Goal: Communication & Community: Share content

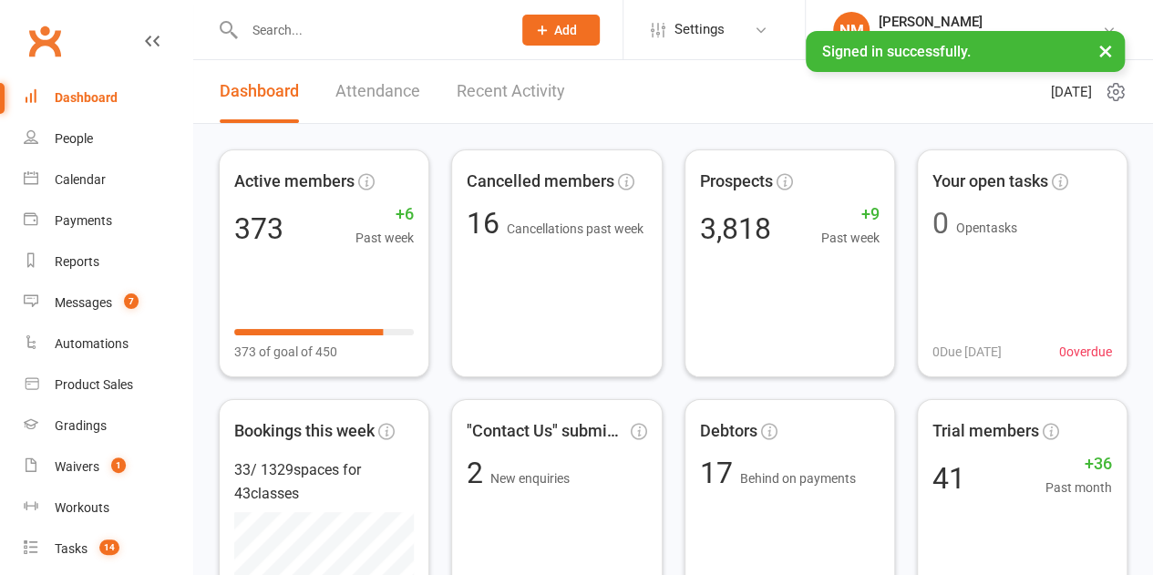
click at [1111, 50] on button "×" at bounding box center [1105, 50] width 33 height 39
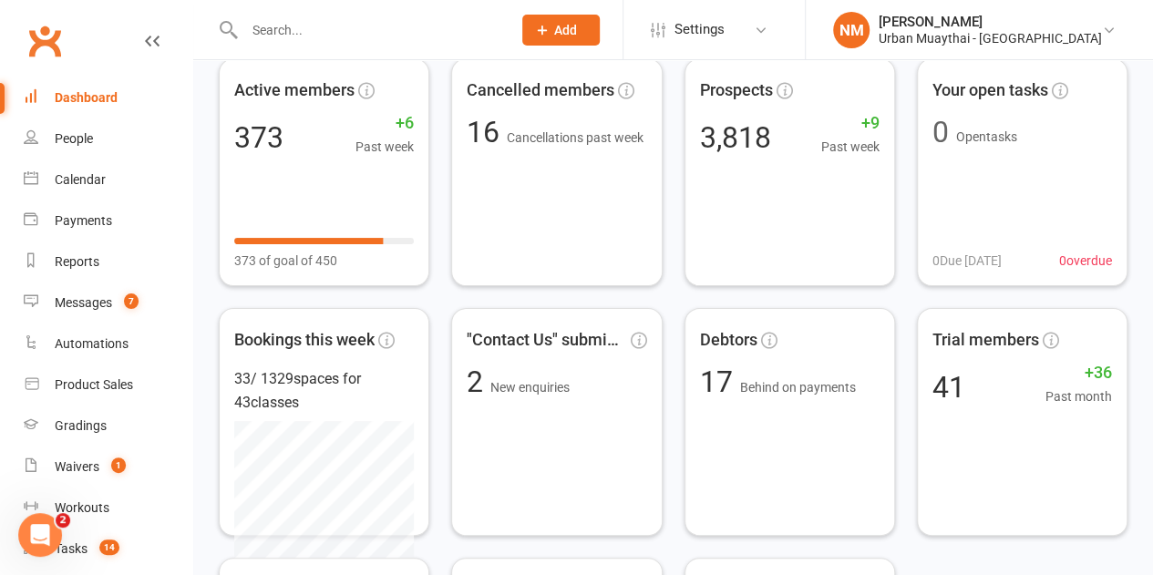
click at [41, 526] on icon "Open Intercom Messenger" at bounding box center [41, 536] width 30 height 30
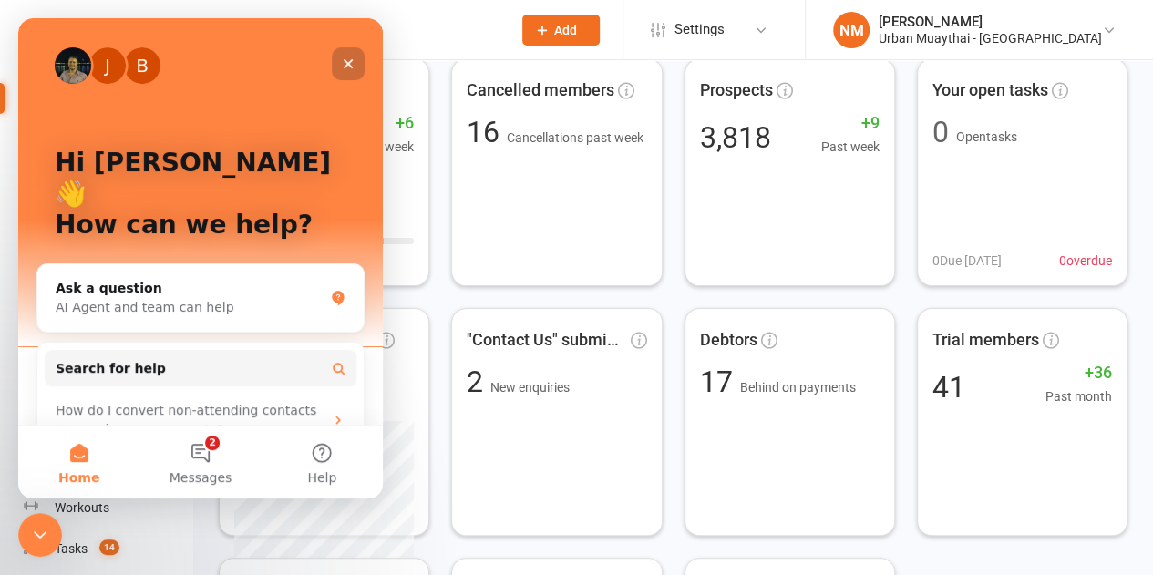
click at [351, 67] on icon "Close" at bounding box center [349, 64] width 10 height 10
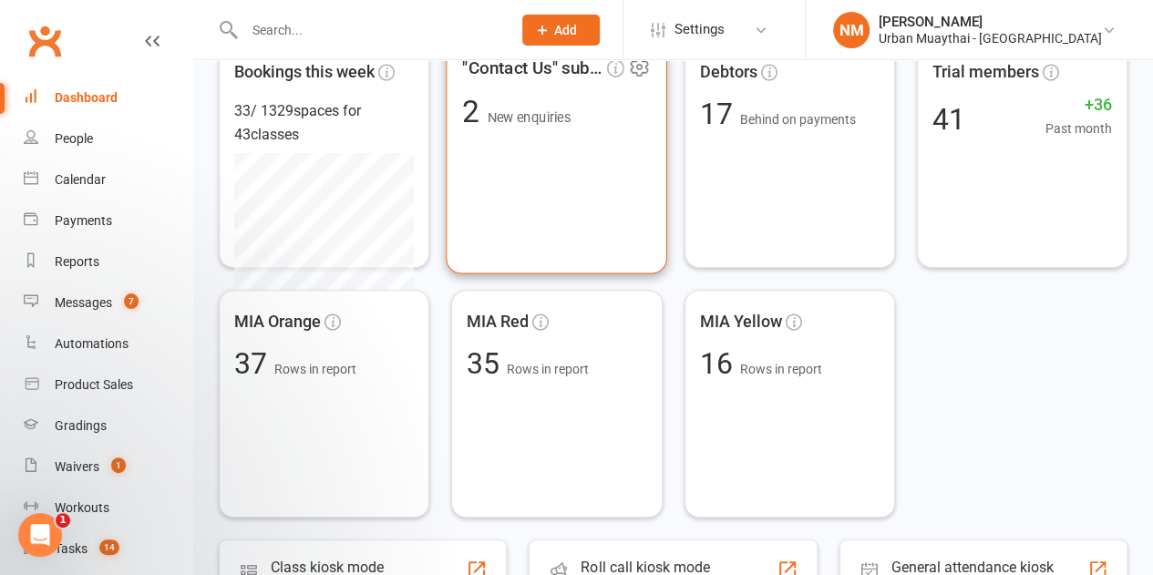
scroll to position [365, 0]
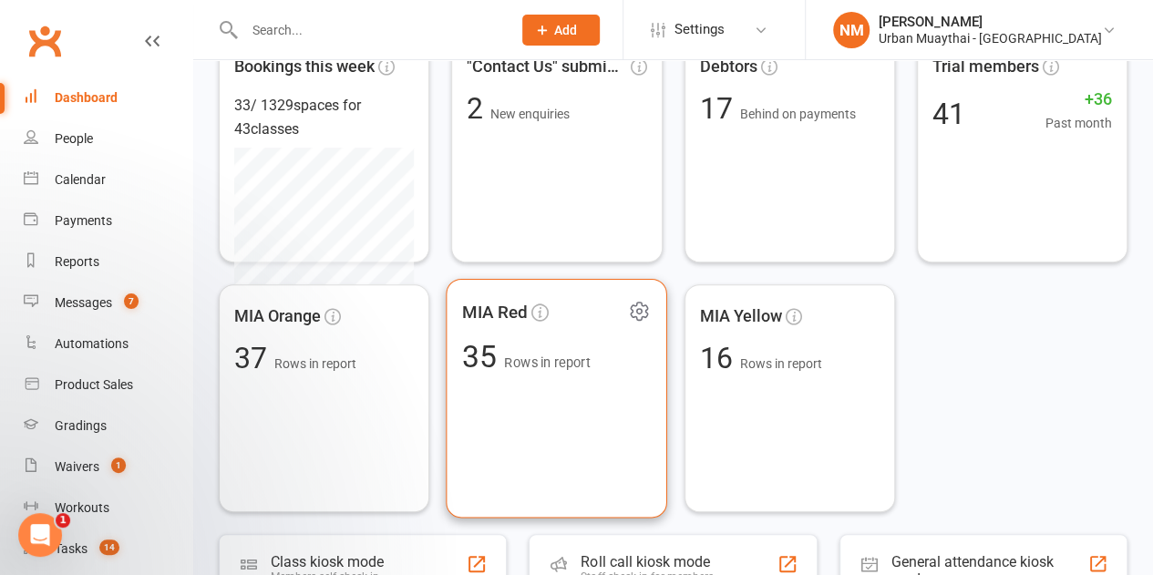
click at [590, 369] on span "Rows in report" at bounding box center [548, 362] width 87 height 15
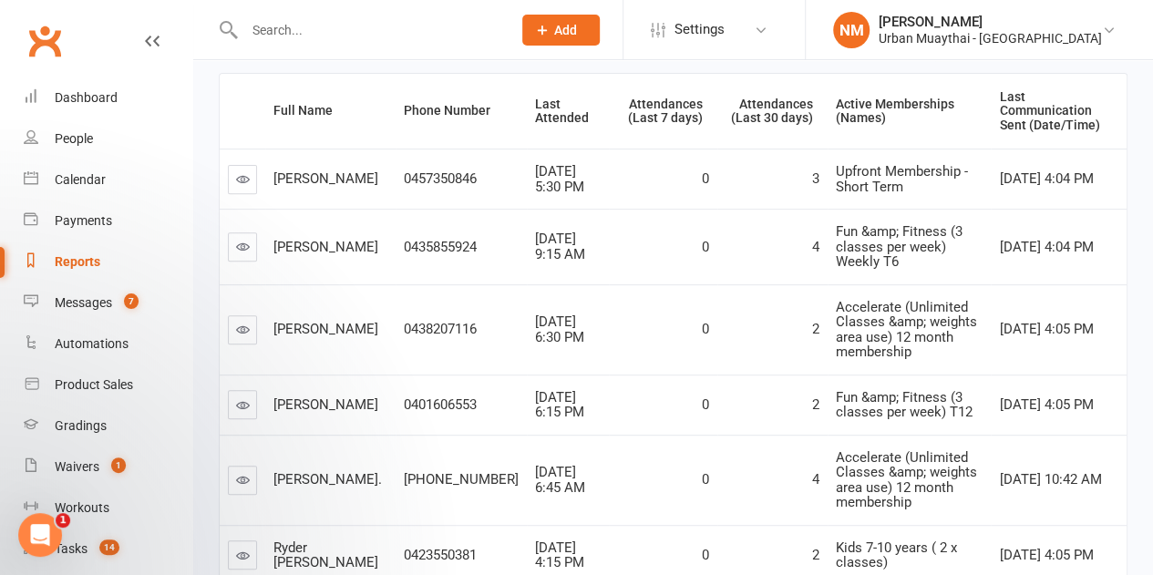
scroll to position [181, 0]
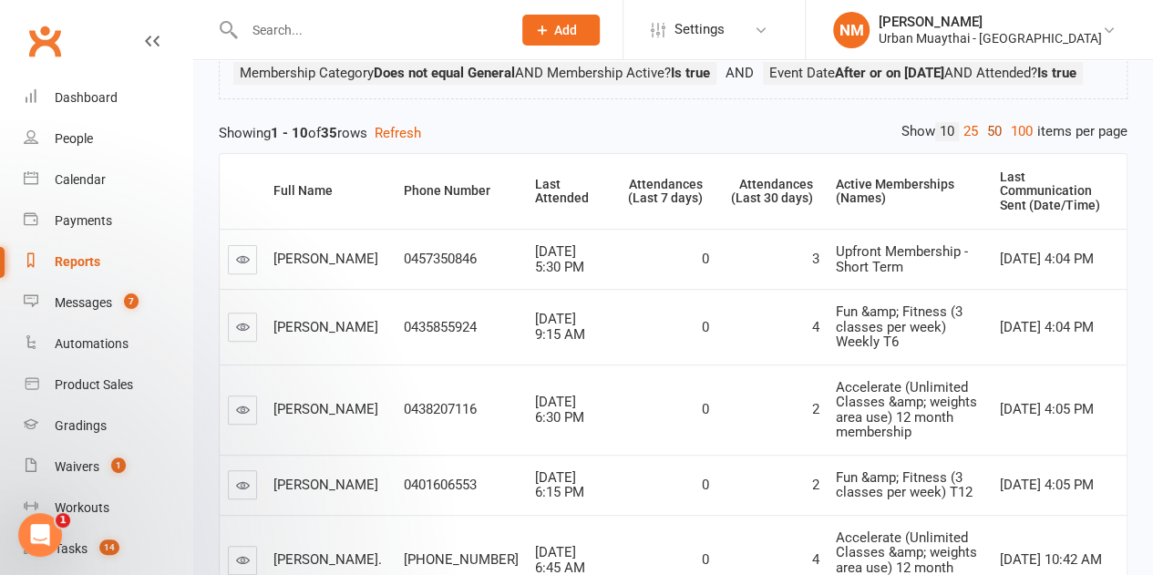
click at [991, 141] on link "50" at bounding box center [995, 131] width 24 height 19
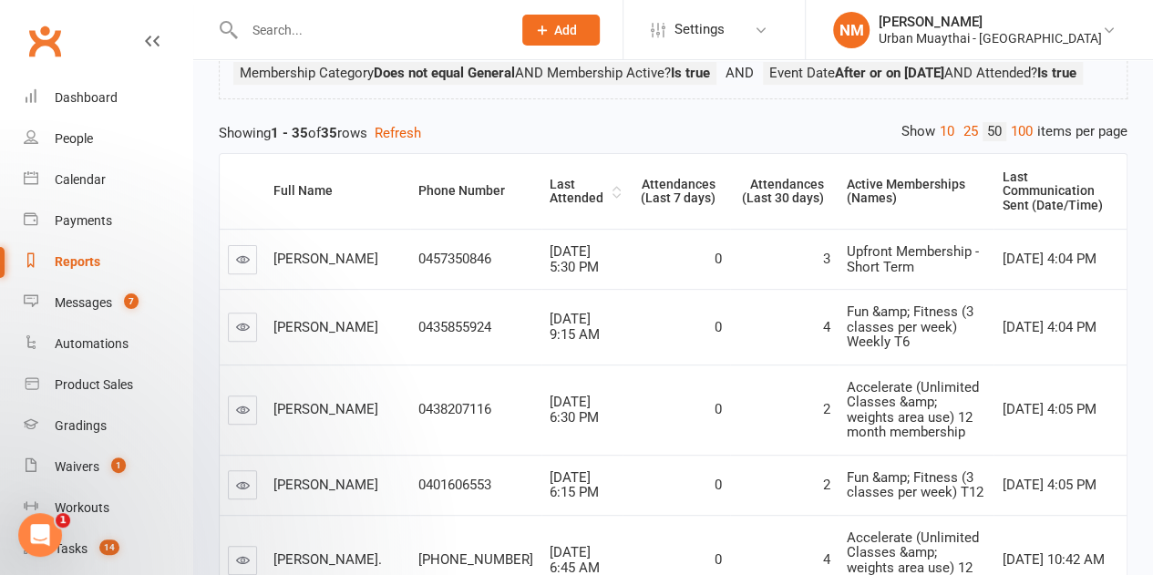
click at [550, 206] on div "Last Attended" at bounding box center [579, 192] width 58 height 28
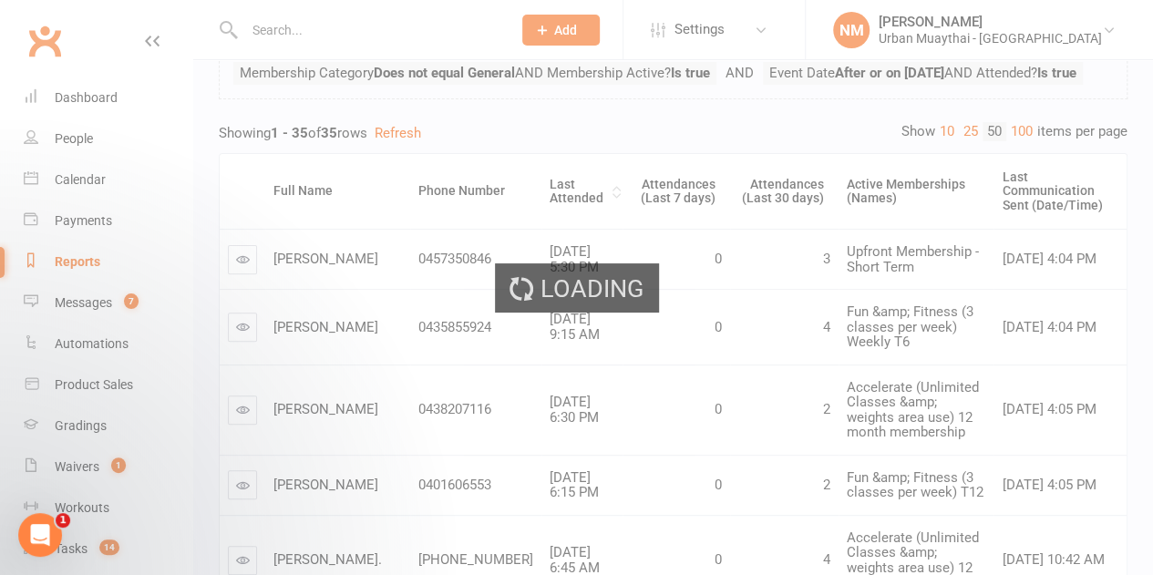
click at [521, 218] on div "Loading" at bounding box center [576, 287] width 1153 height 575
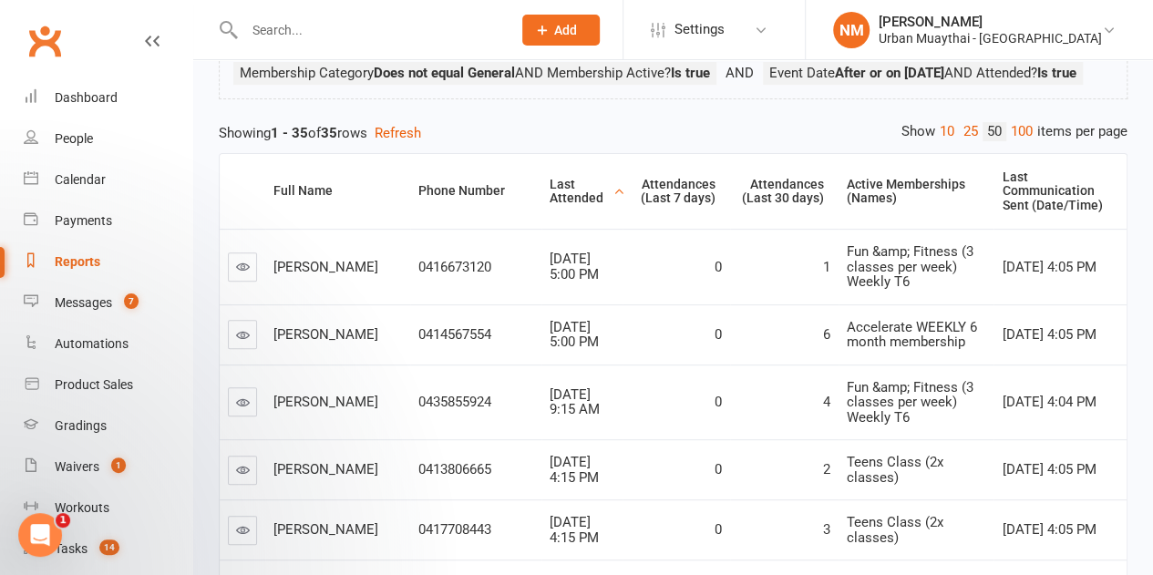
click at [550, 206] on div "Last Attended" at bounding box center [579, 192] width 58 height 28
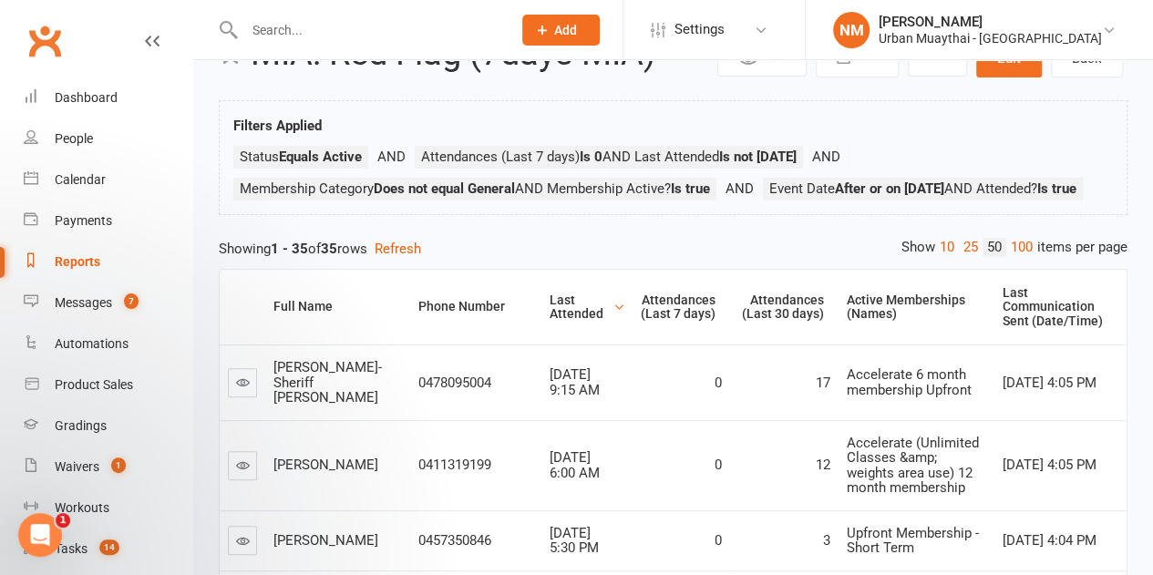
scroll to position [91, 0]
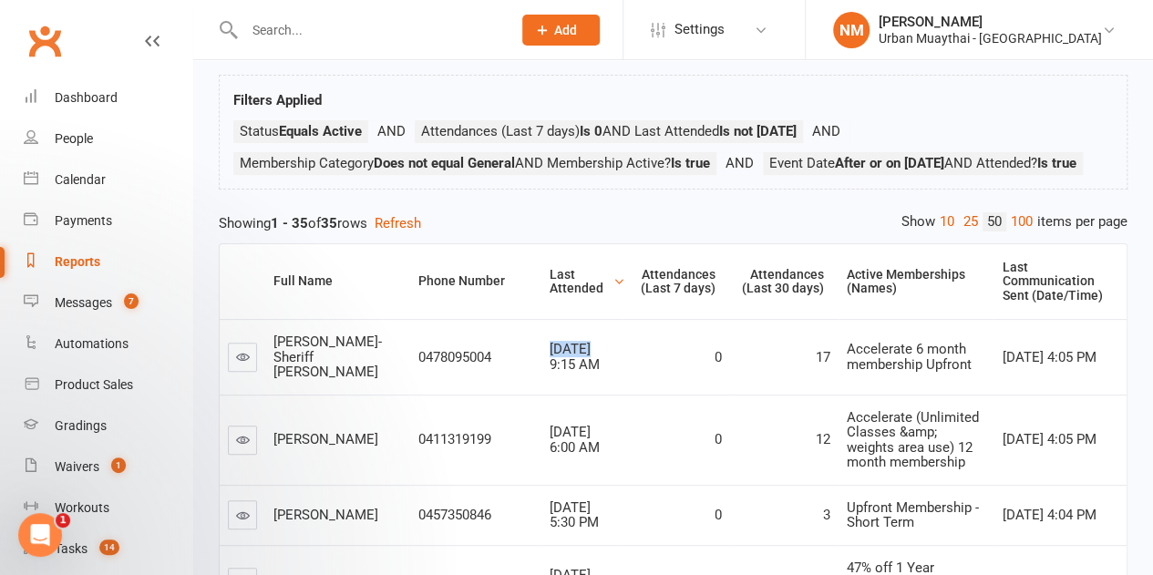
drag, startPoint x: 480, startPoint y: 355, endPoint x: 527, endPoint y: 364, distance: 48.3
click at [542, 364] on td "[DATE] 9:15 AM" at bounding box center [582, 357] width 81 height 76
click at [550, 369] on span "[DATE] 9:15 AM" at bounding box center [575, 357] width 50 height 32
drag, startPoint x: 648, startPoint y: 378, endPoint x: 686, endPoint y: 377, distance: 37.4
click at [686, 377] on tr "[PERSON_NAME]-Sheriff [PERSON_NAME] 0478095004 [DATE] 9:15 AM 0 17 Accelerate 6…" at bounding box center [673, 357] width 907 height 76
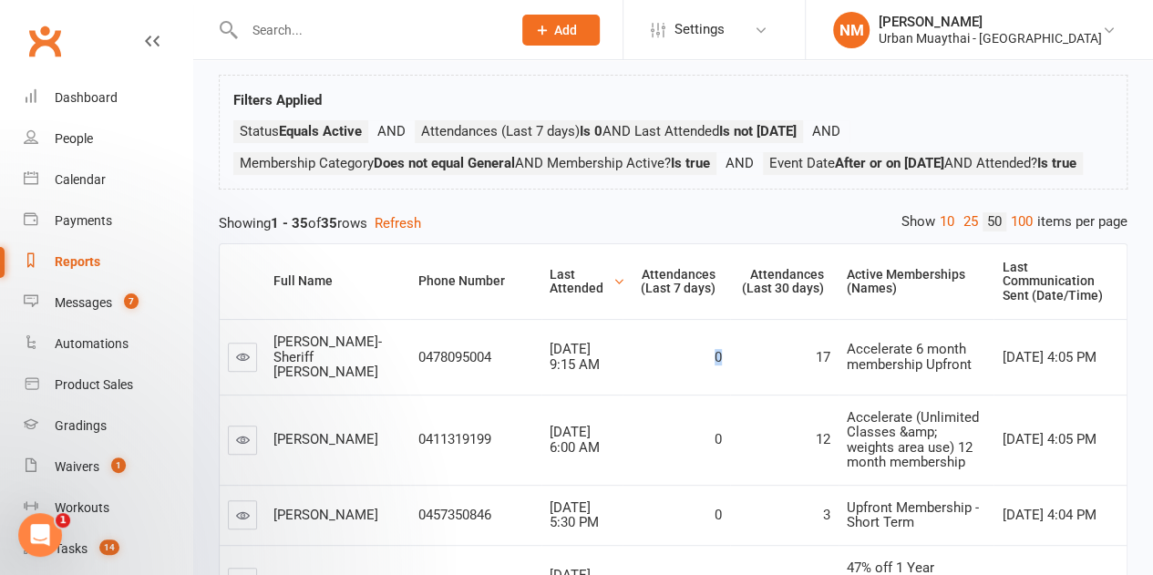
click at [647, 366] on div "0" at bounding box center [676, 357] width 91 height 15
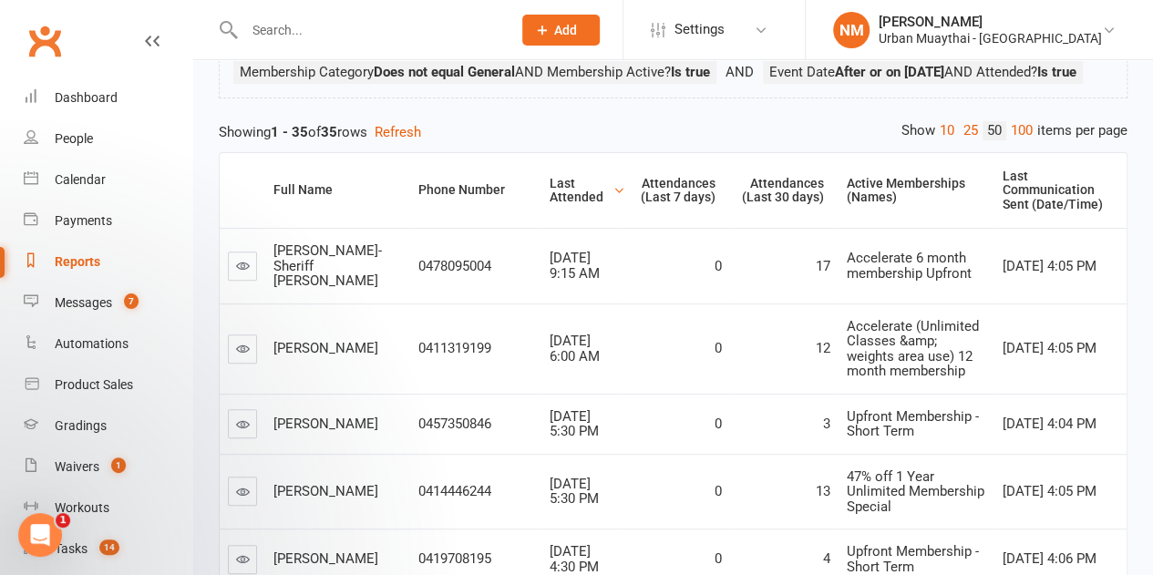
scroll to position [273, 0]
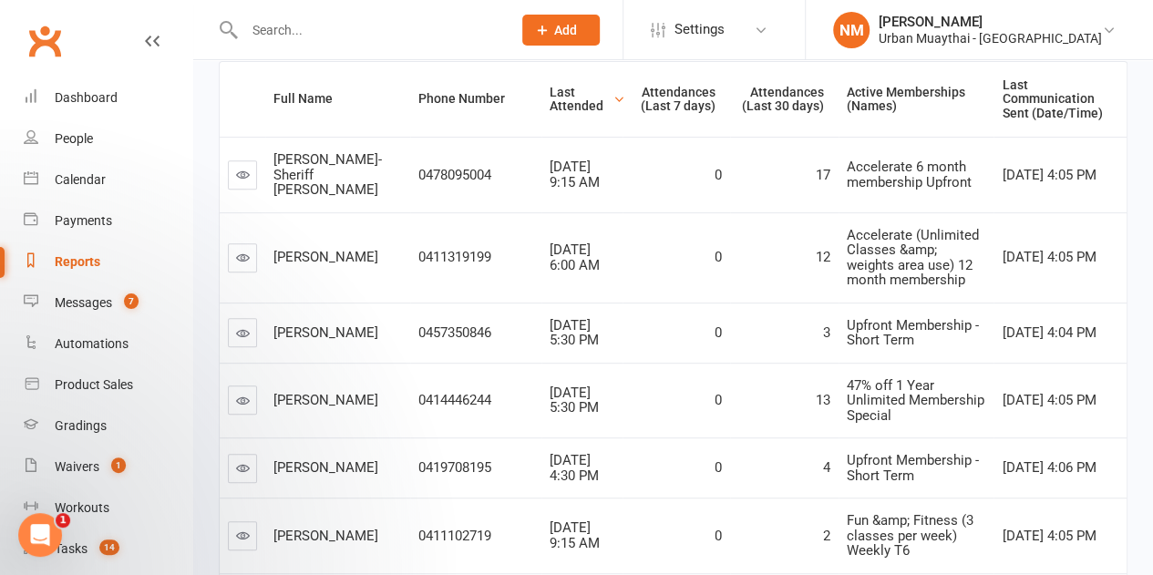
drag, startPoint x: 519, startPoint y: 325, endPoint x: 536, endPoint y: 340, distance: 23.2
click at [550, 340] on div "[DATE] 5:30 PM" at bounding box center [582, 333] width 65 height 30
click at [550, 333] on span "[DATE] 5:30 PM" at bounding box center [574, 333] width 49 height 32
drag, startPoint x: 489, startPoint y: 316, endPoint x: 527, endPoint y: 324, distance: 39.0
click at [550, 321] on span "[DATE] 5:30 PM" at bounding box center [574, 333] width 49 height 32
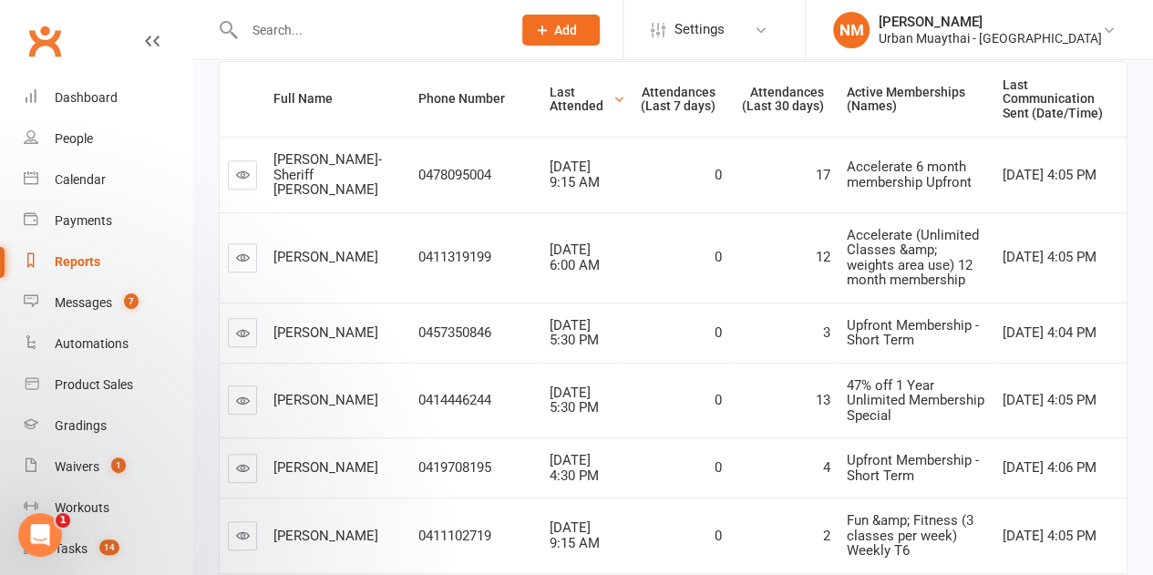
click at [550, 324] on span "[DATE] 5:30 PM" at bounding box center [574, 333] width 49 height 32
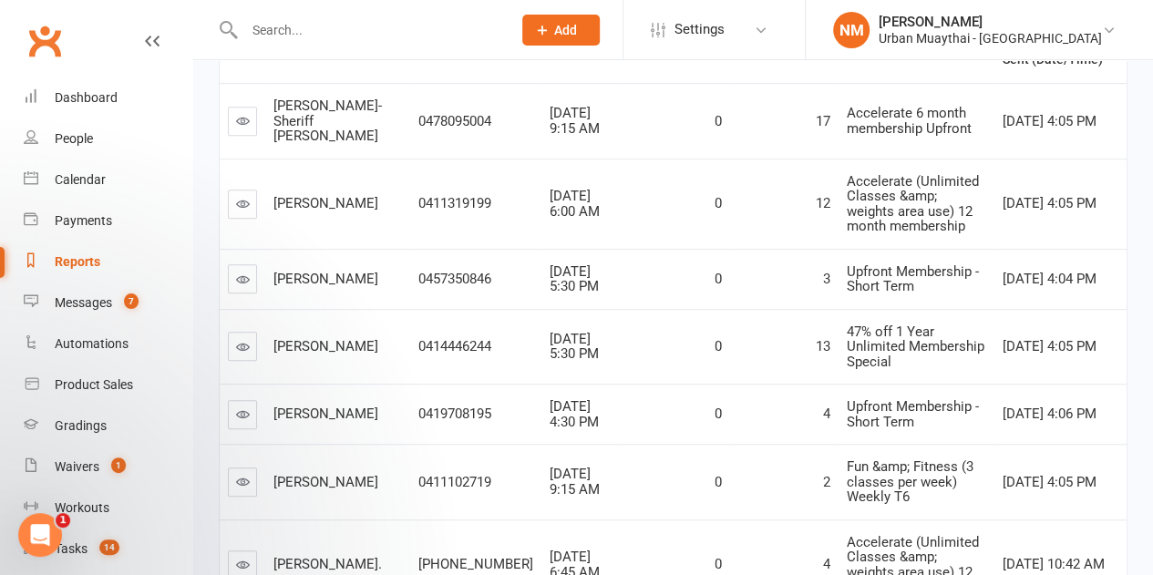
scroll to position [365, 0]
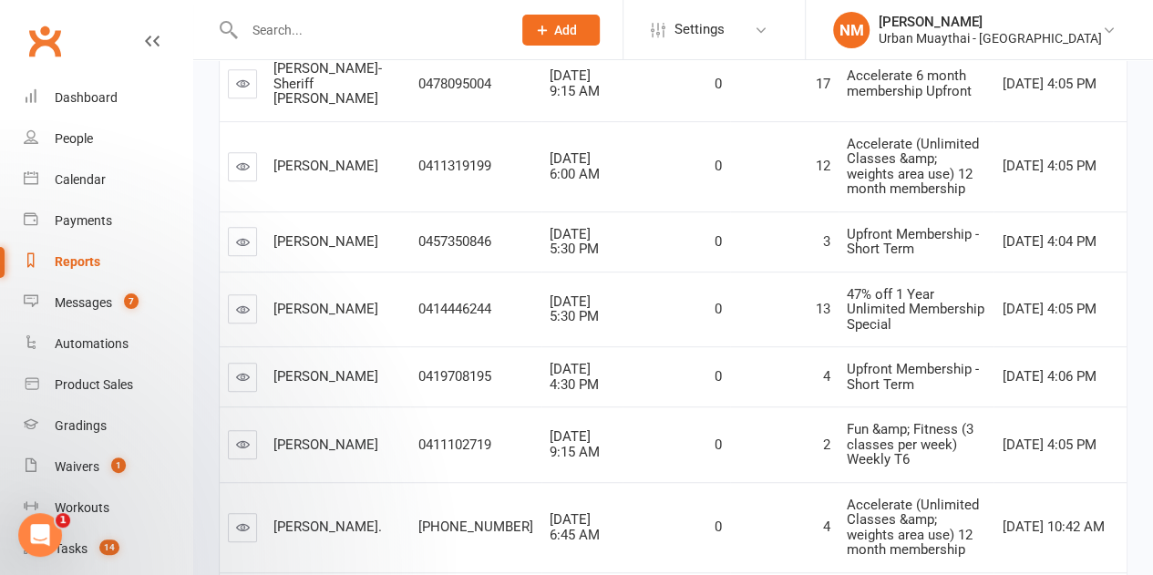
click at [256, 245] on link at bounding box center [242, 241] width 29 height 29
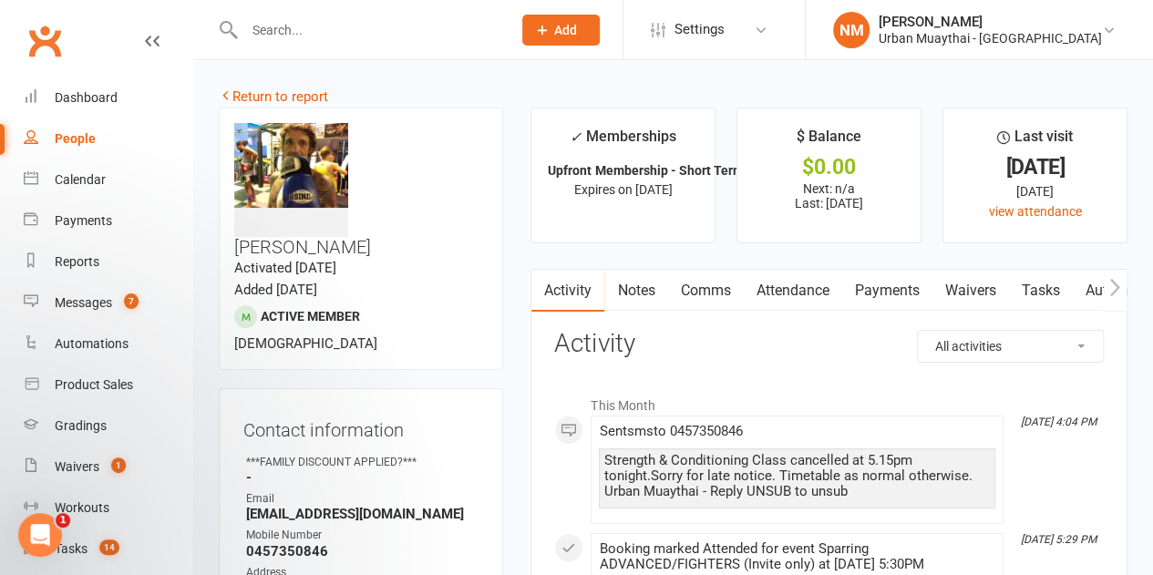
click at [644, 286] on link "Notes" at bounding box center [635, 291] width 63 height 42
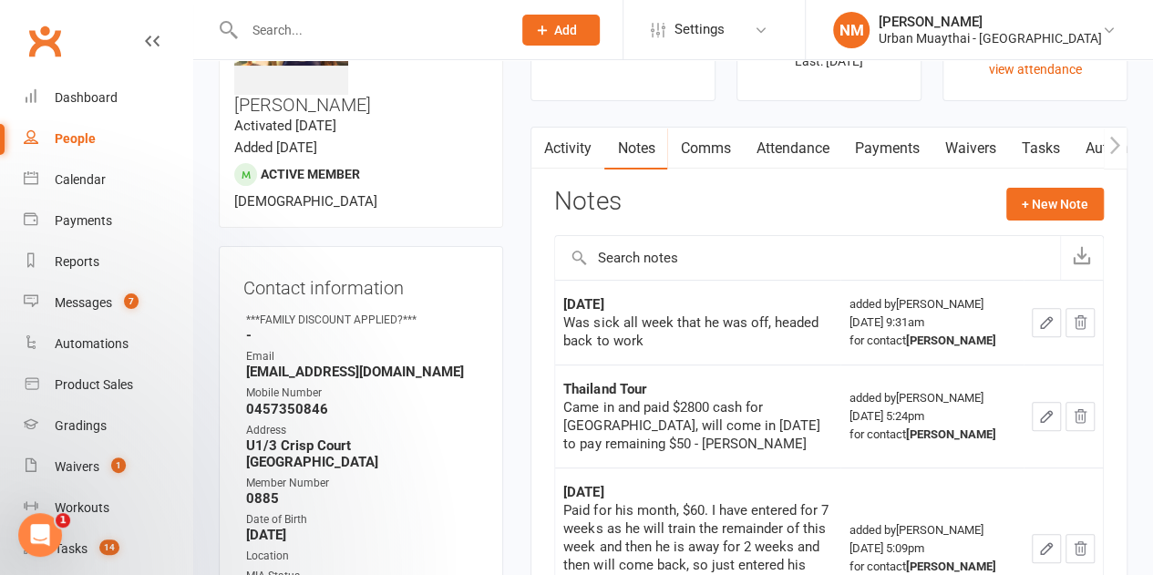
scroll to position [182, 0]
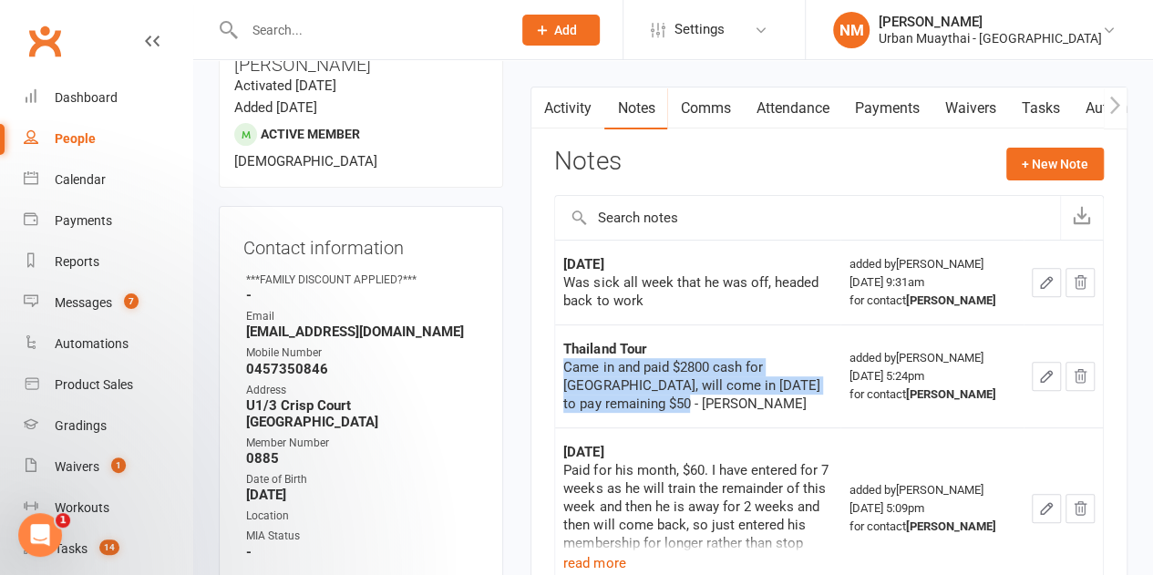
drag, startPoint x: 569, startPoint y: 365, endPoint x: 846, endPoint y: 391, distance: 278.4
click at [841, 391] on td "Thailand Tour Came in and paid $2800 cash for [GEOGRAPHIC_DATA], will come in […" at bounding box center [697, 376] width 285 height 103
click at [831, 393] on td "Thailand Tour Came in and paid $2800 cash for [GEOGRAPHIC_DATA], will come in […" at bounding box center [697, 376] width 285 height 103
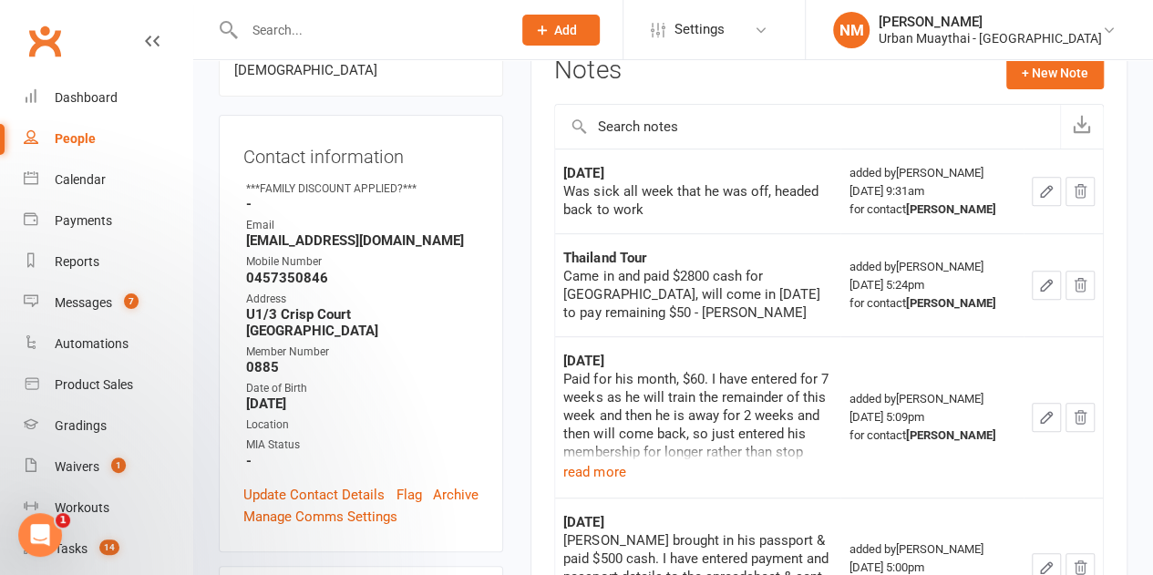
scroll to position [365, 0]
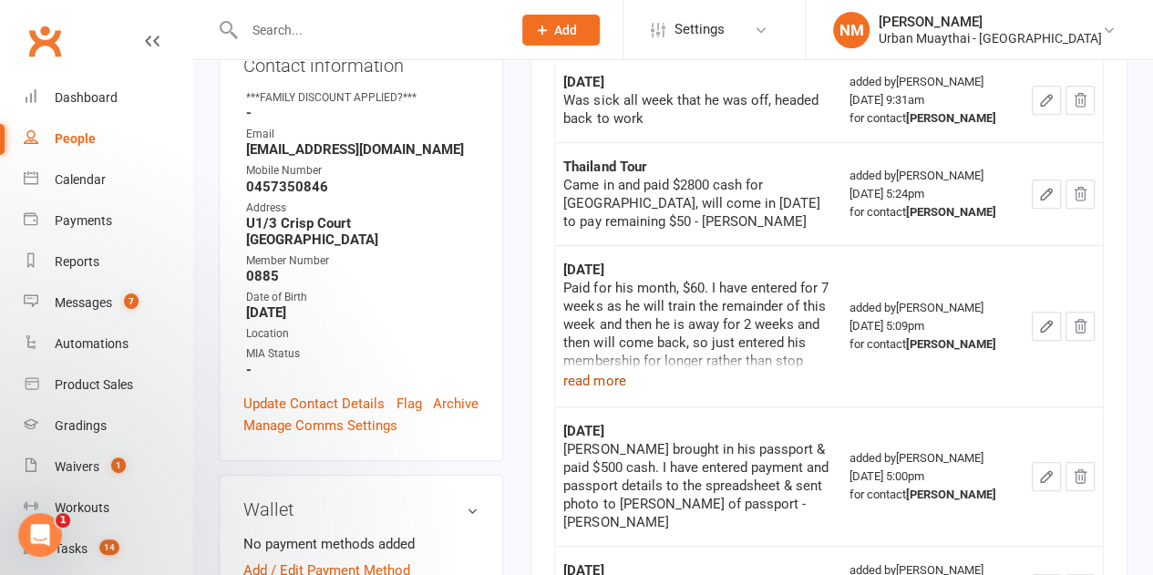
click at [606, 370] on button "read more" at bounding box center [594, 381] width 62 height 22
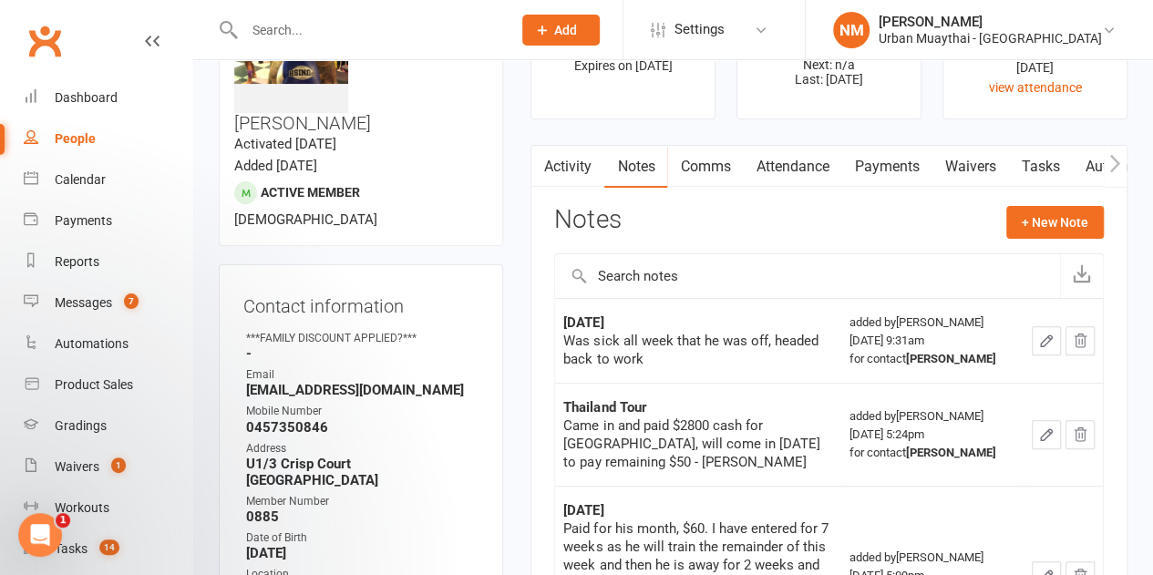
scroll to position [0, 0]
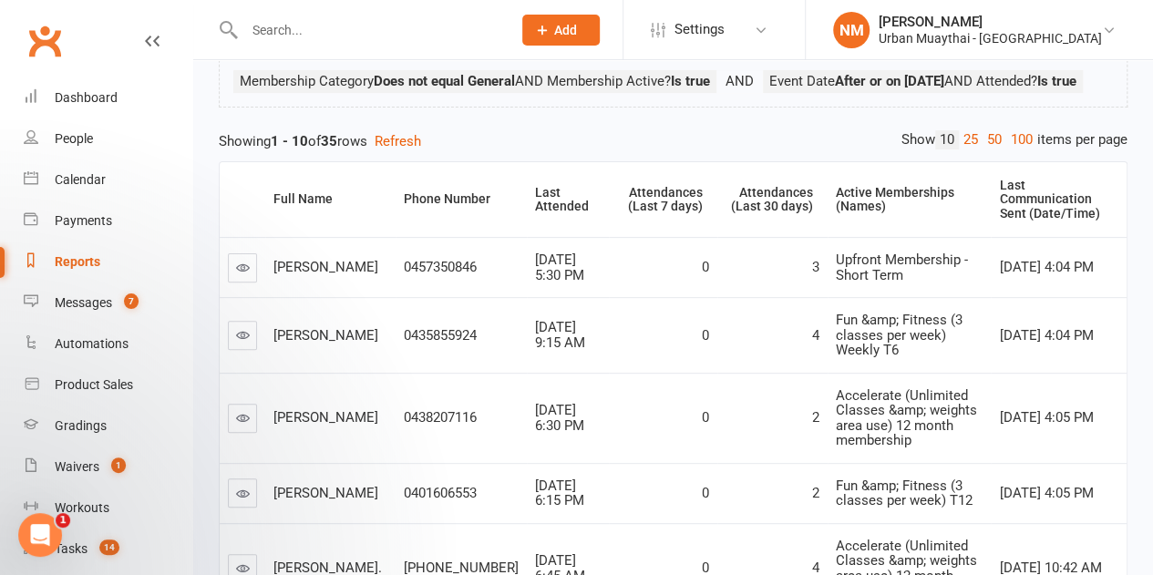
scroll to position [182, 0]
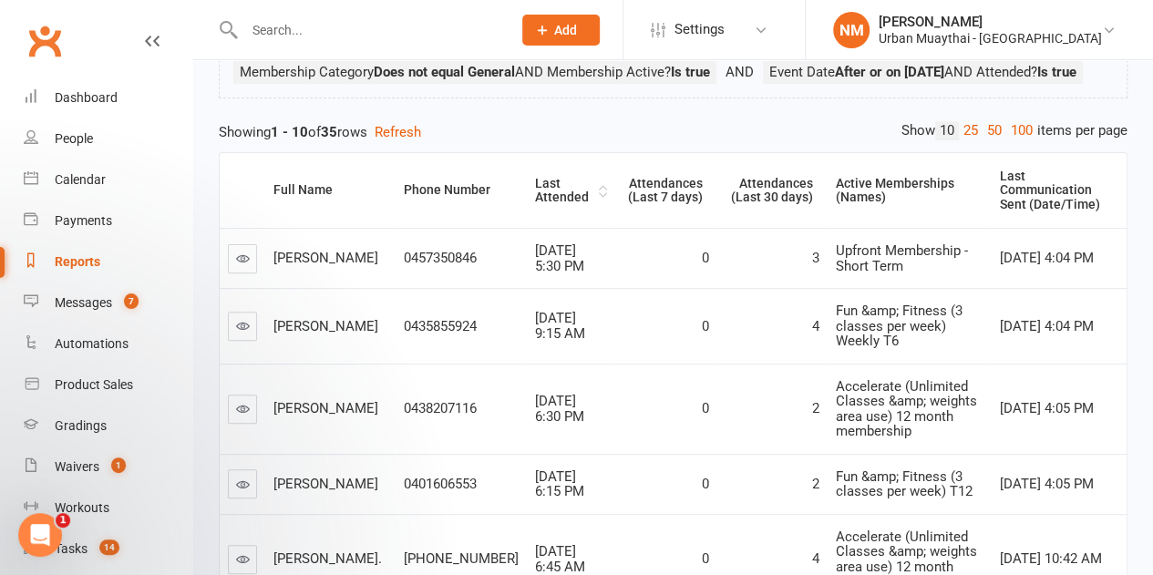
click at [535, 205] on div "Last Attended" at bounding box center [564, 191] width 59 height 28
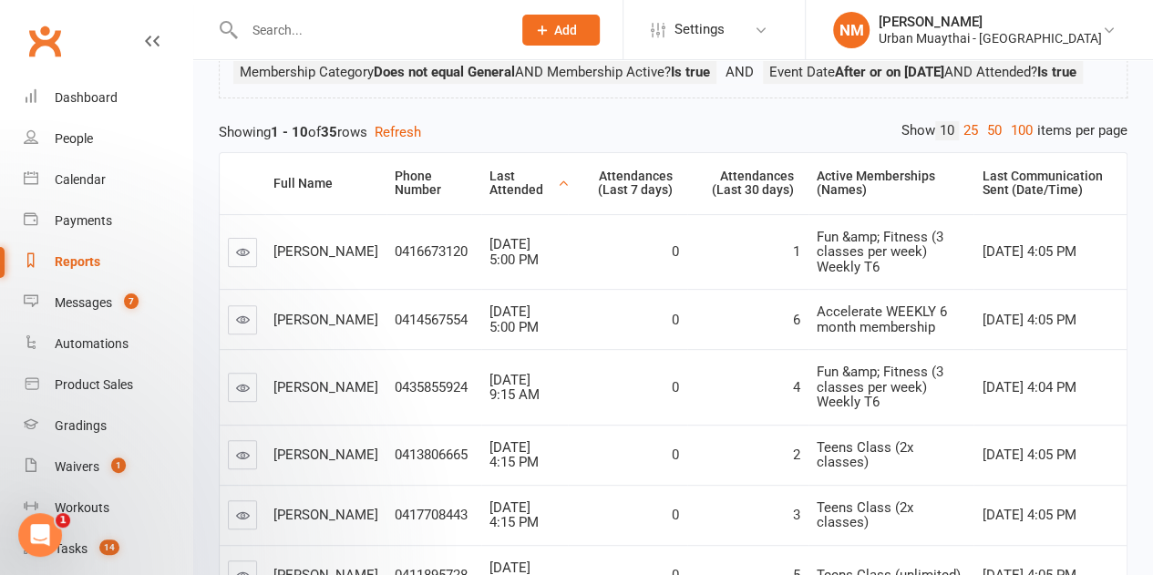
click at [493, 198] on div "Last Attended" at bounding box center [522, 184] width 64 height 28
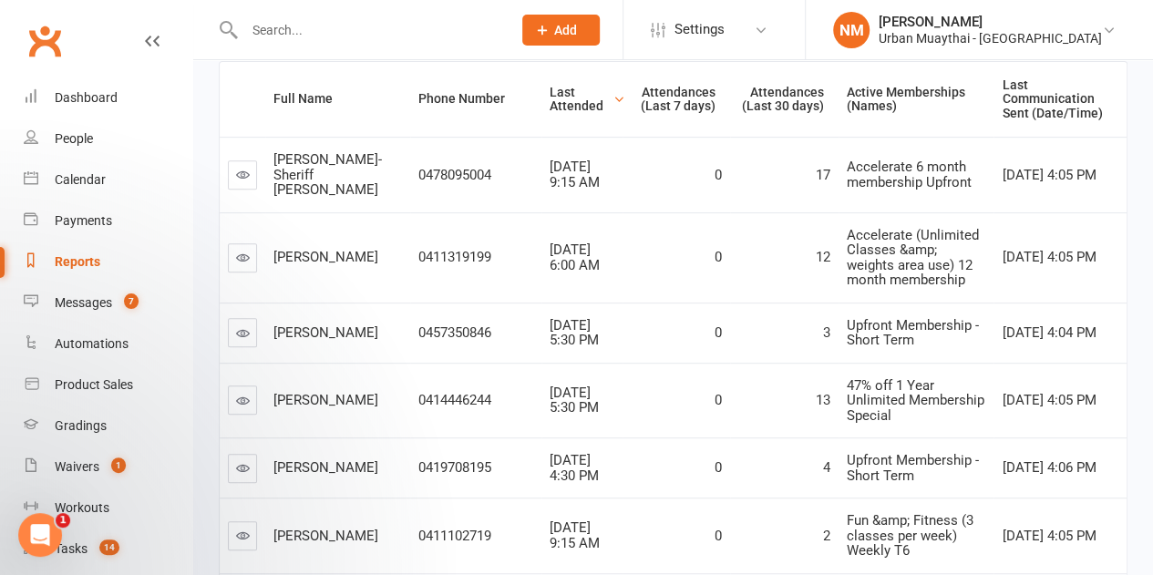
scroll to position [365, 0]
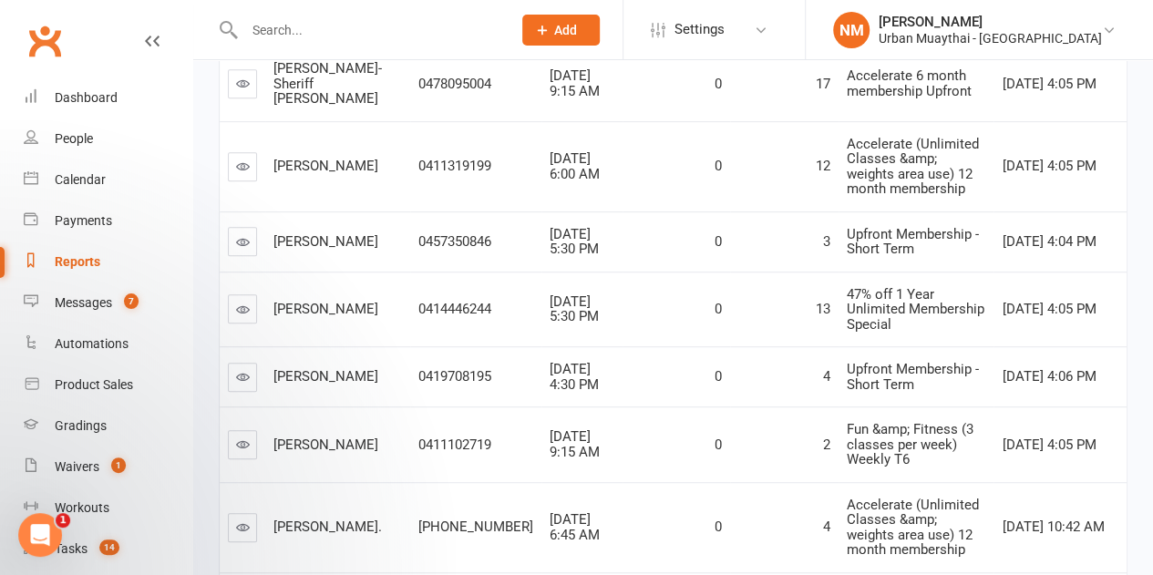
click at [256, 366] on link at bounding box center [242, 377] width 29 height 29
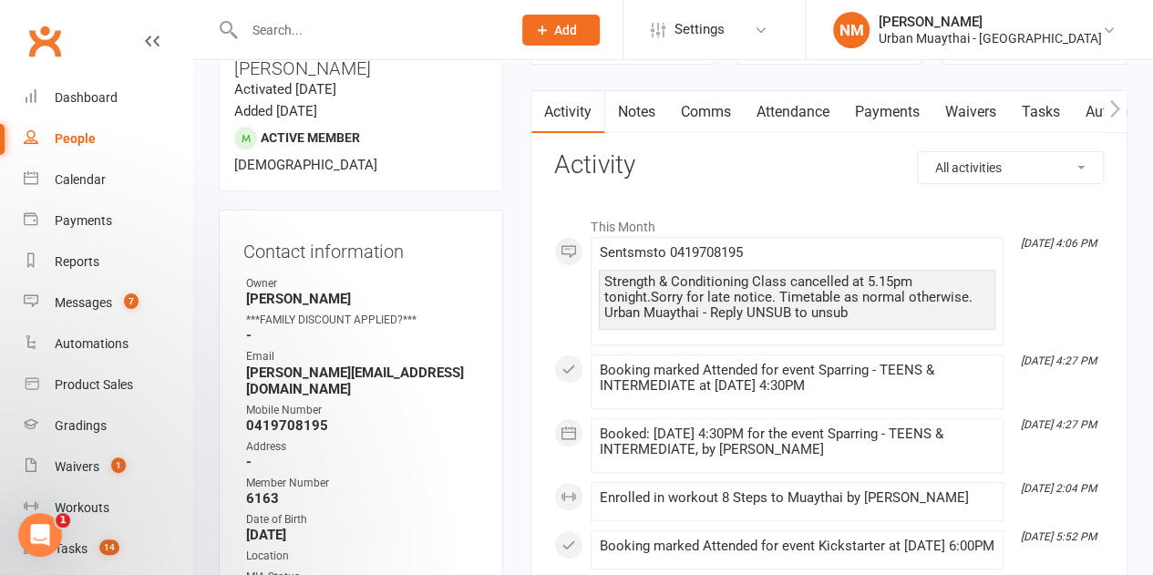
scroll to position [182, 0]
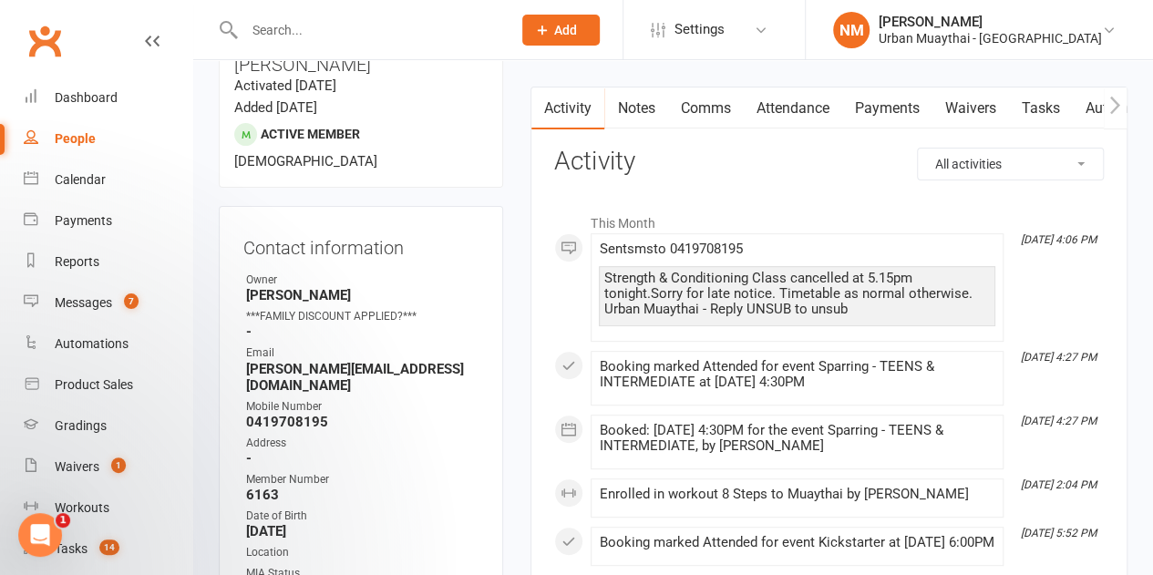
click at [769, 102] on link "Attendance" at bounding box center [792, 109] width 98 height 42
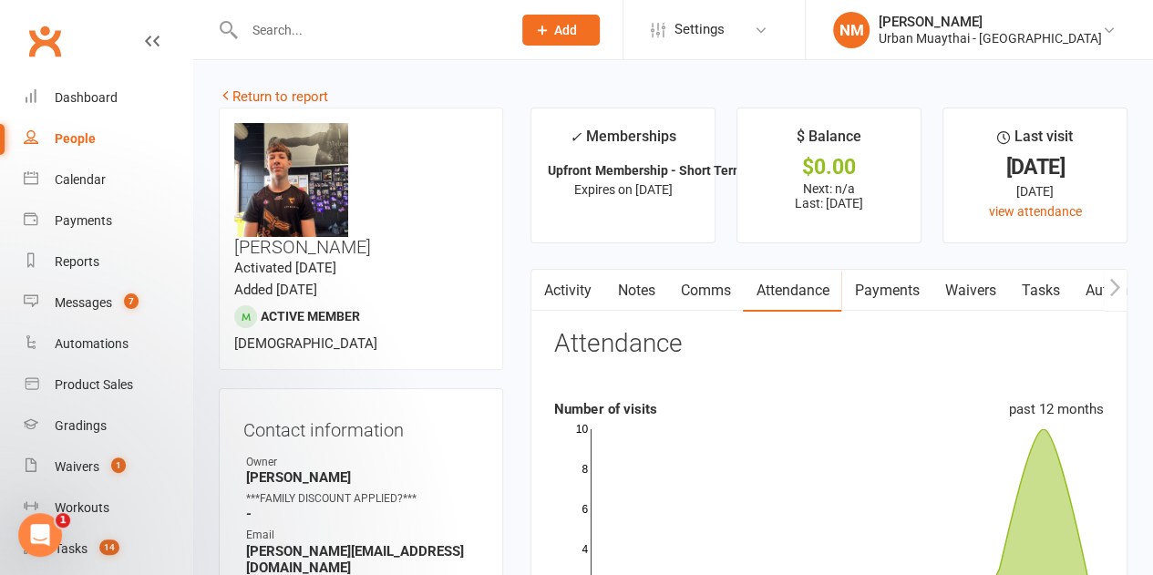
scroll to position [182, 0]
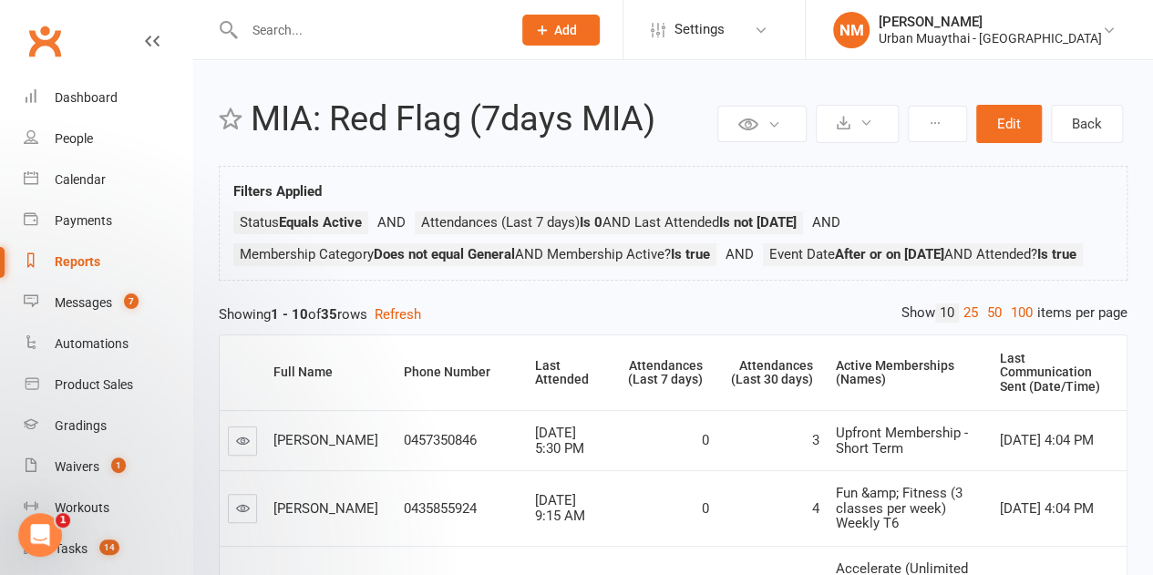
scroll to position [91, 0]
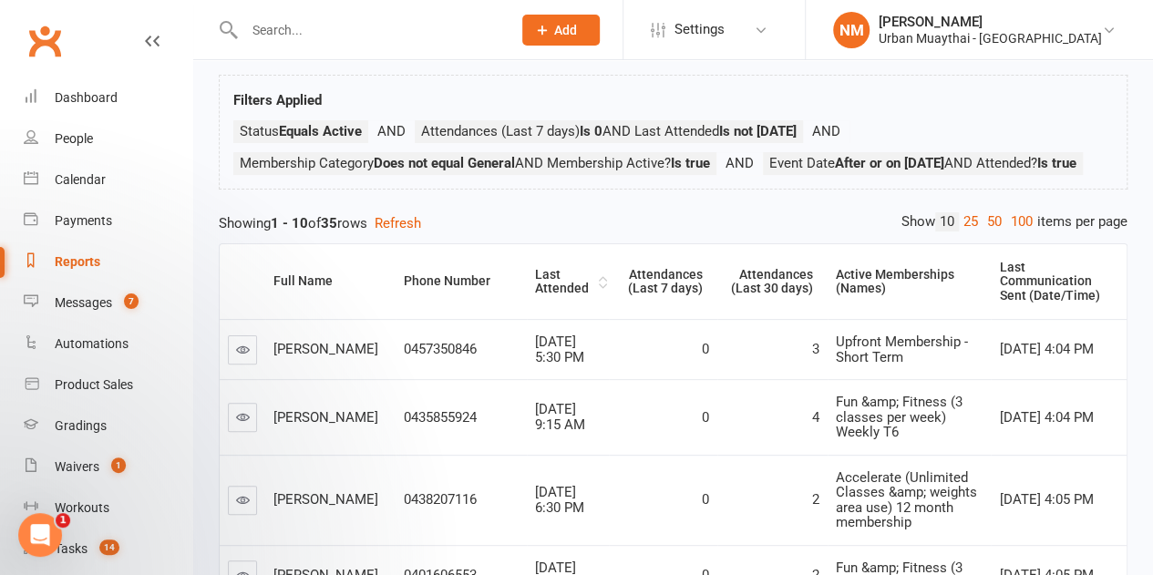
click at [535, 296] on div "Last Attended" at bounding box center [564, 282] width 59 height 28
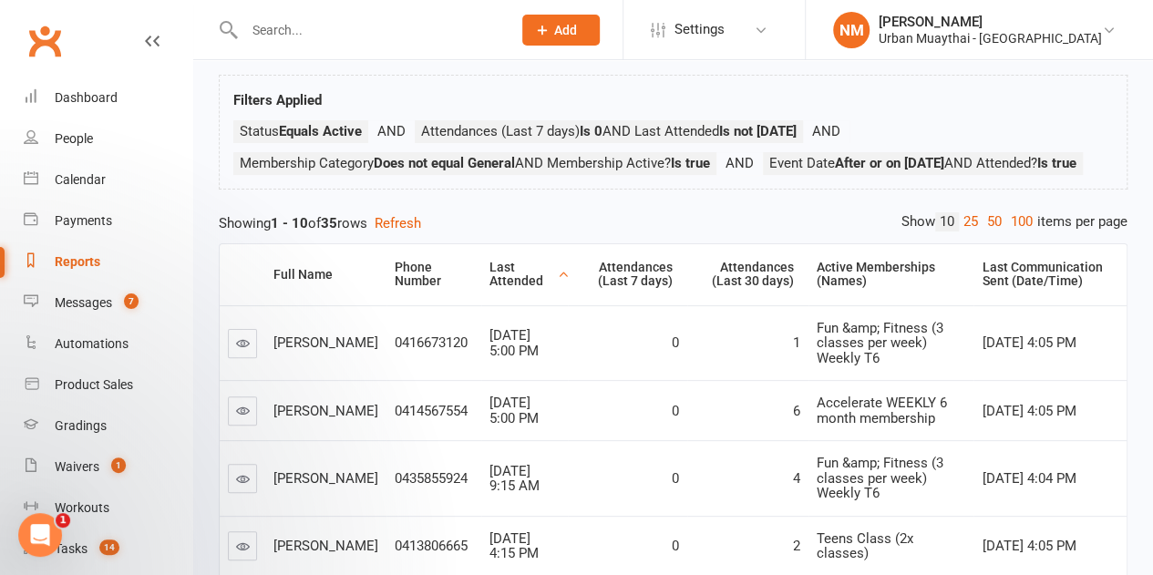
click at [490, 289] on div "Last Attended" at bounding box center [522, 275] width 64 height 28
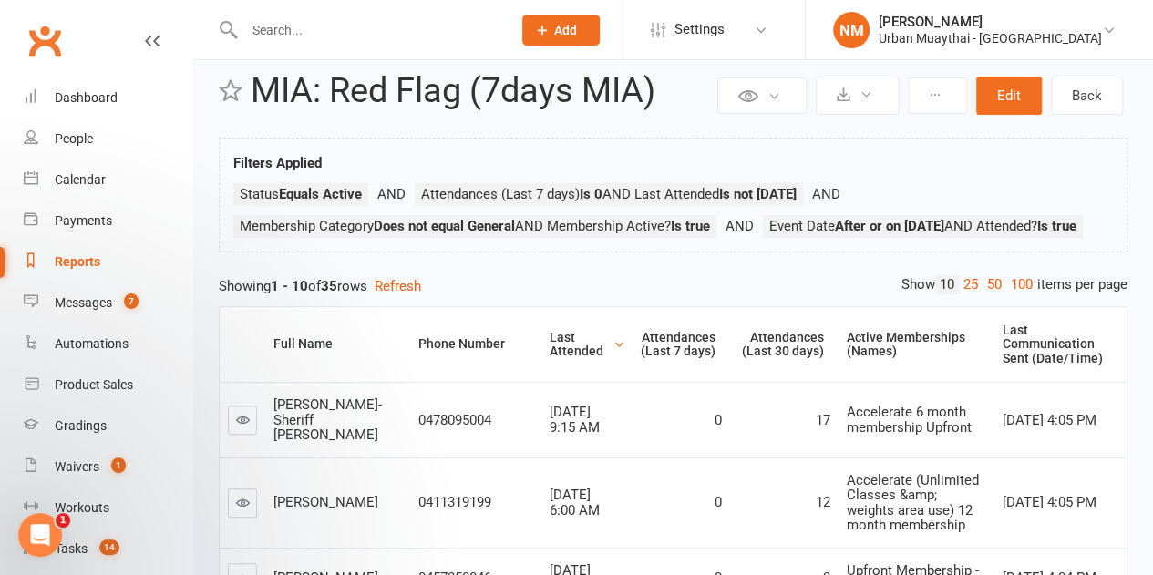
scroll to position [0, 0]
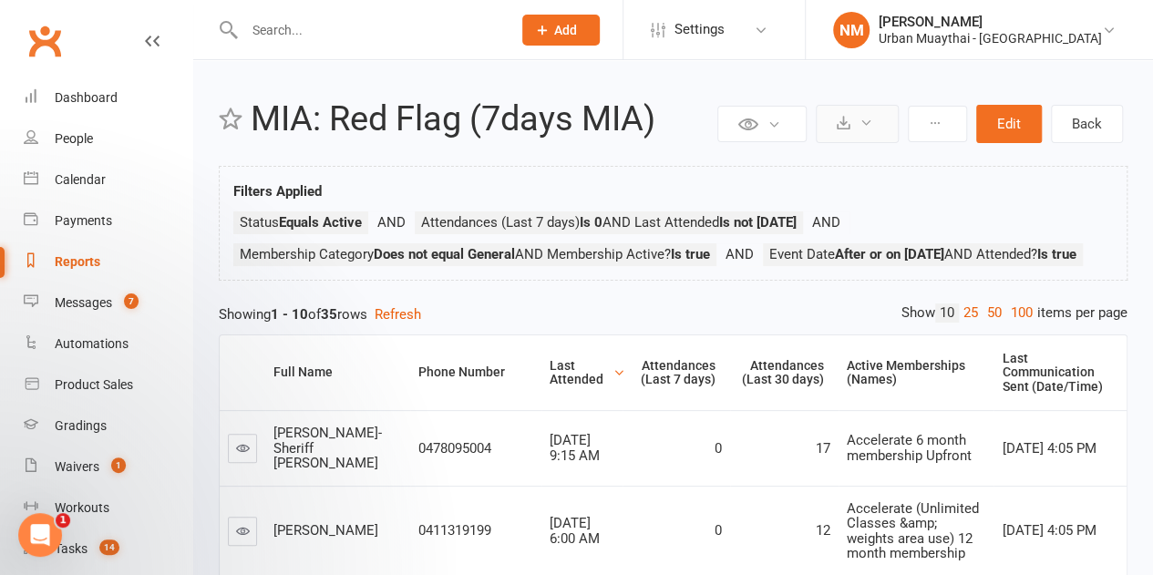
click at [866, 119] on icon at bounding box center [867, 123] width 14 height 14
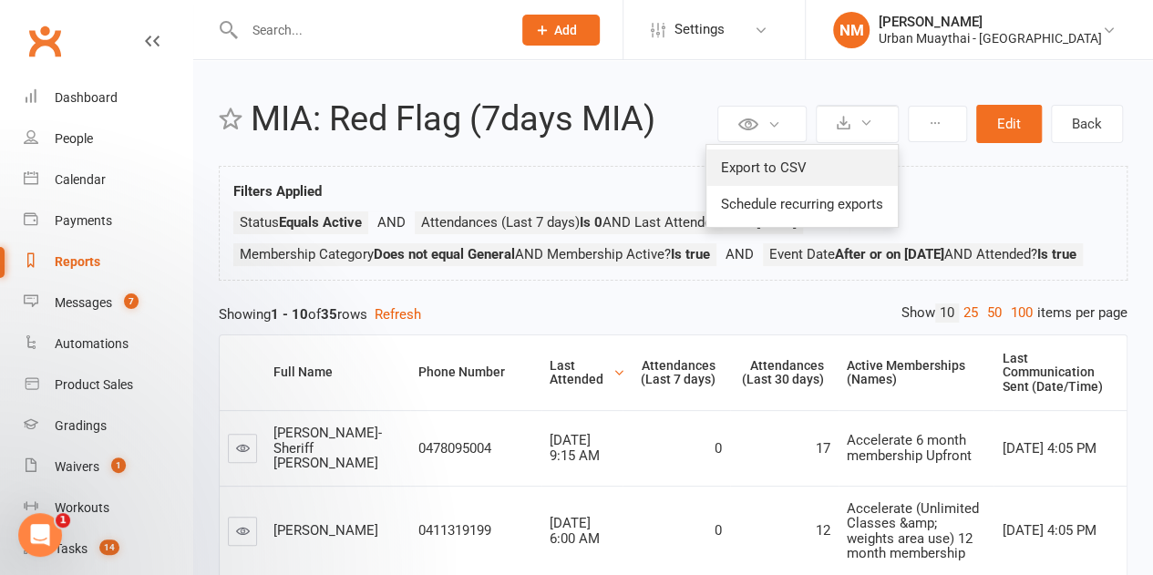
click at [772, 171] on link "Export to CSV" at bounding box center [802, 168] width 191 height 36
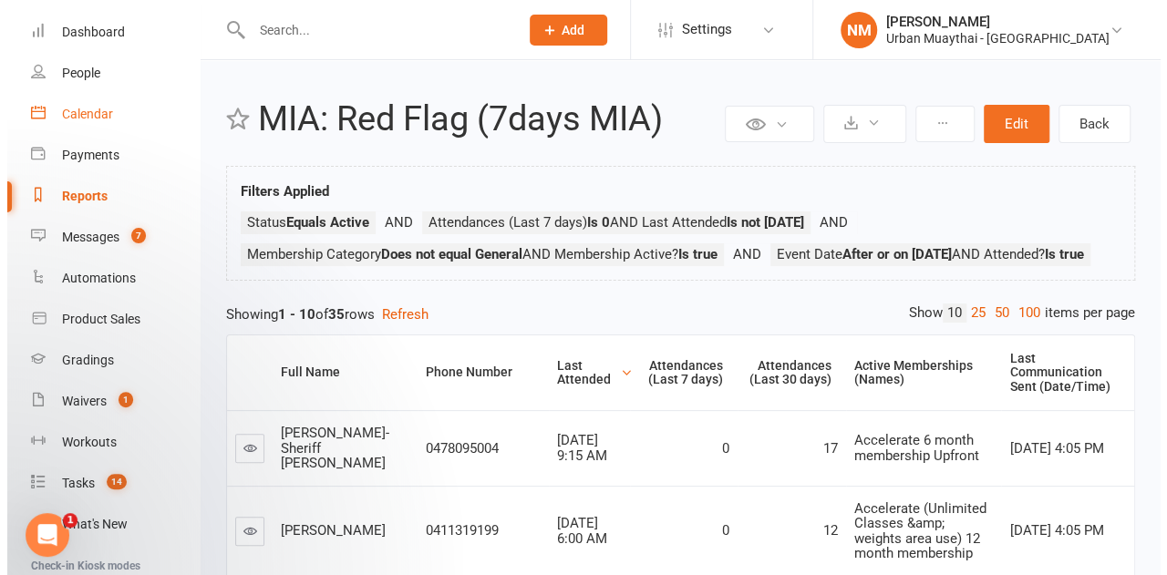
scroll to position [182, 0]
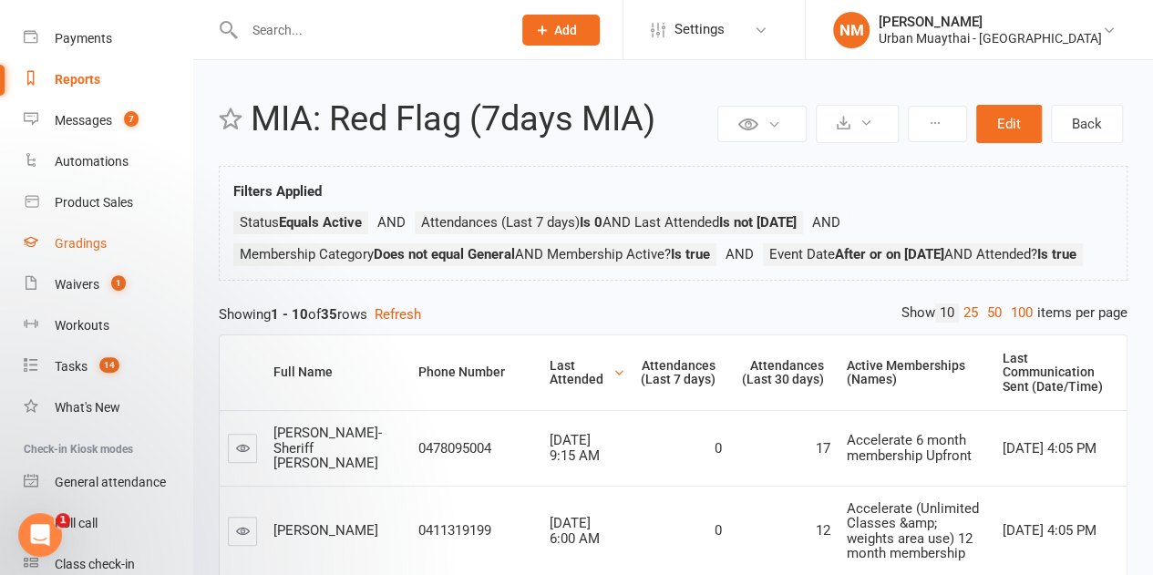
click at [91, 247] on div "Gradings" at bounding box center [81, 243] width 52 height 15
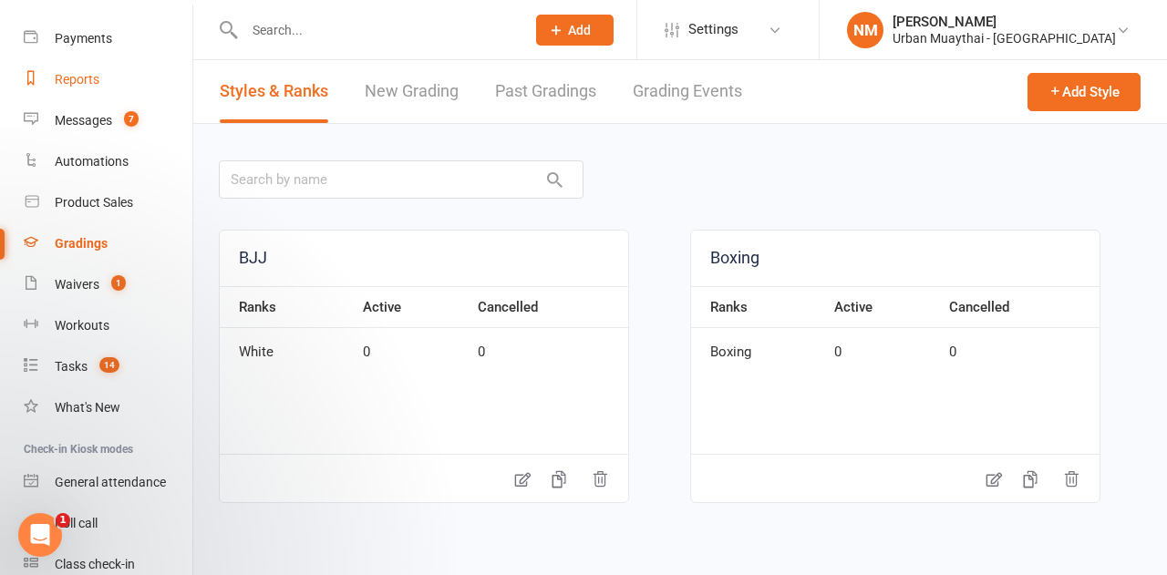
click at [73, 93] on link "Reports" at bounding box center [108, 79] width 169 height 41
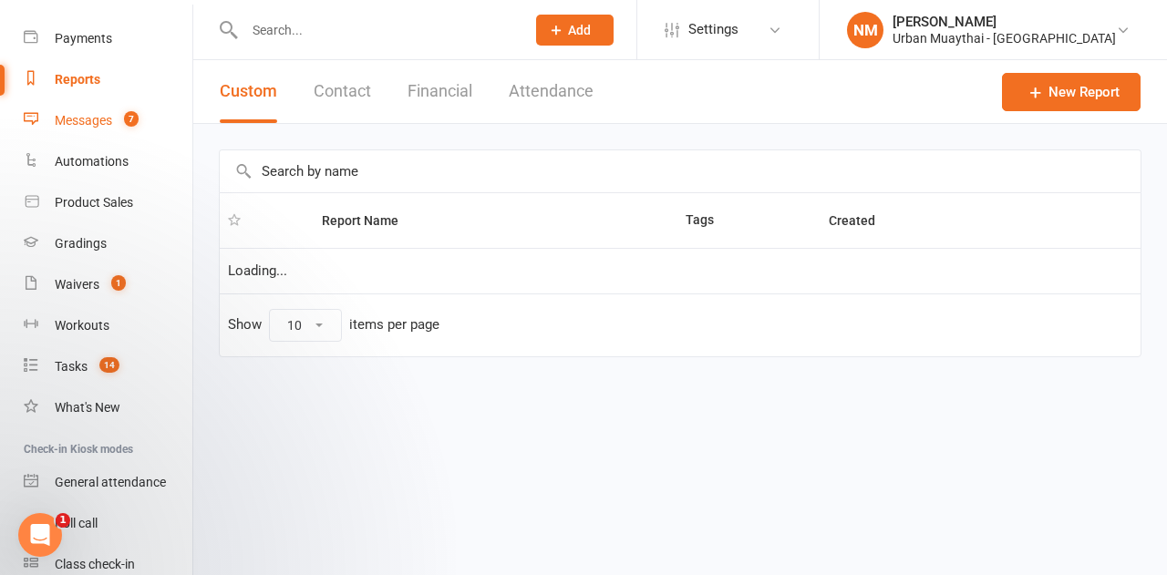
click at [75, 116] on div "Messages" at bounding box center [83, 120] width 57 height 15
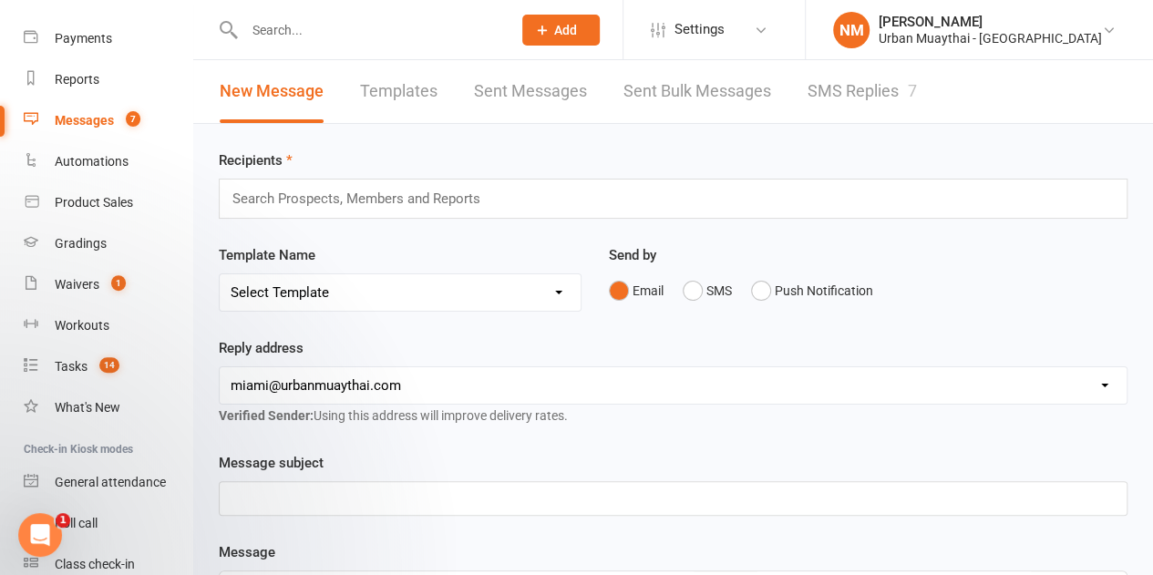
click at [717, 96] on link "Sent Bulk Messages" at bounding box center [698, 91] width 148 height 63
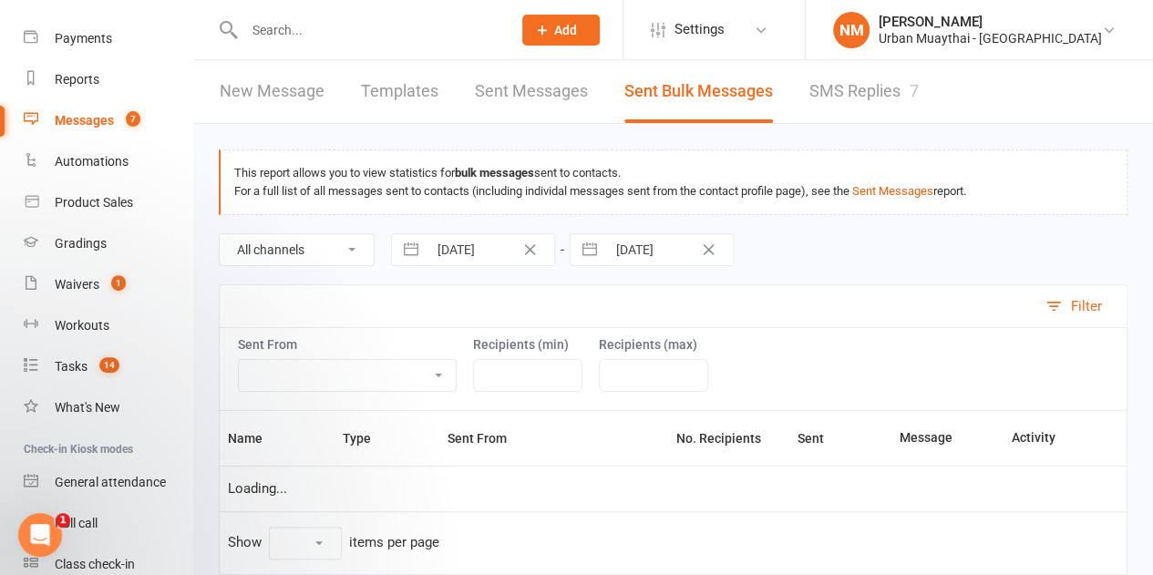
select select "10"
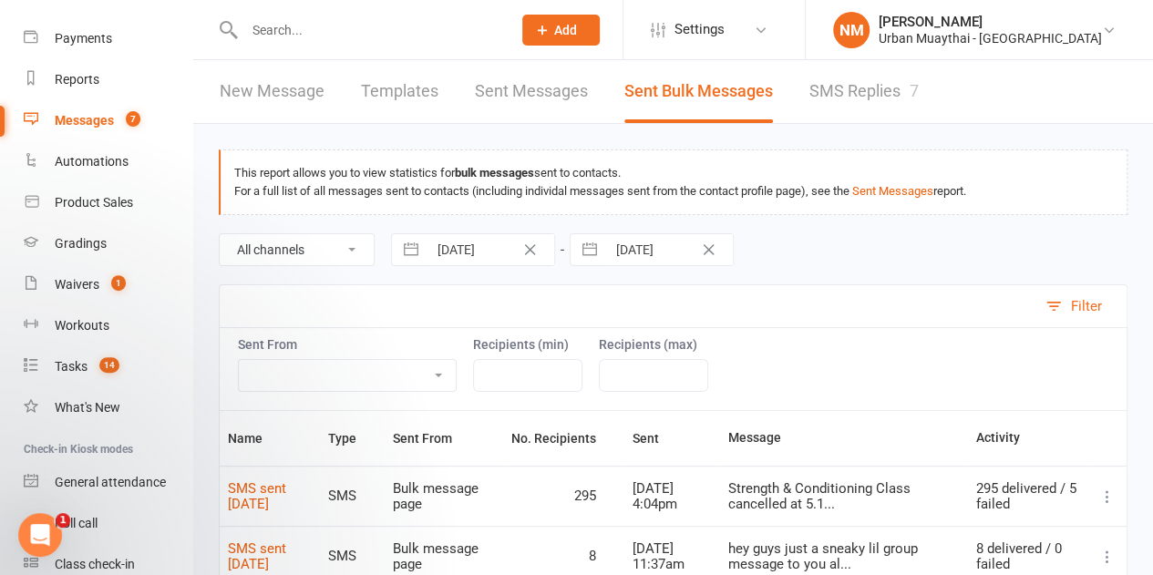
click at [273, 94] on link "New Message" at bounding box center [272, 91] width 105 height 63
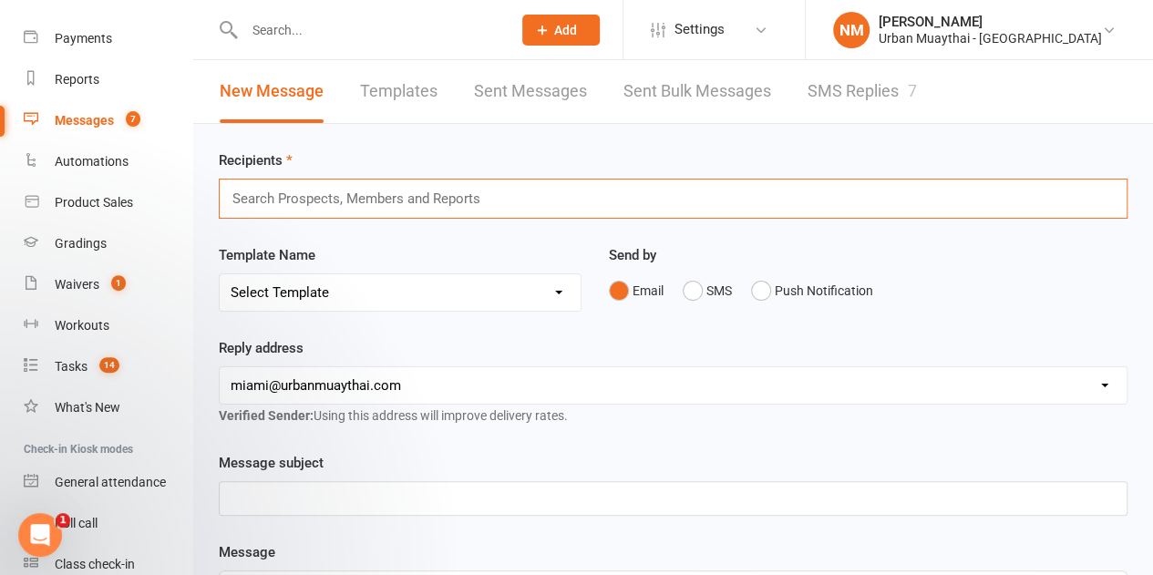
click at [408, 203] on input "text" at bounding box center [364, 199] width 267 height 24
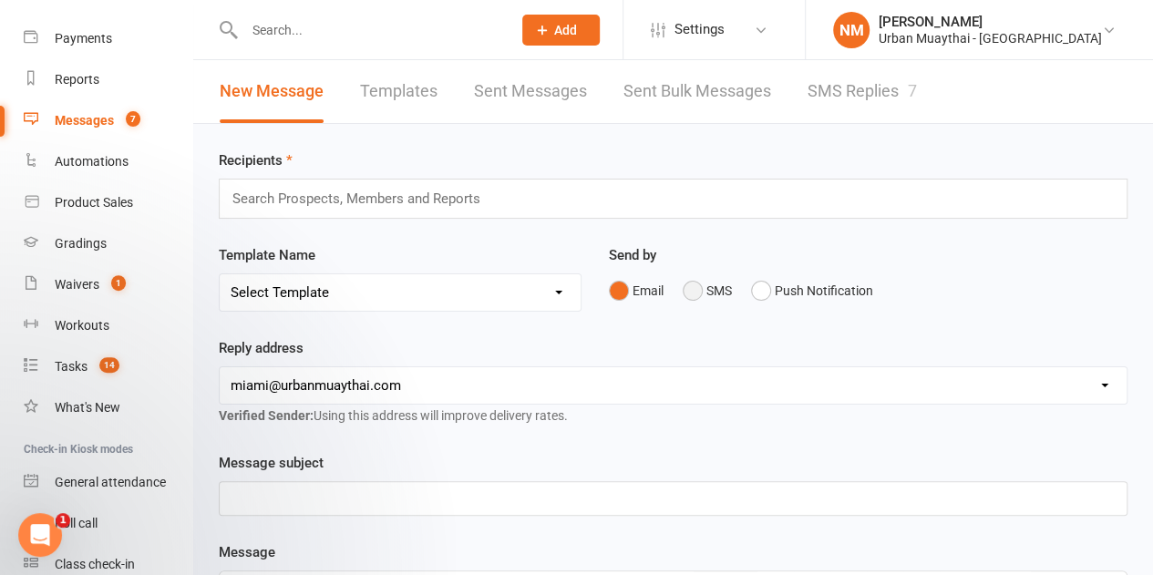
click at [693, 280] on button "SMS" at bounding box center [707, 290] width 49 height 35
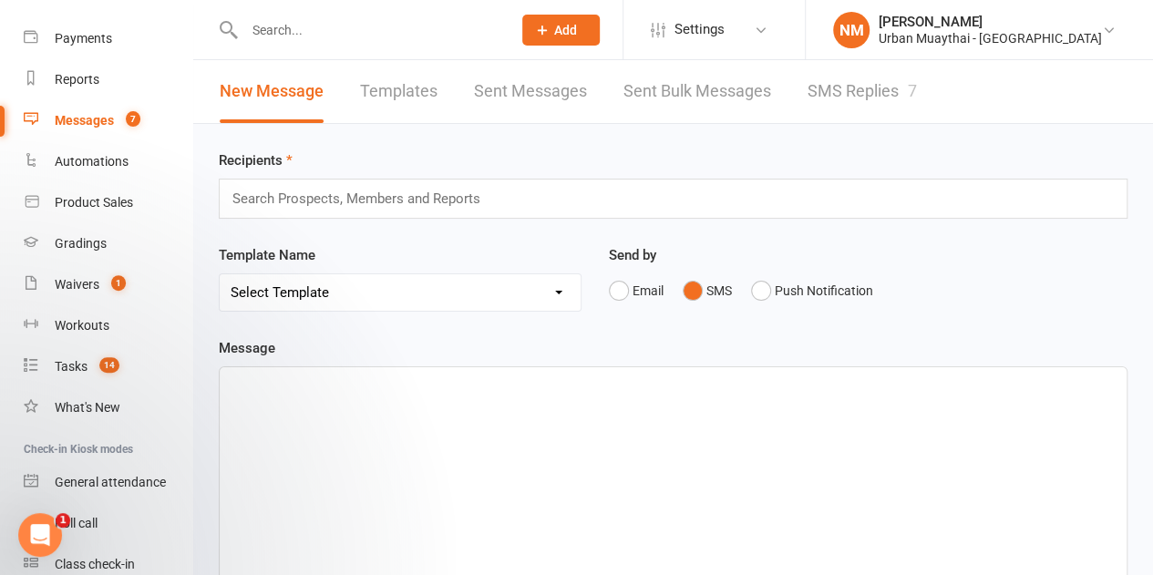
click at [487, 197] on input "text" at bounding box center [364, 199] width 267 height 24
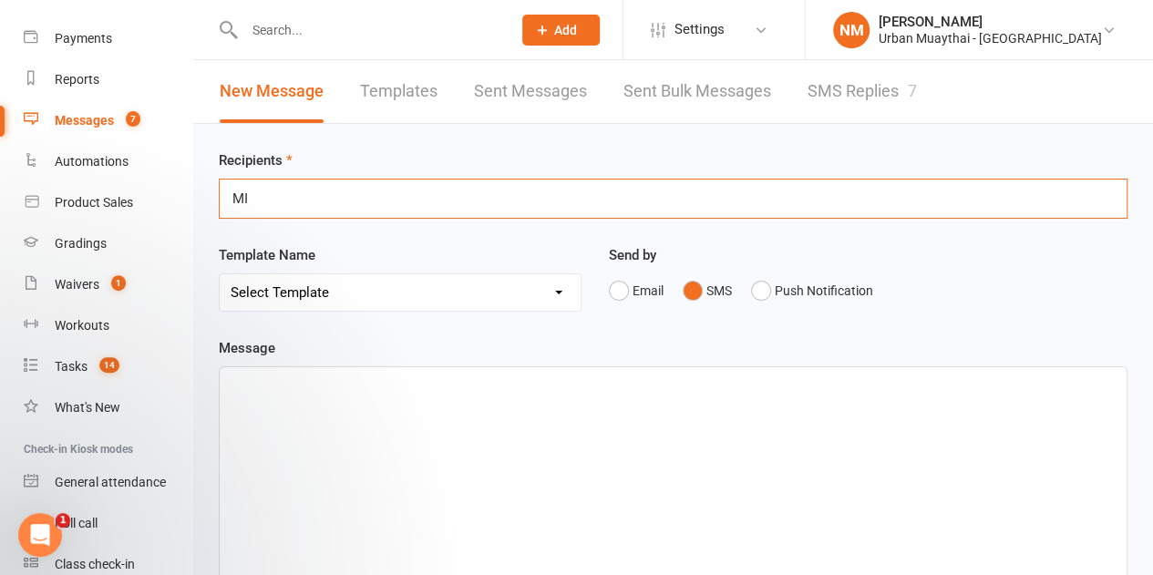
type input "M"
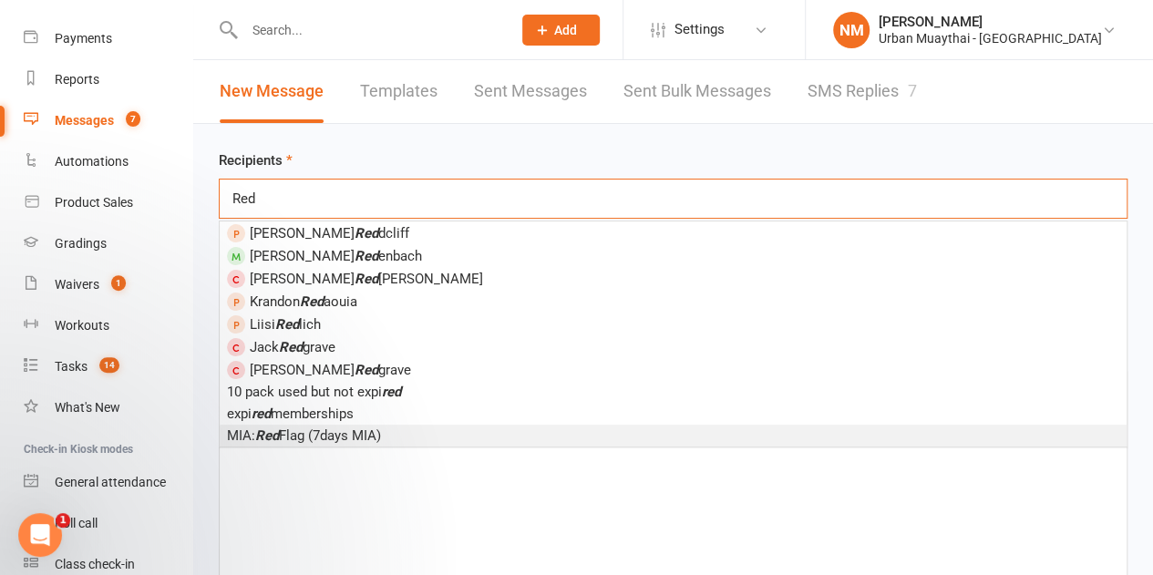
type input "Red"
click at [391, 431] on li "MIA: Red Flag (7days MIA)" at bounding box center [673, 436] width 907 height 22
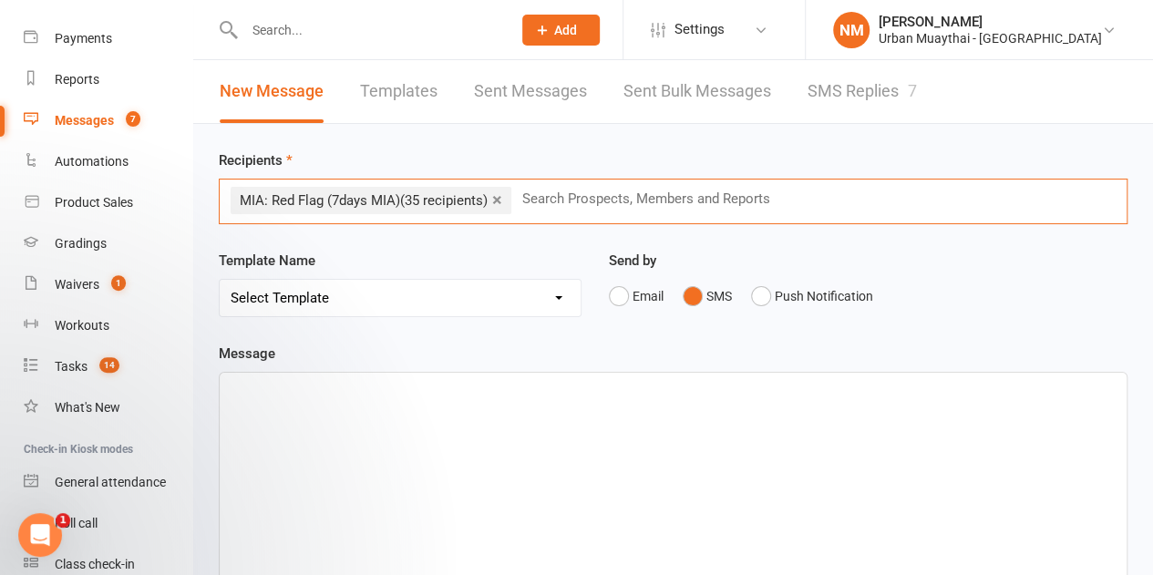
click at [528, 308] on select "Select Template [Email] 2nd Failure [Email] 4th Payment Failure [Email] Cancell…" at bounding box center [400, 298] width 361 height 36
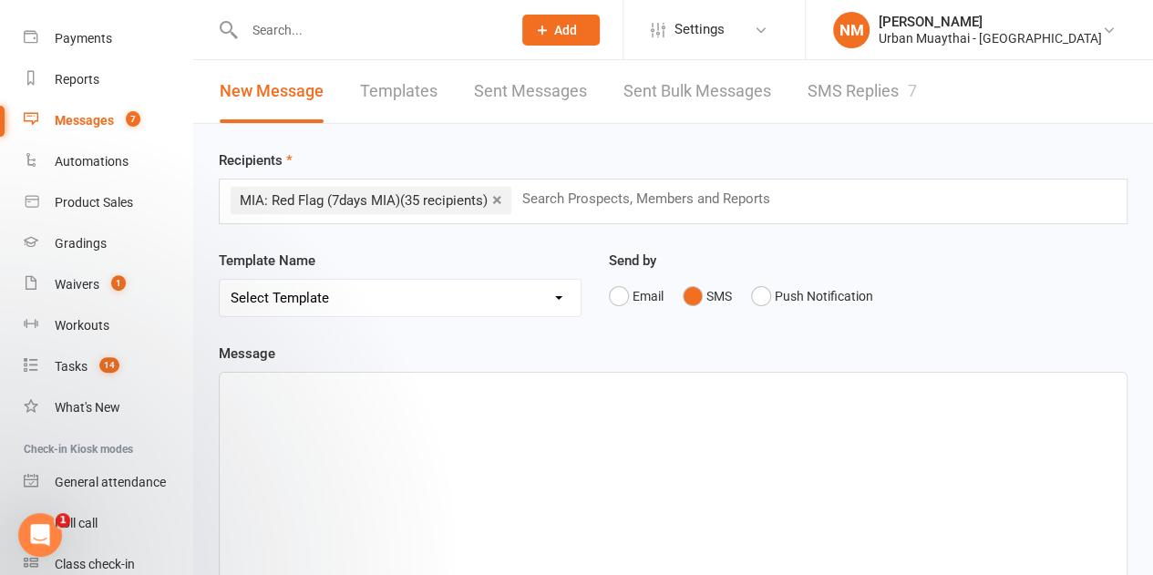
click at [513, 295] on select "Select Template [Email] 2nd Failure [Email] 4th Payment Failure [Email] Cancell…" at bounding box center [400, 298] width 361 height 36
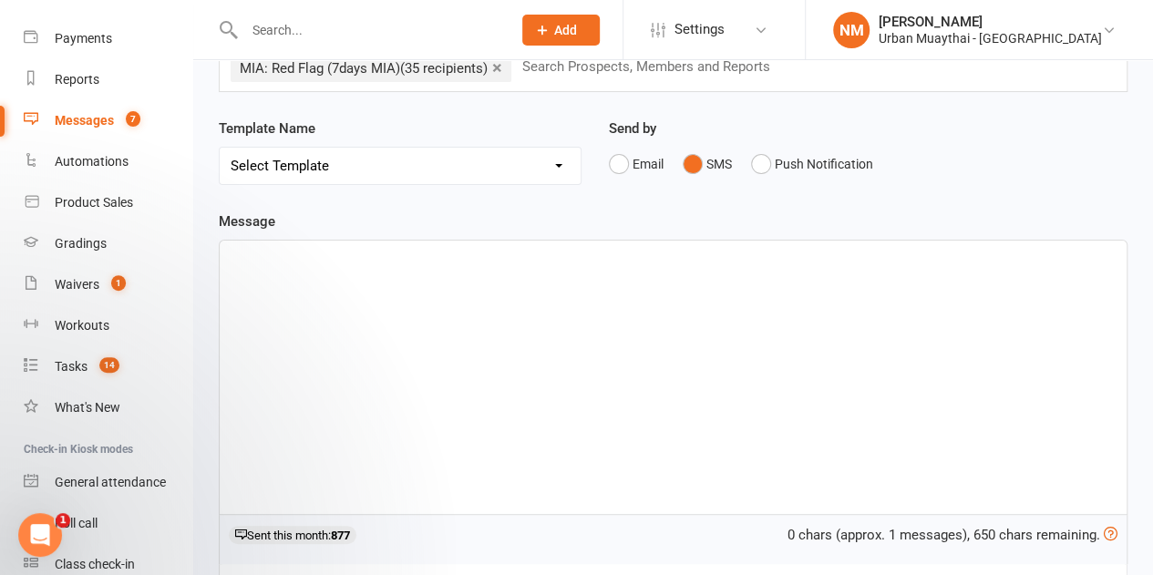
scroll to position [91, 0]
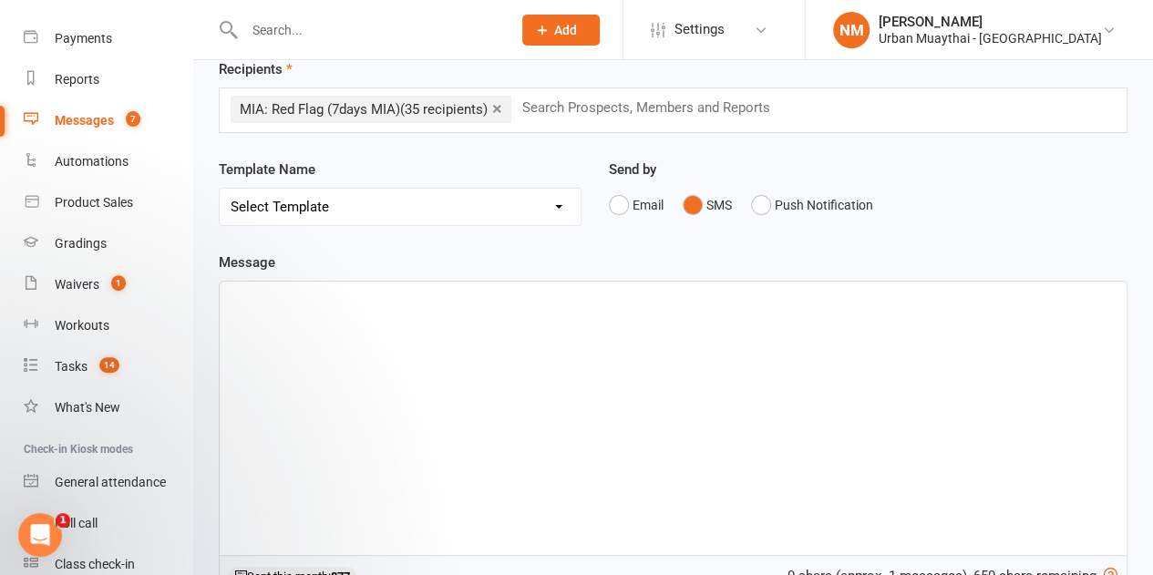
click at [521, 172] on div "Template Name Select Template [Email] 2nd Failure [Email] 4th Payment Failure […" at bounding box center [400, 192] width 363 height 67
click at [510, 202] on select "Select Template [Email] 2nd Failure [Email] 4th Payment Failure [Email] Cancell…" at bounding box center [400, 207] width 361 height 36
click at [1034, 355] on div "﻿" at bounding box center [673, 418] width 907 height 273
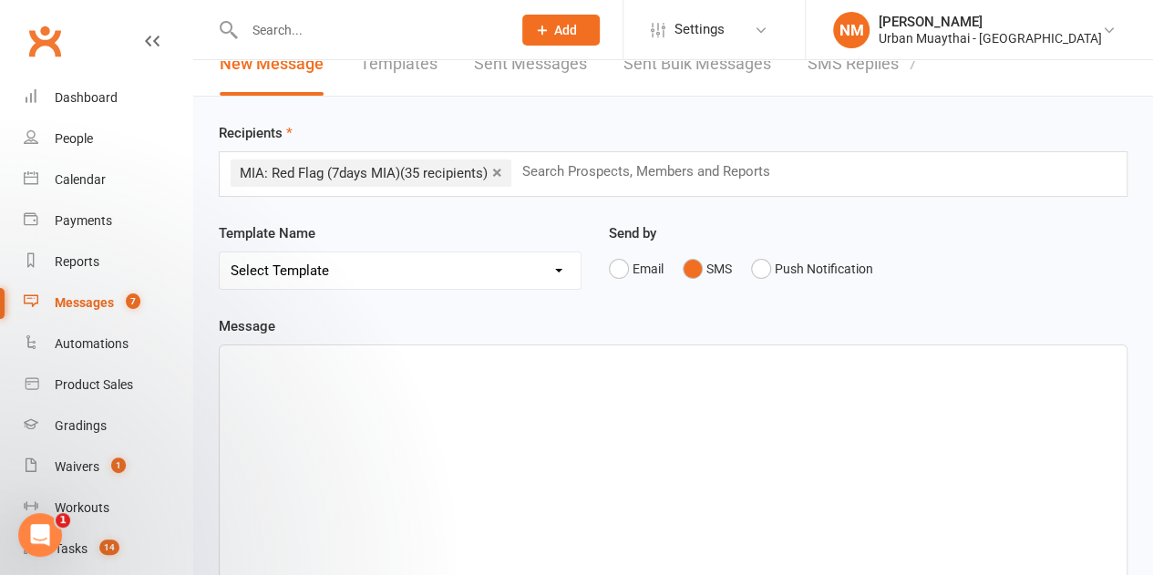
scroll to position [0, 0]
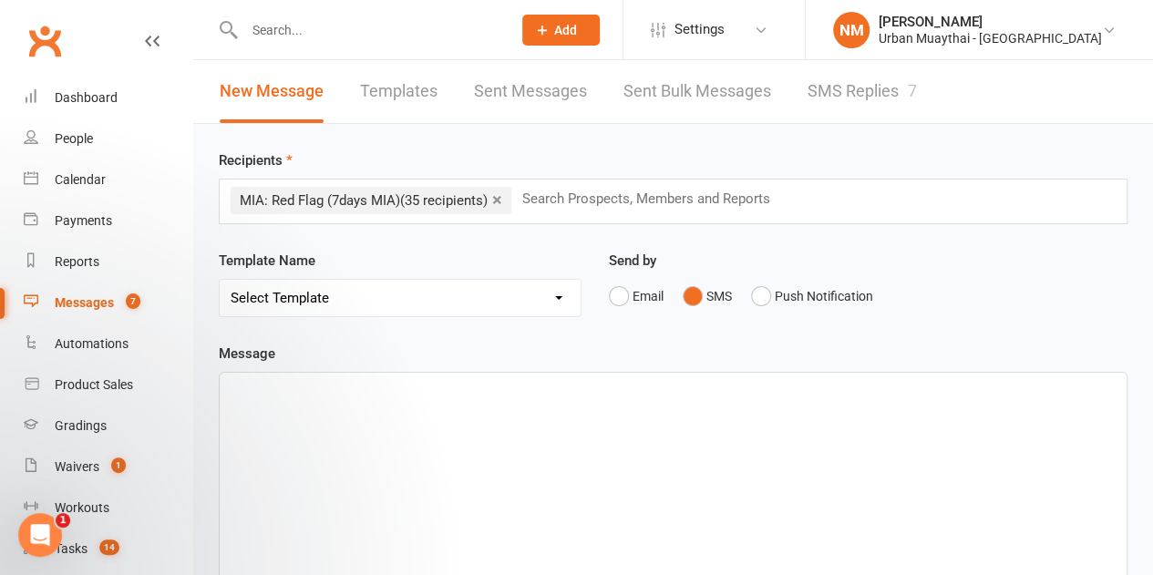
click at [403, 96] on link "Templates" at bounding box center [398, 91] width 77 height 63
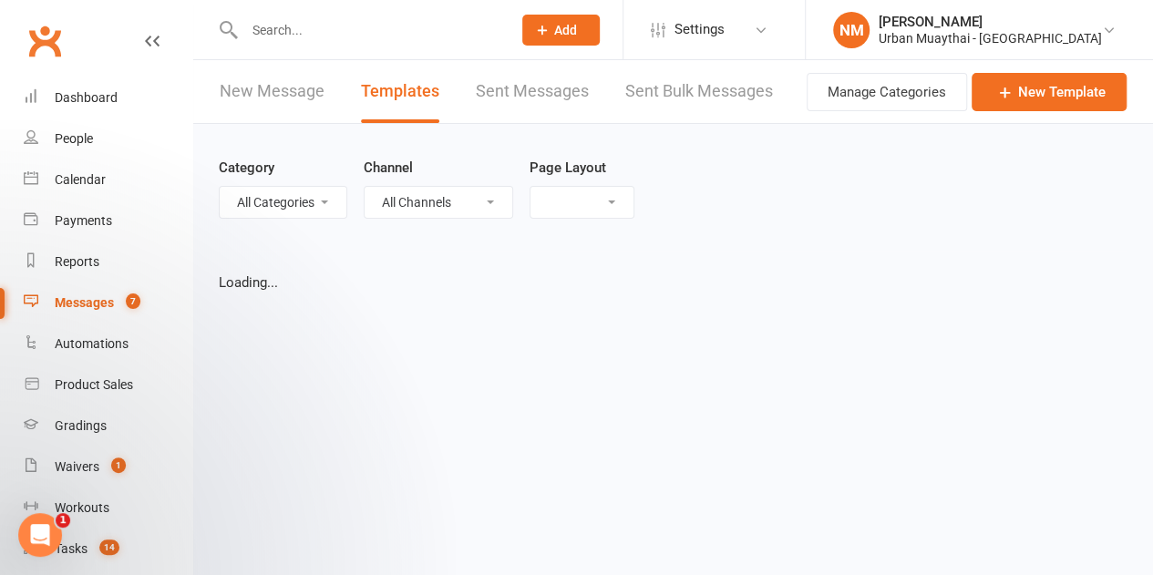
select select "grid"
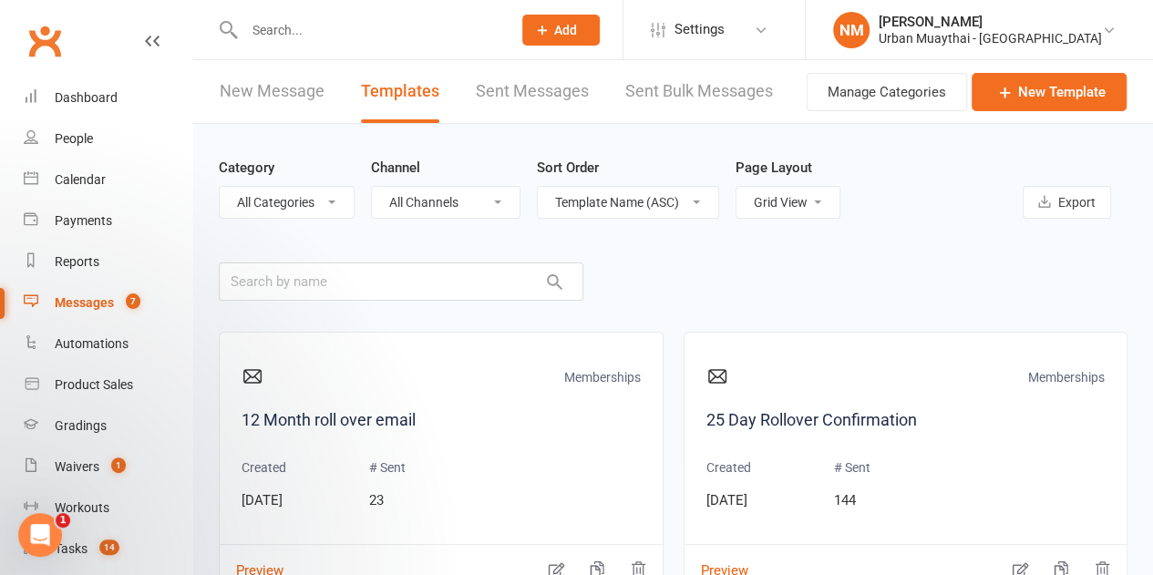
click at [270, 201] on select "All Categories (No category) Debt Collection General Kids / Teens Memberships M…" at bounding box center [287, 202] width 134 height 31
click at [452, 251] on main "Category All Categories (No category) Debt Collection General Kids / Teens Memb…" at bounding box center [673, 448] width 909 height 648
click at [485, 203] on select "All Channels Email SMS Push Notification" at bounding box center [446, 202] width 148 height 31
click at [459, 207] on select "All Channels Email SMS Push Notification" at bounding box center [446, 202] width 148 height 31
click at [647, 220] on div "Category All Categories (No category) Debt Collection General Kids / Teens Memb…" at bounding box center [673, 188] width 909 height 128
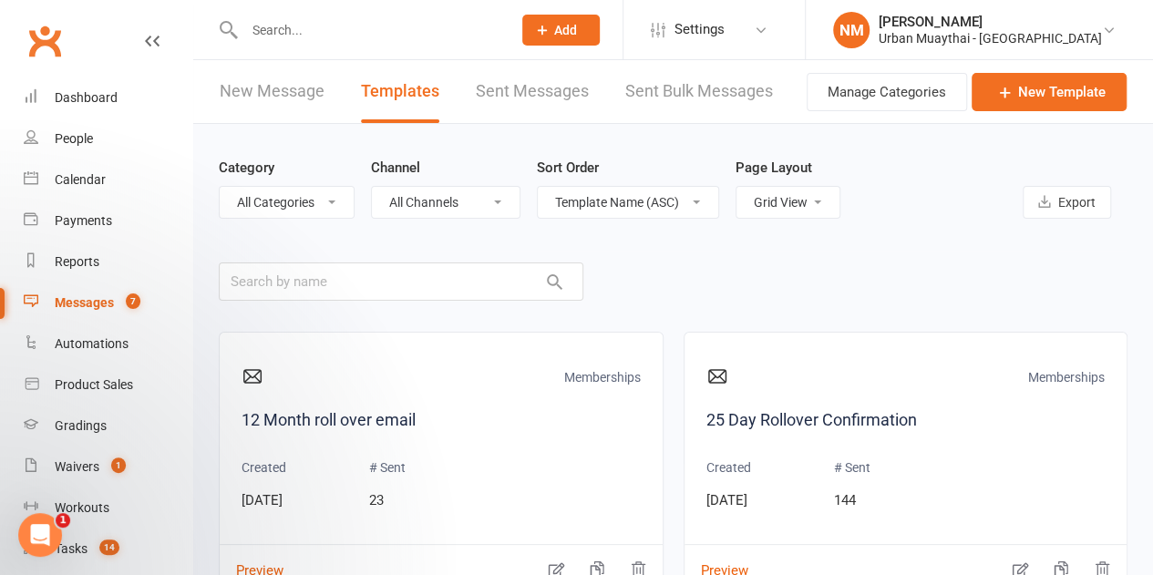
click at [650, 207] on select "Template Name (ASC) Template Name (DESC) Type (ASC) Type (DESC) Category (ASC) …" at bounding box center [628, 202] width 181 height 31
click at [639, 200] on select "Template Name (ASC) Template Name (DESC) Type (ASC) Type (DESC) Category (ASC) …" at bounding box center [628, 202] width 181 height 31
click at [797, 207] on select "List View Grid View" at bounding box center [788, 202] width 103 height 31
drag, startPoint x: 798, startPoint y: 200, endPoint x: 773, endPoint y: 199, distance: 24.6
click at [798, 200] on select "List View Grid View" at bounding box center [788, 202] width 103 height 31
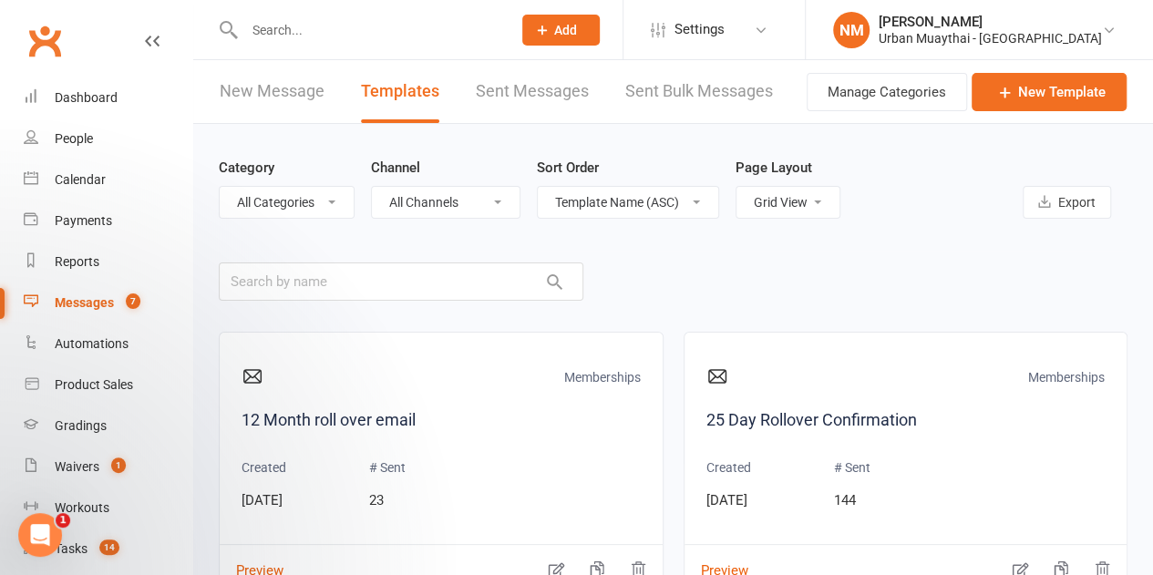
click at [625, 194] on select "Template Name (ASC) Template Name (DESC) Type (ASC) Type (DESC) Category (ASC) …" at bounding box center [628, 202] width 181 height 31
click at [538, 187] on select "Template Name (ASC) Template Name (DESC) Type (ASC) Type (DESC) Category (ASC) …" at bounding box center [628, 202] width 181 height 31
click at [1041, 94] on link "New Template" at bounding box center [1049, 92] width 155 height 38
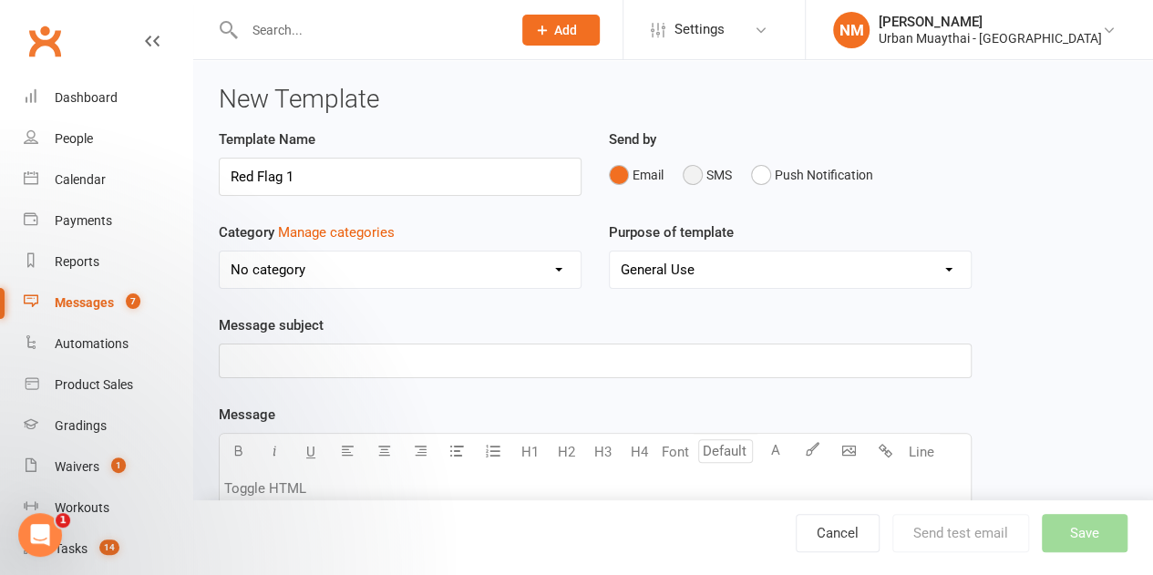
type input "Red Flag 1"
click at [692, 174] on button "SMS" at bounding box center [707, 175] width 49 height 35
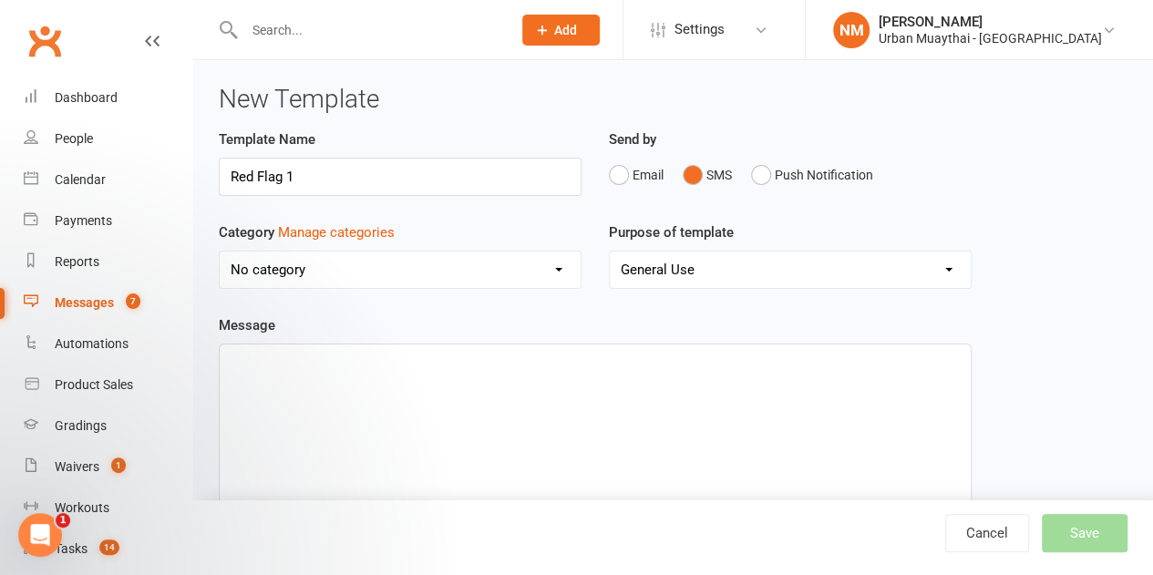
click at [376, 267] on select "No category Debt Collection General Kids / Teens Memberships Mobile App Special…" at bounding box center [400, 270] width 361 height 36
click at [428, 273] on select "No category Debt Collection General Kids / Teens Memberships Mobile App Special…" at bounding box center [400, 270] width 361 height 36
click at [362, 235] on button "Manage categories" at bounding box center [336, 233] width 117 height 22
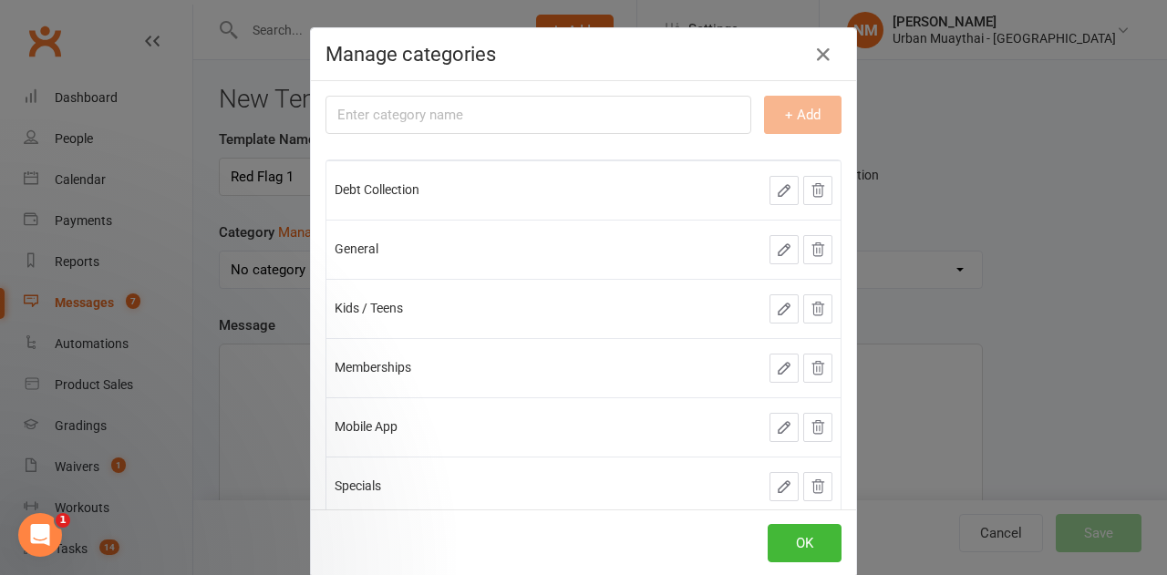
click at [640, 116] on input "text" at bounding box center [538, 115] width 426 height 38
type input "Flags"
click at [794, 123] on button "+ Add" at bounding box center [802, 115] width 77 height 38
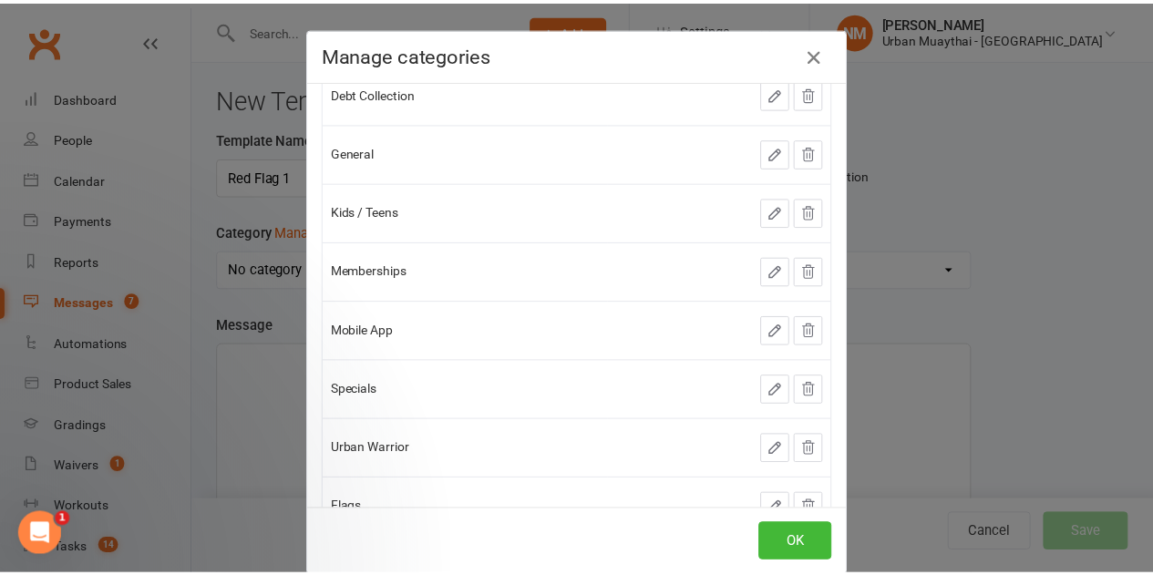
scroll to position [162, 0]
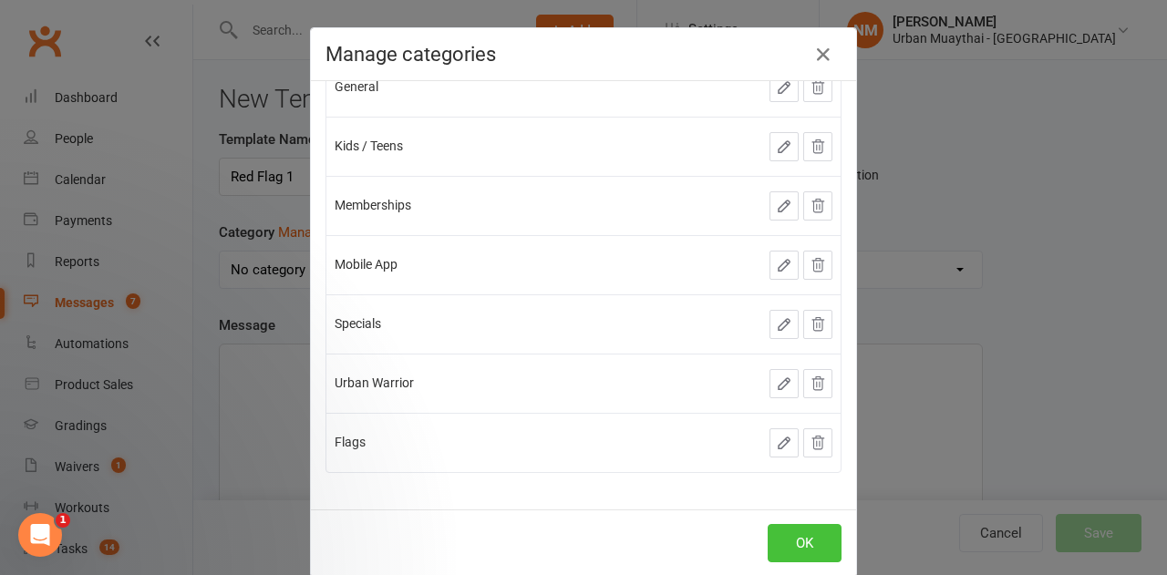
click at [788, 556] on button "OK" at bounding box center [805, 543] width 74 height 38
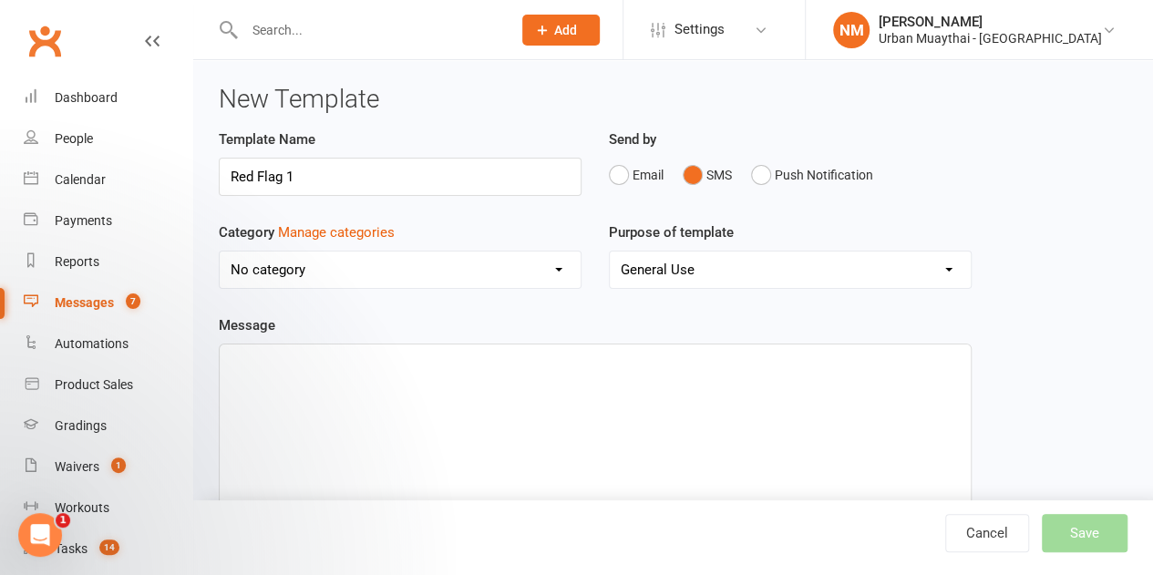
click at [504, 271] on select "No category Debt Collection Flags General Kids / Teens Memberships Mobile App S…" at bounding box center [400, 270] width 361 height 36
select select "19259"
click at [220, 252] on select "No category Debt Collection Flags General Kids / Teens Memberships Mobile App S…" at bounding box center [400, 270] width 361 height 36
click at [754, 265] on select "General Use Grading Events Mobile App" at bounding box center [790, 270] width 361 height 36
drag, startPoint x: 754, startPoint y: 259, endPoint x: 647, endPoint y: 284, distance: 109.5
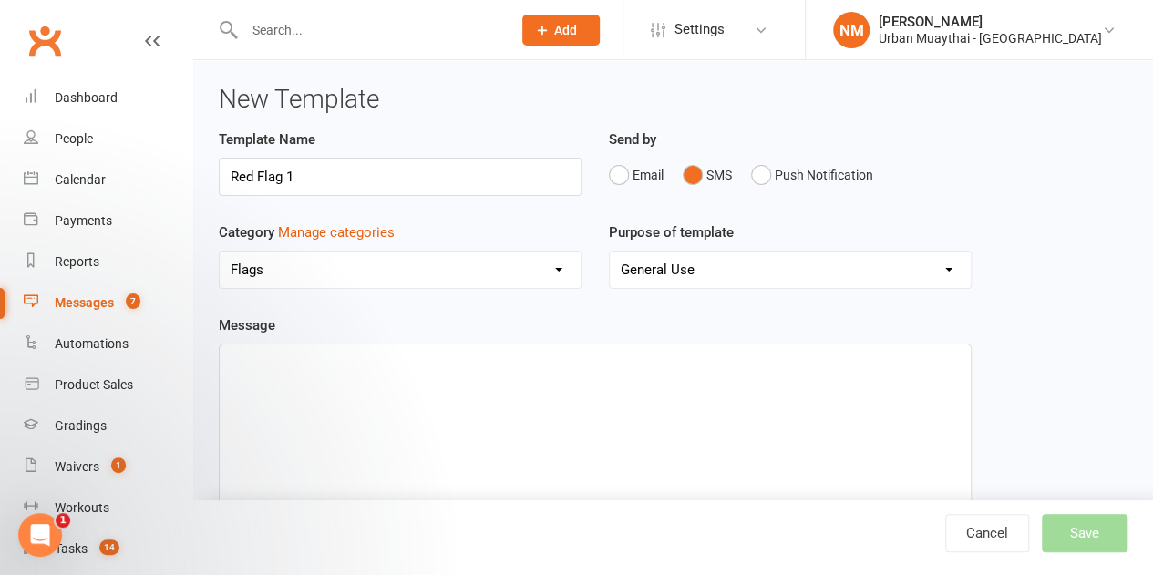
click at [754, 259] on select "General Use Grading Events Mobile App" at bounding box center [790, 270] width 361 height 36
click at [377, 404] on div "﻿" at bounding box center [595, 481] width 751 height 273
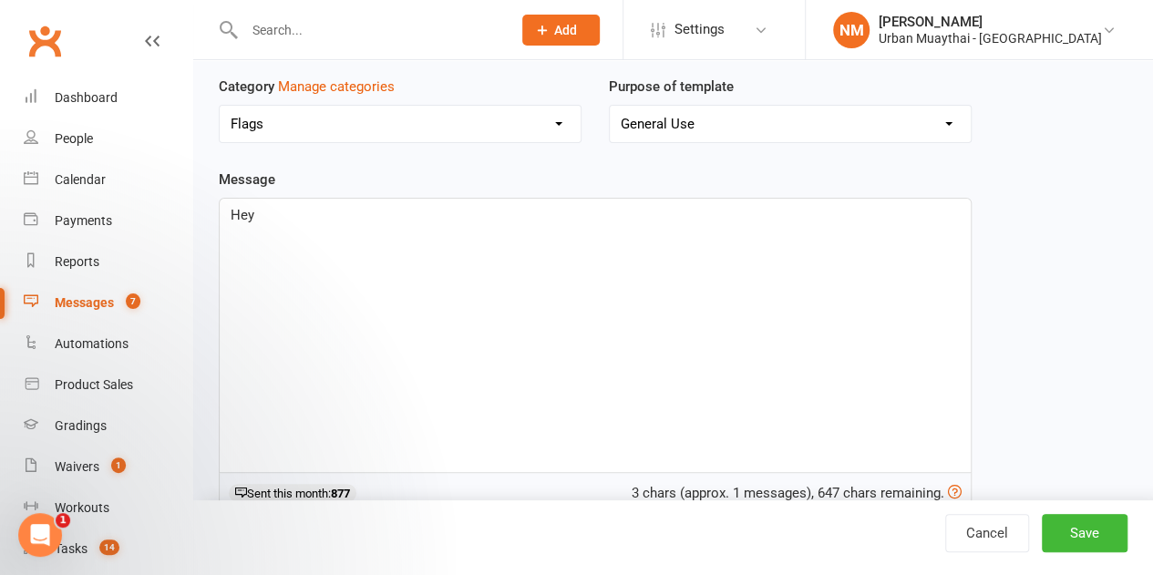
scroll to position [273, 0]
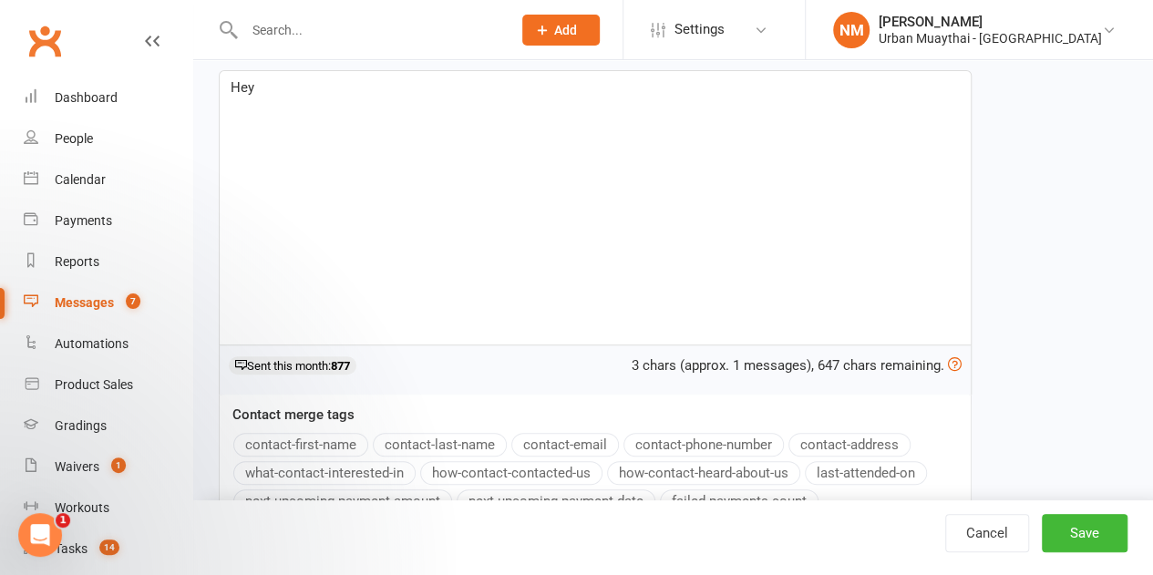
click at [322, 444] on button "contact-first-name" at bounding box center [300, 445] width 135 height 24
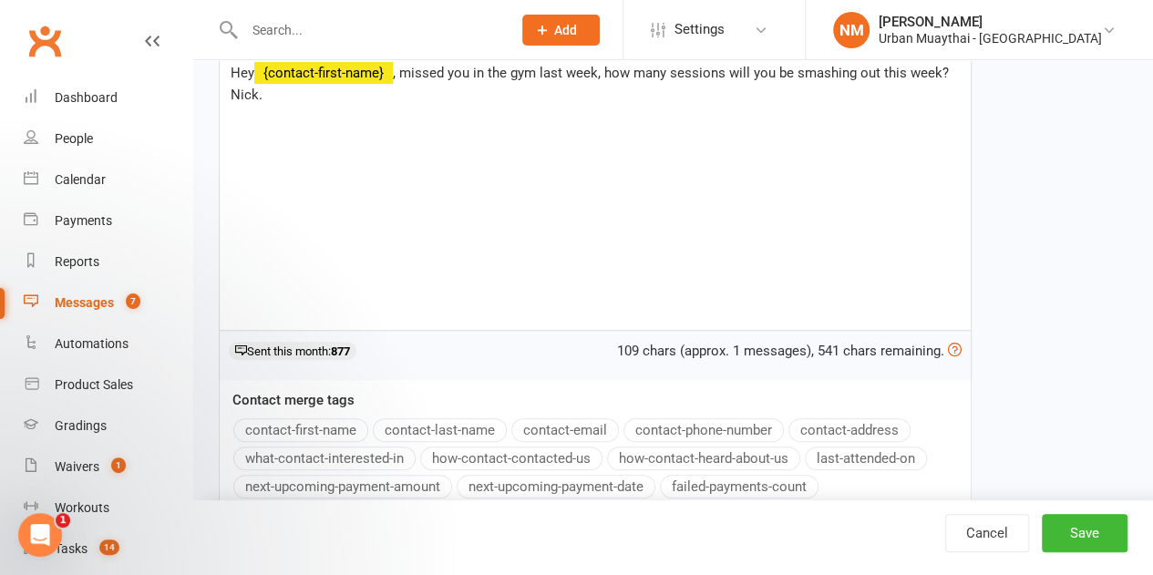
scroll to position [0, 0]
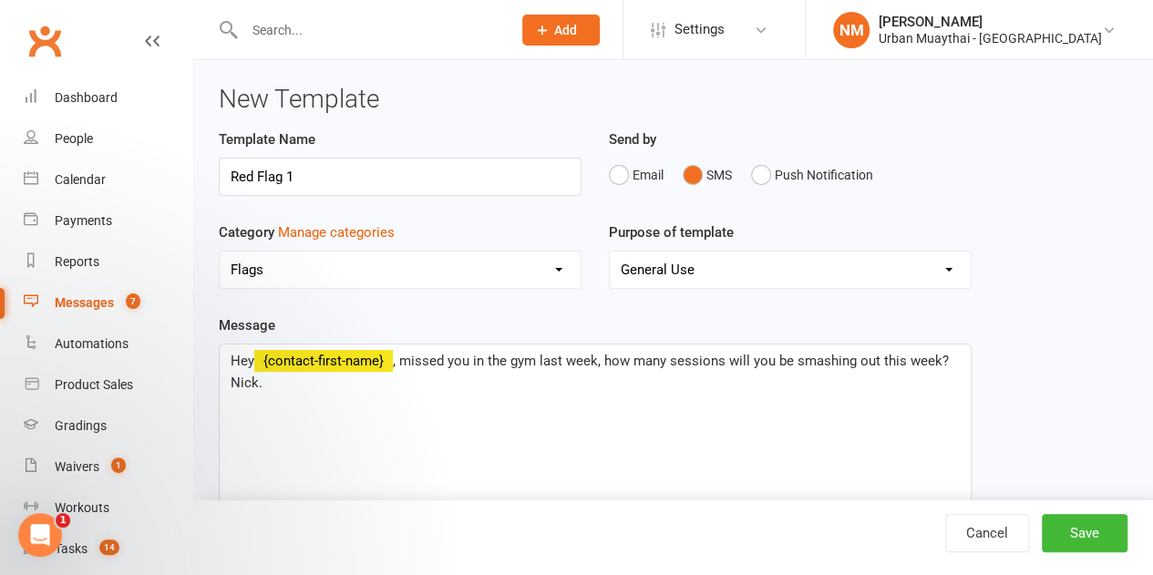
click at [306, 383] on p "Hey ﻿ {contact-first-name} , missed you in the gym last week, how many sessions…" at bounding box center [595, 372] width 729 height 44
click at [243, 378] on span ", missed you in the gym last week, how many sessions will you be smashing out t…" at bounding box center [592, 372] width 722 height 38
click at [413, 395] on div "Hey ﻿ {contact-first-name} , missed you in the gym last week, how many sessions…" at bounding box center [595, 481] width 751 height 273
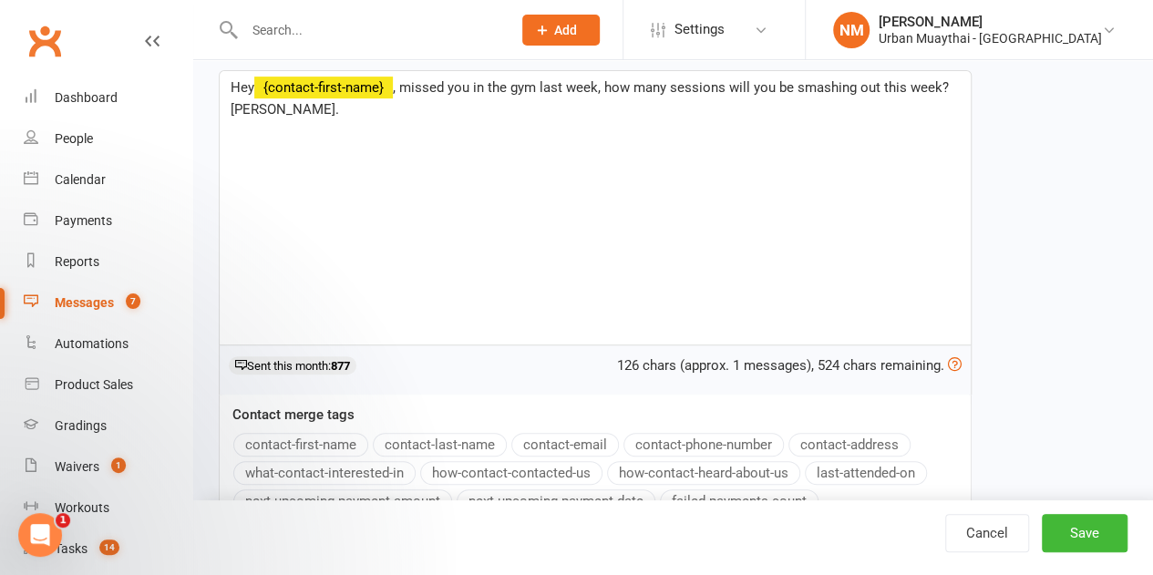
scroll to position [182, 0]
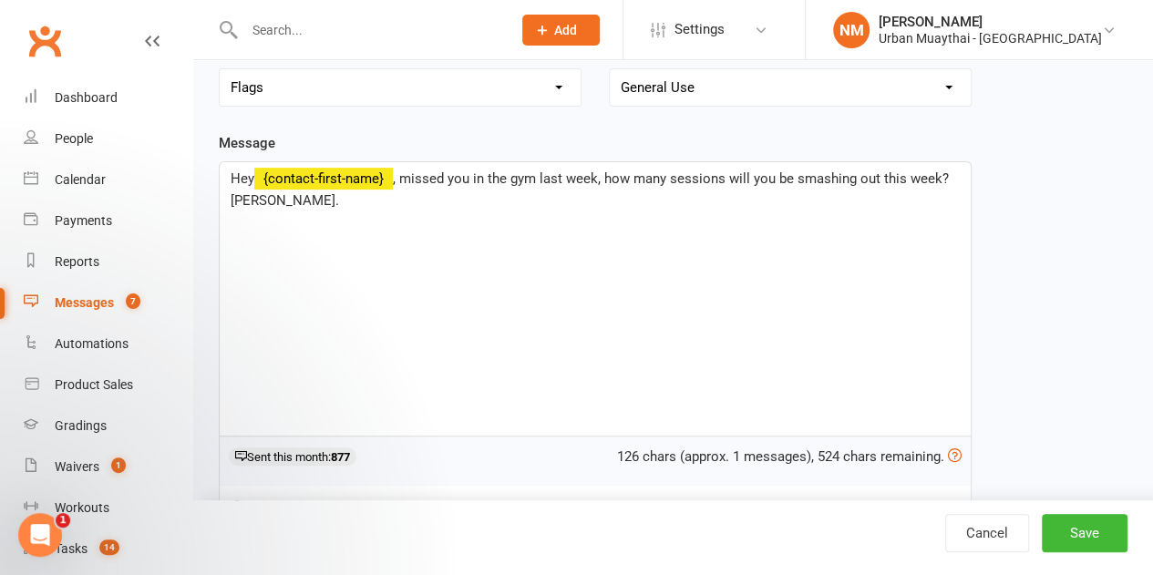
click at [1005, 280] on div "Template Name Red Flag 1 Send by Email SMS Push Notification Category Manage ca…" at bounding box center [673, 345] width 936 height 799
click at [1085, 536] on button "Save" at bounding box center [1085, 533] width 86 height 38
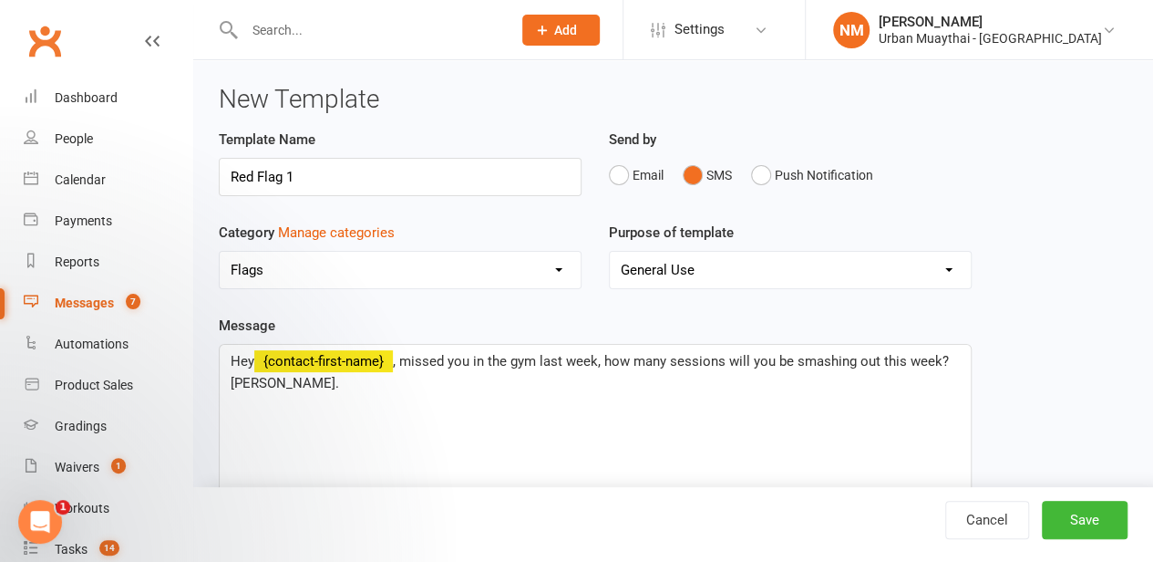
select select "grid"
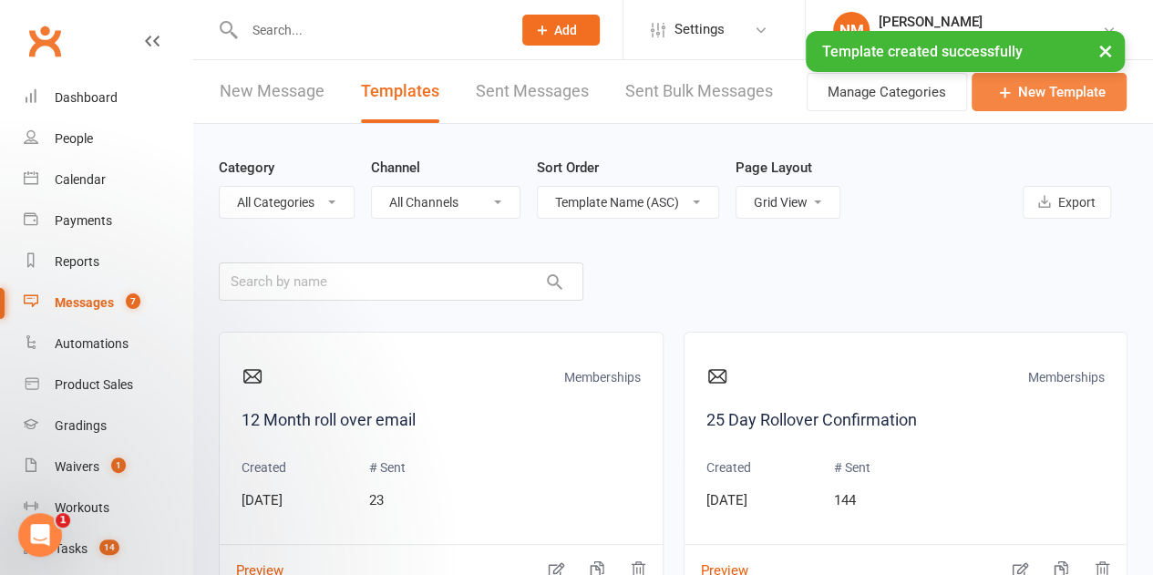
click at [1048, 94] on link "New Template" at bounding box center [1049, 92] width 155 height 38
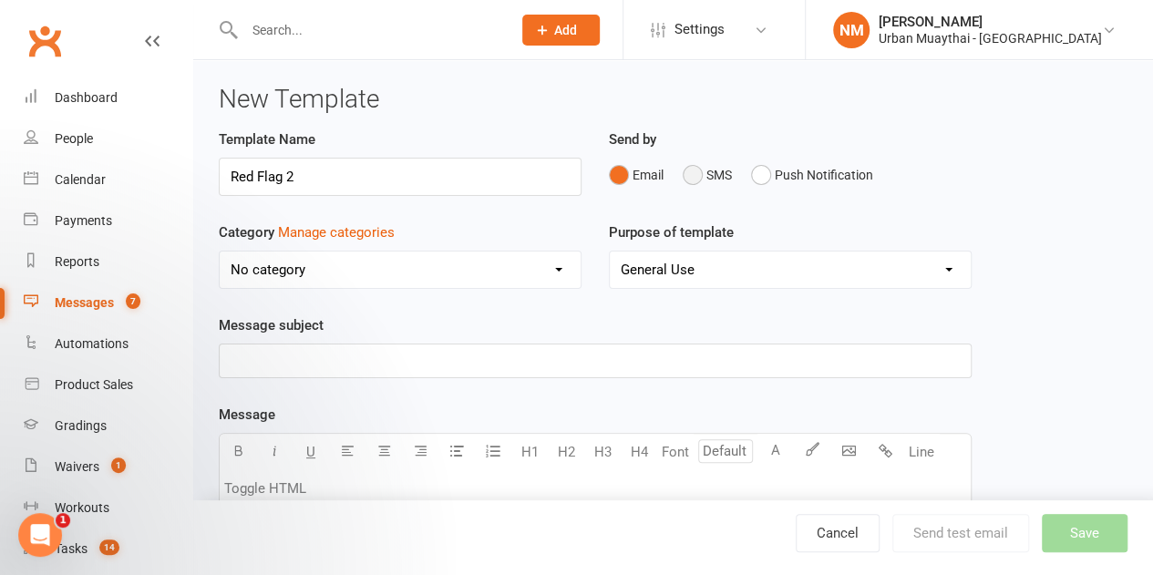
type input "Red Flag 2"
click at [697, 172] on button "SMS" at bounding box center [707, 175] width 49 height 35
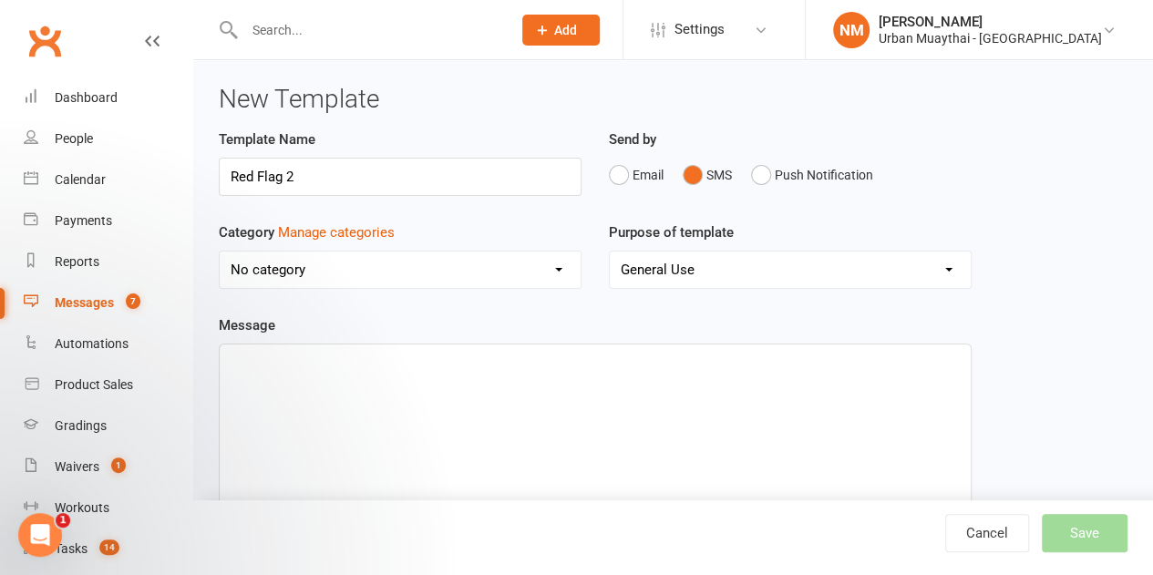
click at [405, 261] on select "No category Debt Collection Flags General Kids / Teens Memberships Mobile App S…" at bounding box center [400, 270] width 361 height 36
select select "19259"
click at [220, 252] on select "No category Debt Collection Flags General Kids / Teens Memberships Mobile App S…" at bounding box center [400, 270] width 361 height 36
click at [707, 267] on select "General Use Grading Events Mobile App" at bounding box center [790, 270] width 361 height 36
click at [709, 263] on select "General Use Grading Events Mobile App" at bounding box center [790, 270] width 361 height 36
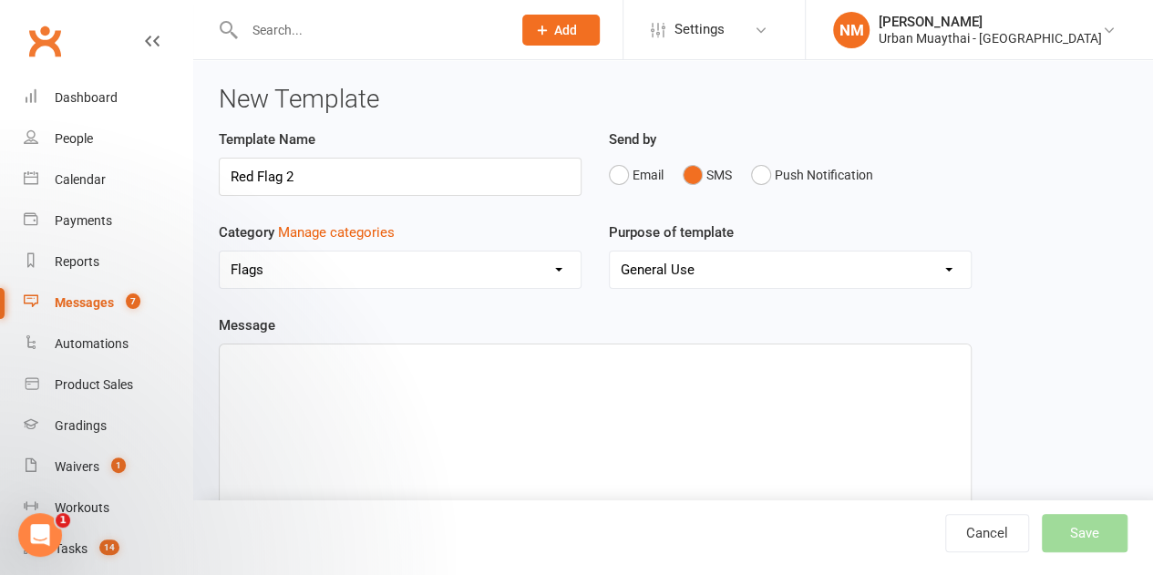
click at [388, 418] on div "﻿" at bounding box center [595, 481] width 751 height 273
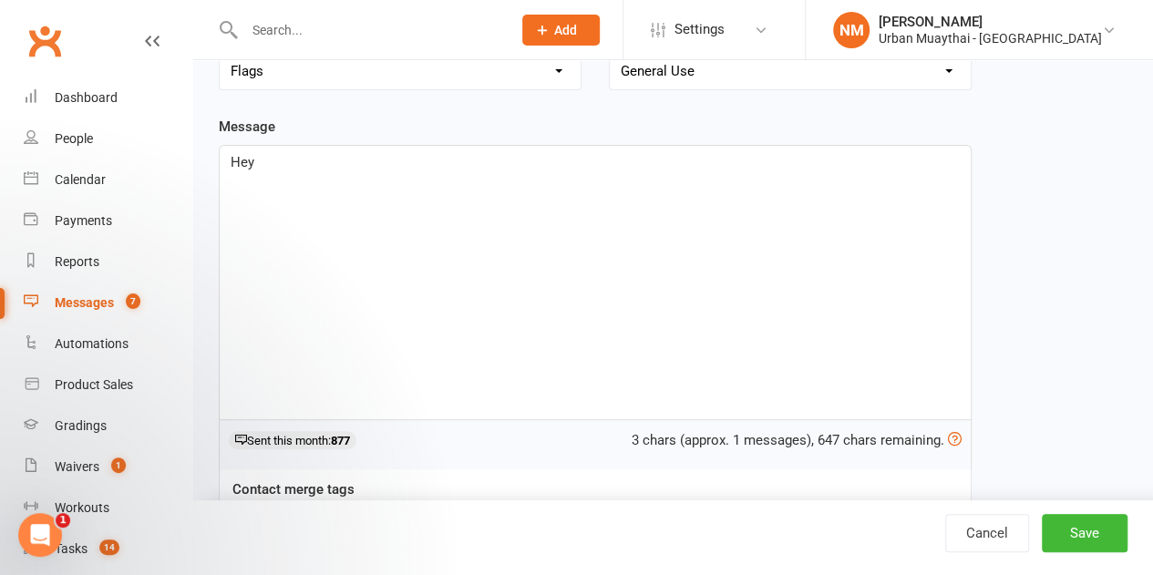
scroll to position [434, 0]
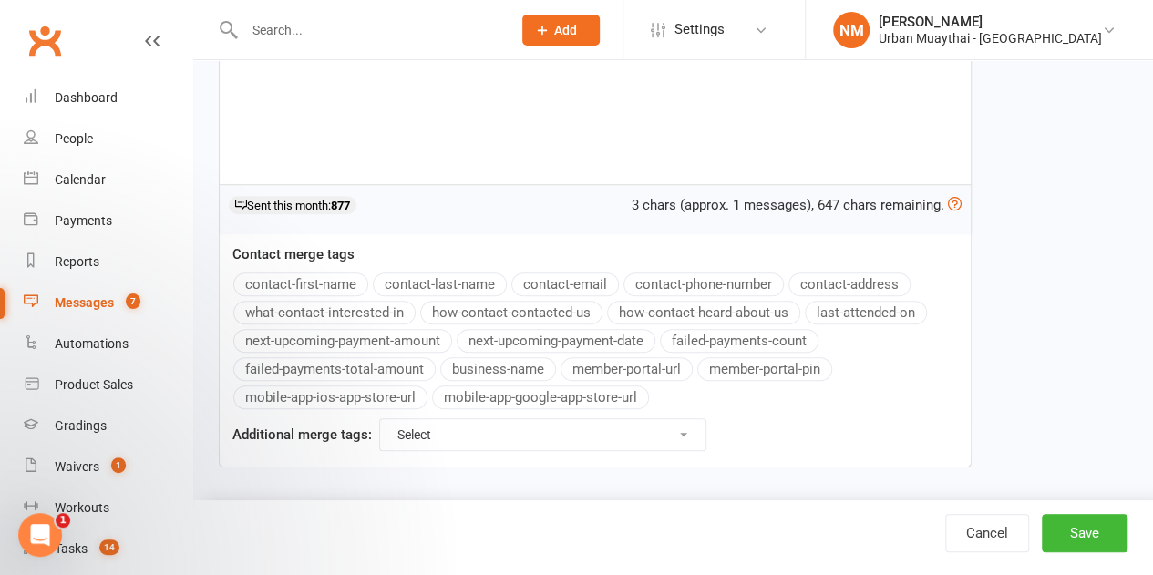
click at [314, 284] on div "Message Hey 3 chars (approx. 1 messages), 647 chars remaining. Sent this month:…" at bounding box center [595, 174] width 753 height 587
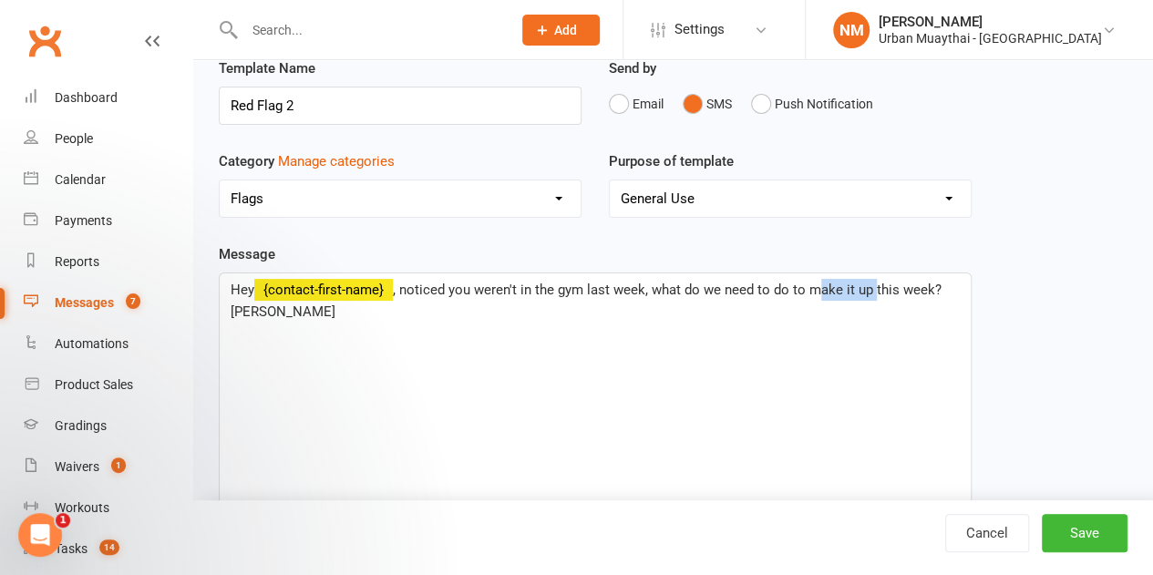
drag, startPoint x: 817, startPoint y: 286, endPoint x: 874, endPoint y: 279, distance: 57.9
click at [874, 282] on span ", noticed you weren't in the gym last week, what do we need to do to make it up…" at bounding box center [588, 301] width 715 height 38
click at [828, 282] on span ", noticed you weren't in the gym last week, what do we need to do to get you in…" at bounding box center [586, 301] width 710 height 38
click at [701, 298] on p "Hey ﻿ {contact-first-name} , noticed you weren't in the gym last week, what do …" at bounding box center [595, 301] width 729 height 44
click at [459, 325] on div "Hey ﻿ {contact-first-name} , noticed you weren't in the gym last week, what do …" at bounding box center [595, 409] width 751 height 273
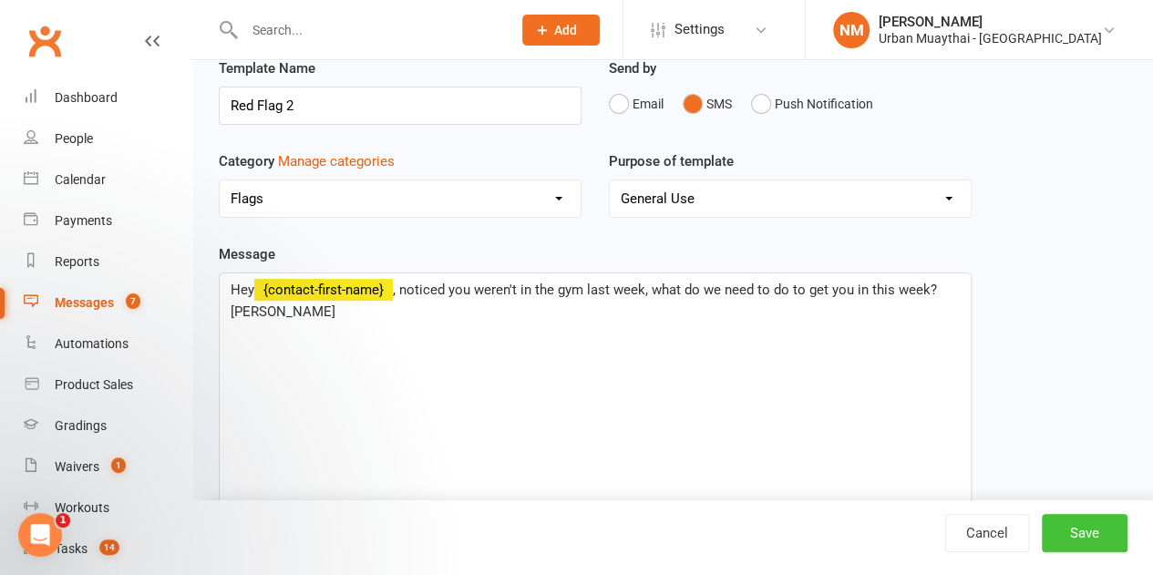
click at [1075, 528] on button "Save" at bounding box center [1085, 533] width 86 height 38
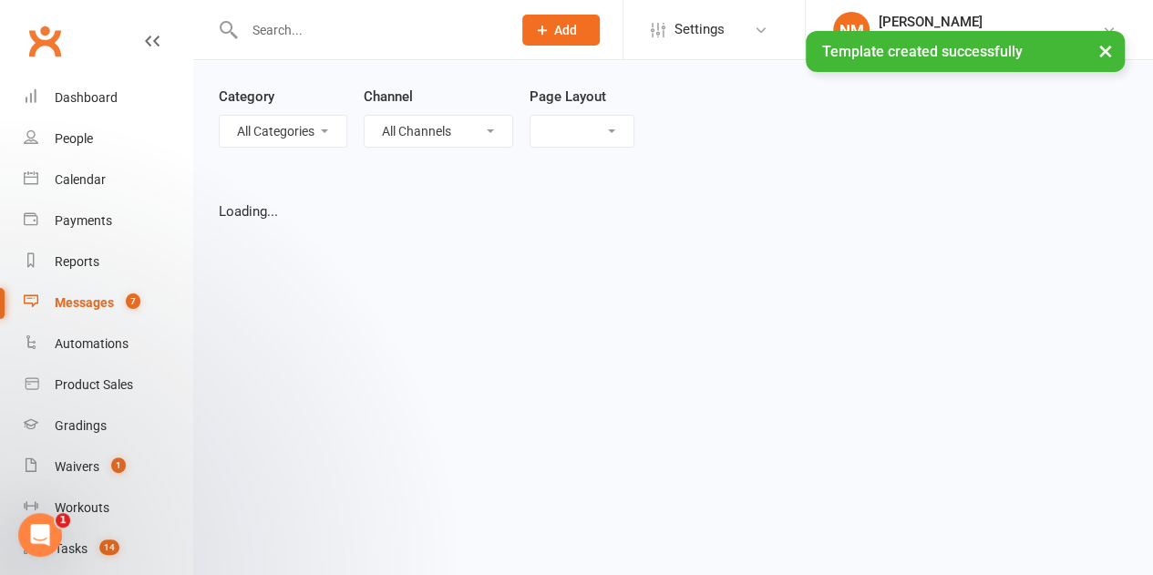
select select "grid"
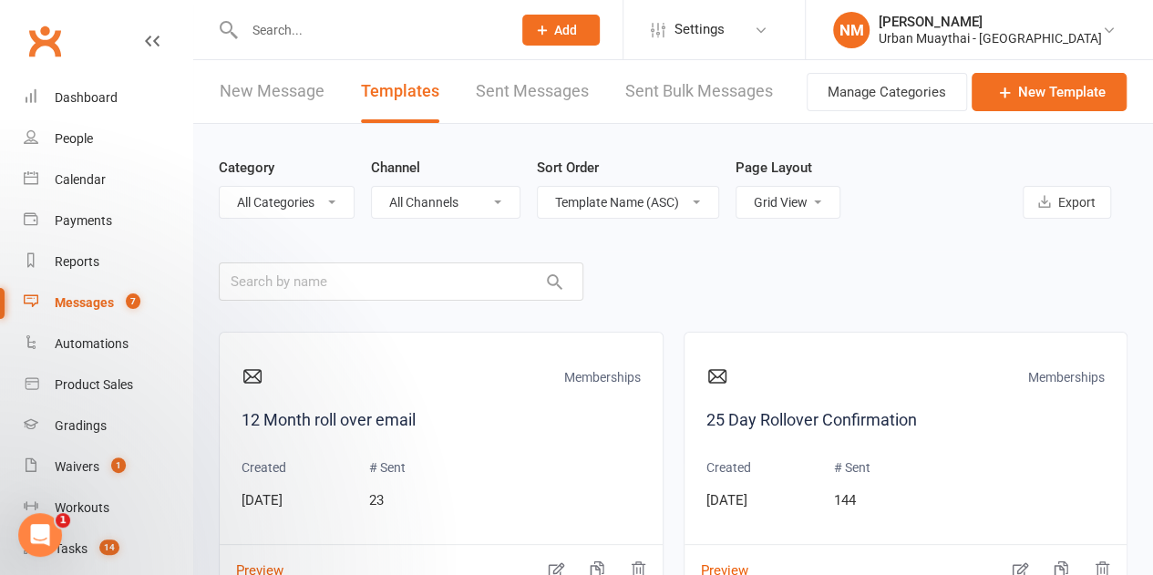
click at [286, 85] on link "New Message" at bounding box center [272, 91] width 105 height 63
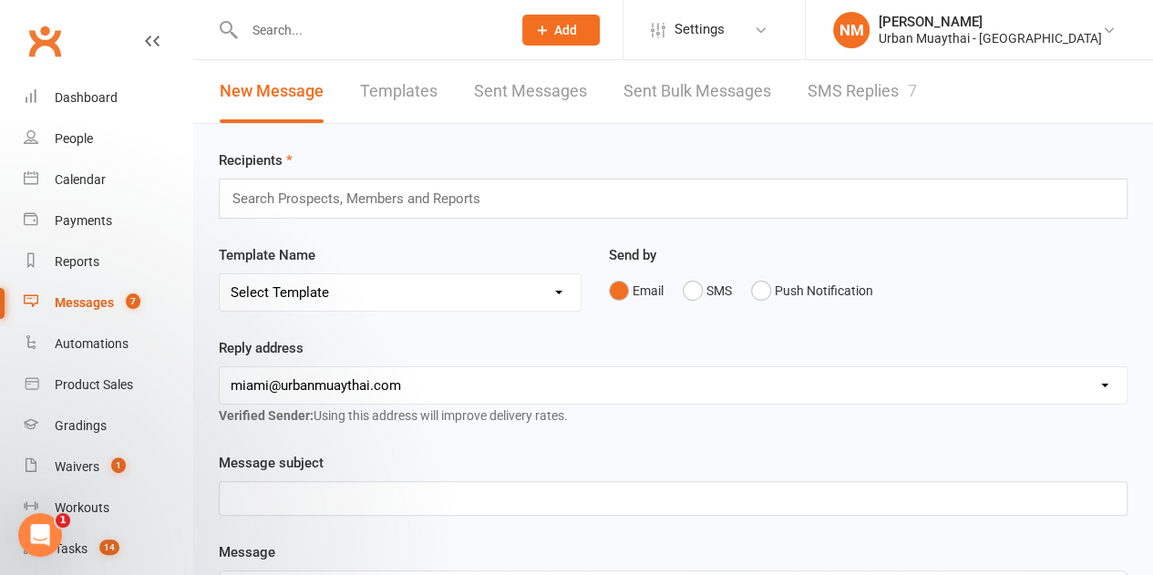
click at [459, 203] on input "text" at bounding box center [364, 199] width 267 height 24
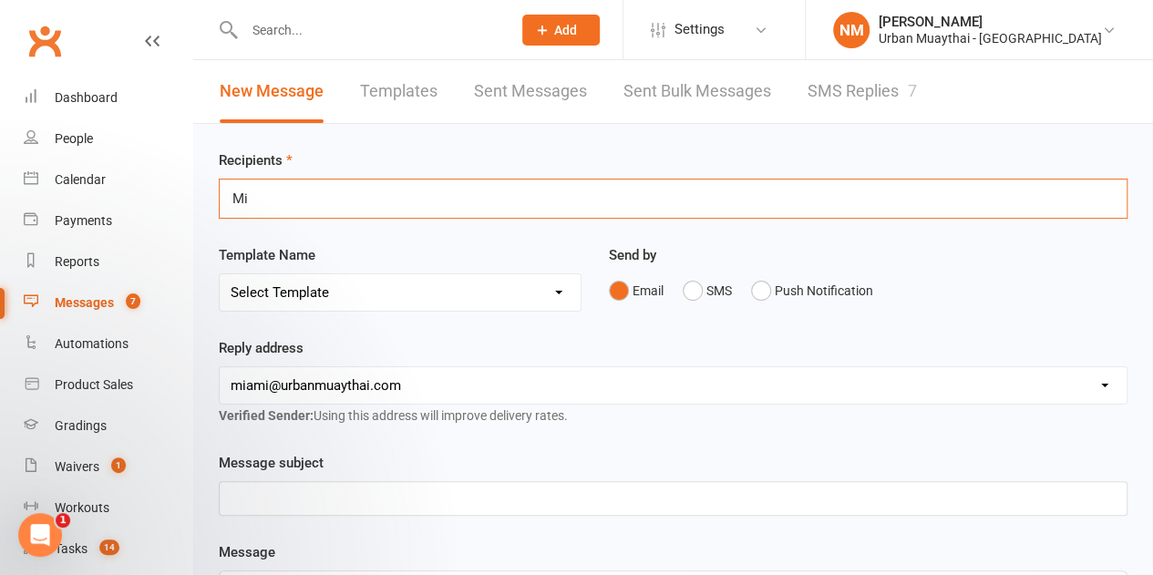
type input "M"
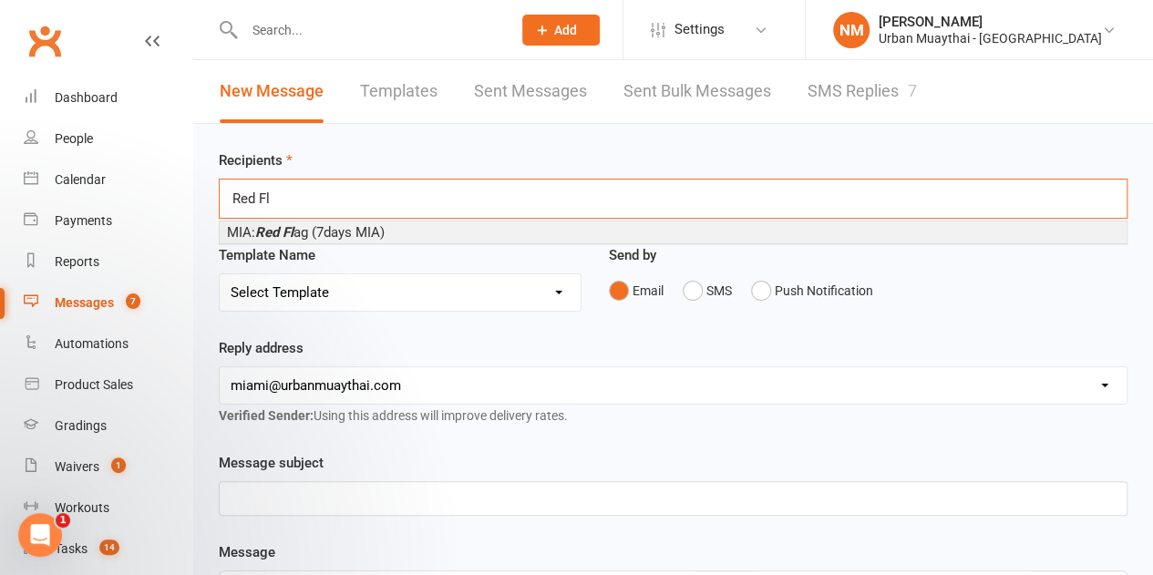
type input "Red Fl"
click at [396, 229] on li "MIA: Red Fl ag (7days MIA)" at bounding box center [673, 233] width 907 height 22
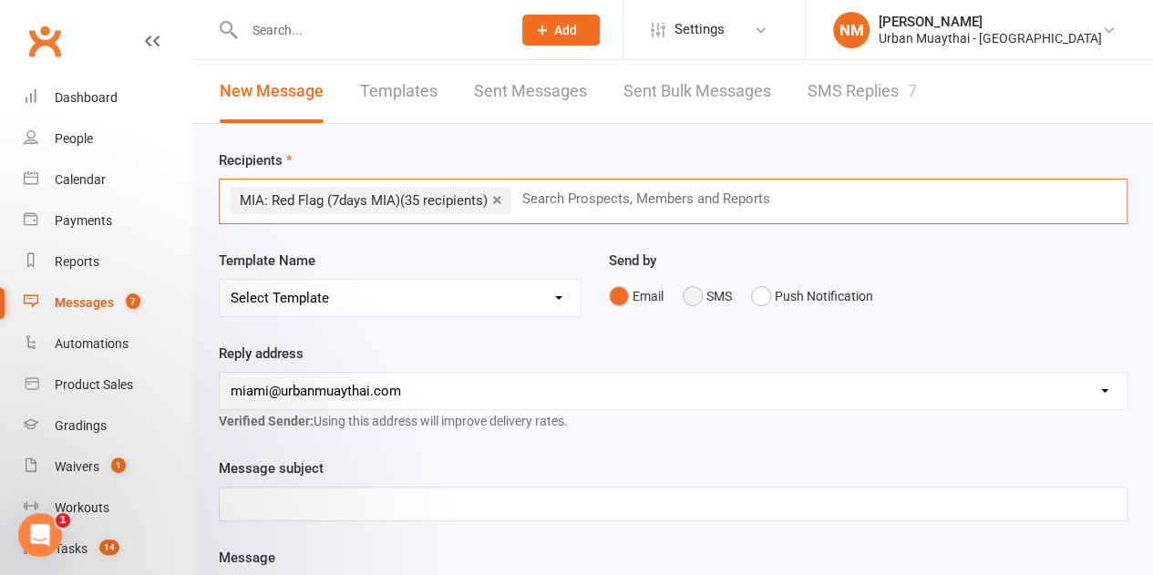
click at [692, 294] on button "SMS" at bounding box center [707, 296] width 49 height 35
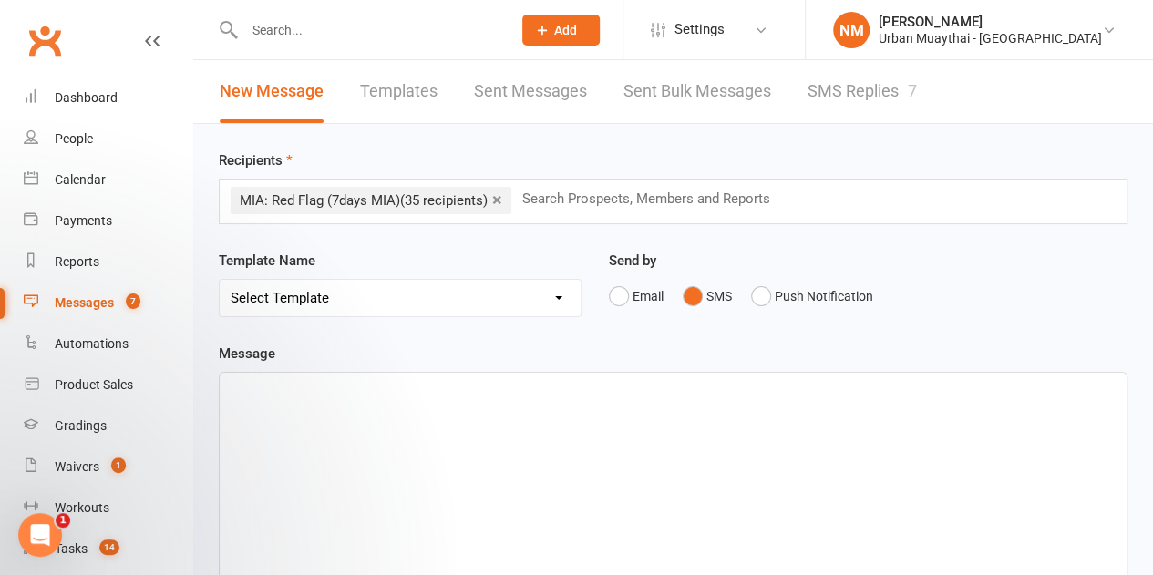
click at [441, 304] on select "Select Template [Email] 2nd Failure [Email] 4th Payment Failure [Email] Cancell…" at bounding box center [400, 298] width 361 height 36
select select "7"
click at [220, 280] on select "Select Template [Email] 2nd Failure [Email] 4th Payment Failure [Email] Cancell…" at bounding box center [400, 298] width 361 height 36
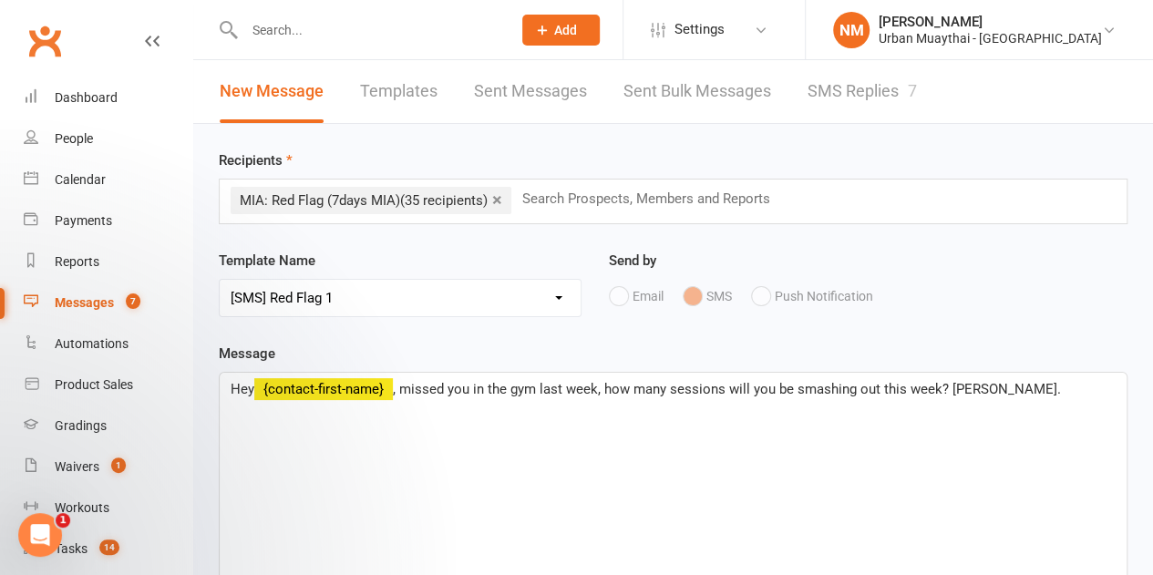
click at [970, 382] on span ", missed you in the gym last week, how many sessions will you be smashing out t…" at bounding box center [727, 389] width 668 height 16
click at [1030, 389] on p "Hey ﻿ {contact-first-name} , missed you in the gym last week, how many sessions…" at bounding box center [673, 389] width 885 height 22
click at [348, 489] on div "Hey ﻿ {contact-first-name} , missed you in the gym last week, how many sessions…" at bounding box center [673, 509] width 907 height 273
click at [1108, 400] on div "Hey ﻿ {contact-first-name} , missed you in the gym last week, how many sessions…" at bounding box center [673, 509] width 907 height 273
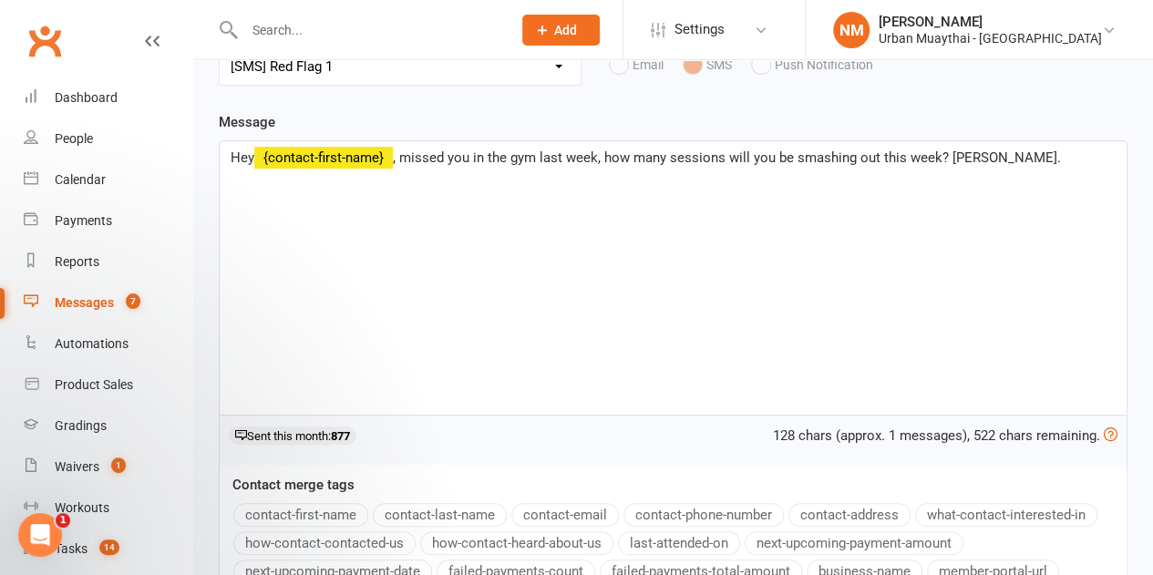
scroll to position [445, 0]
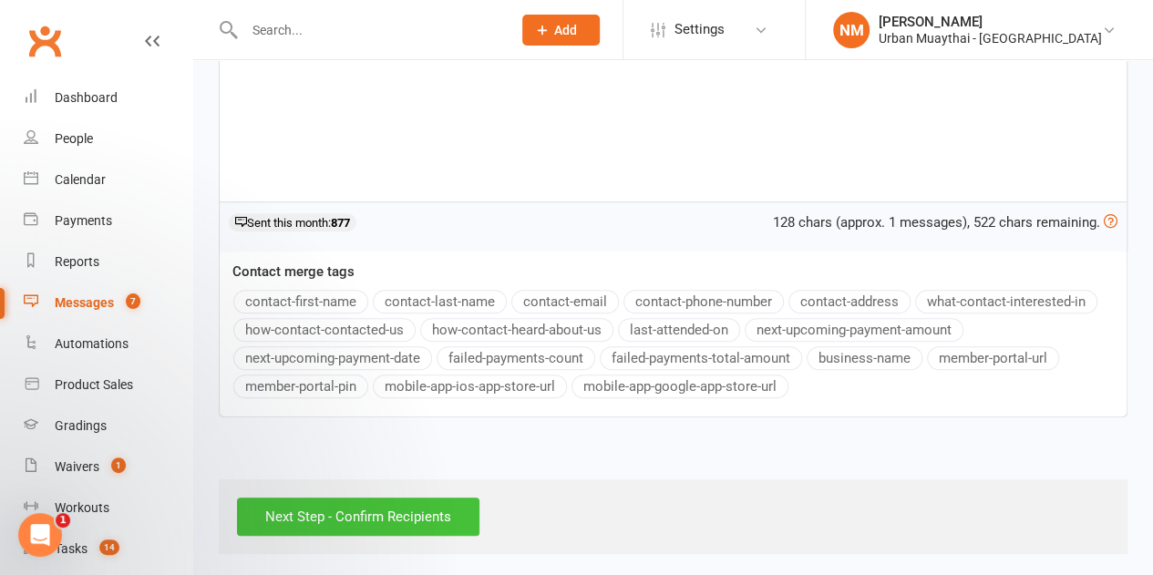
click at [363, 509] on input "Next Step - Confirm Recipients" at bounding box center [358, 517] width 243 height 38
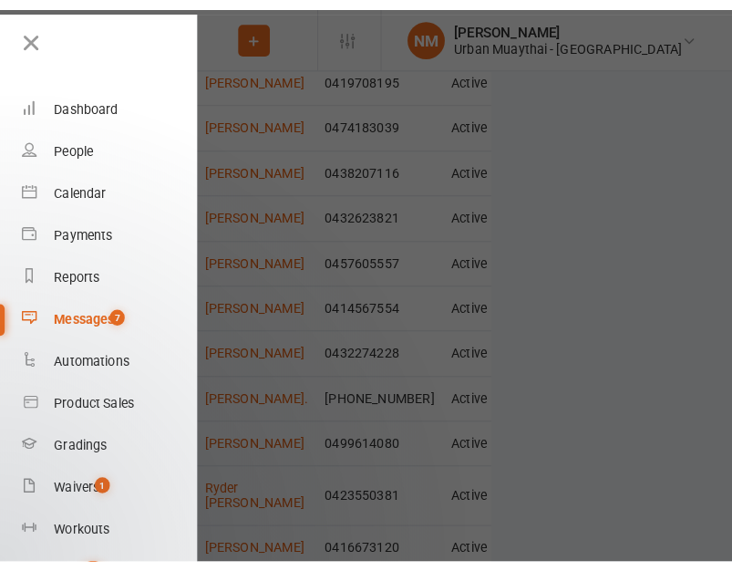
scroll to position [1513, 0]
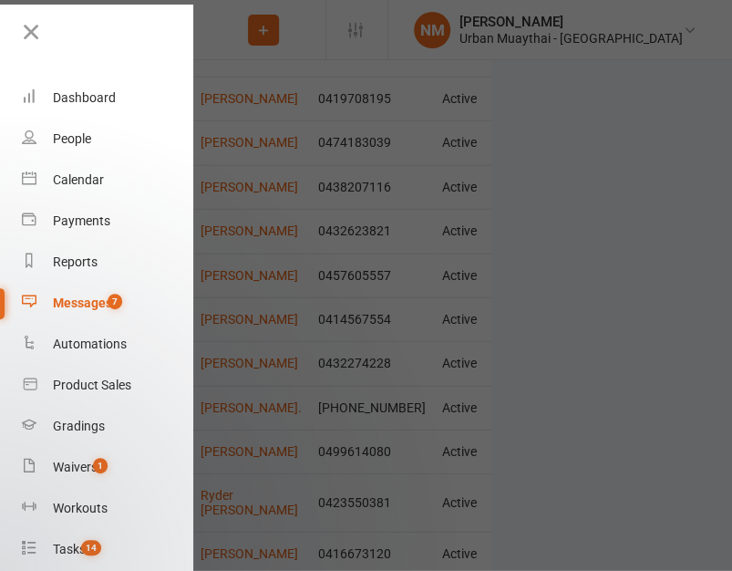
click at [591, 291] on div at bounding box center [366, 285] width 732 height 571
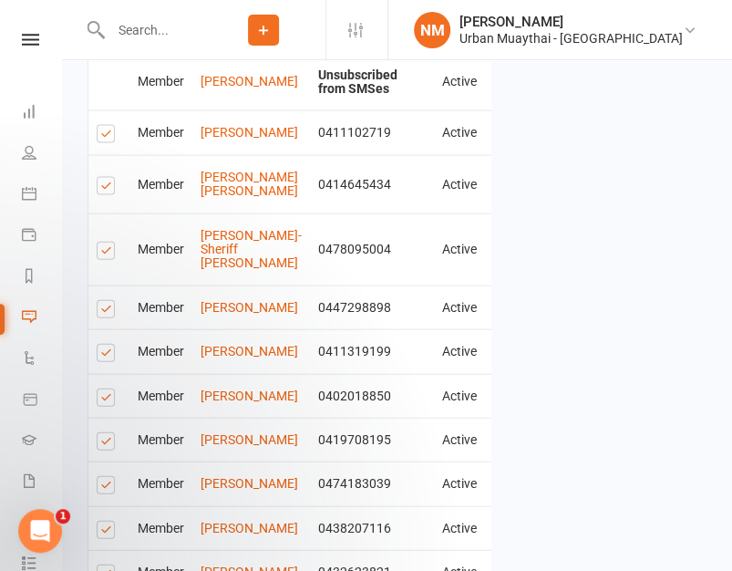
scroll to position [1132, 0]
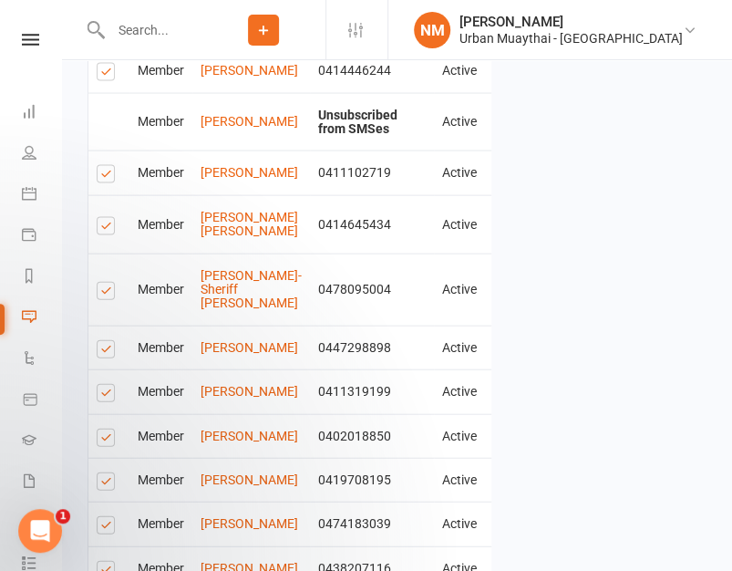
click at [94, 277] on td "Select this" at bounding box center [108, 289] width 41 height 72
click at [108, 294] on label at bounding box center [109, 294] width 25 height 0
click at [108, 283] on input "checkbox" at bounding box center [103, 283] width 12 height 0
click at [106, 396] on label at bounding box center [109, 396] width 25 height 0
click at [106, 385] on input "checkbox" at bounding box center [103, 385] width 12 height 0
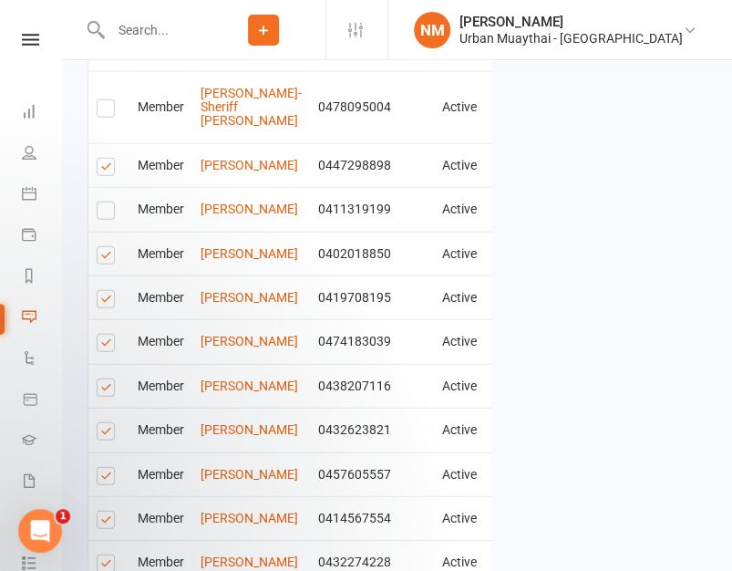
scroll to position [1406, 0]
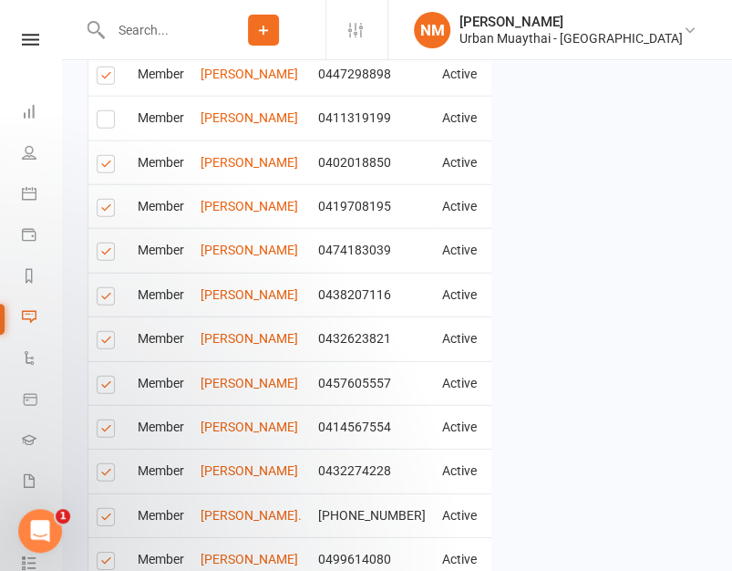
click at [110, 167] on label at bounding box center [109, 167] width 25 height 0
click at [108, 156] on input "checkbox" at bounding box center [103, 156] width 12 height 0
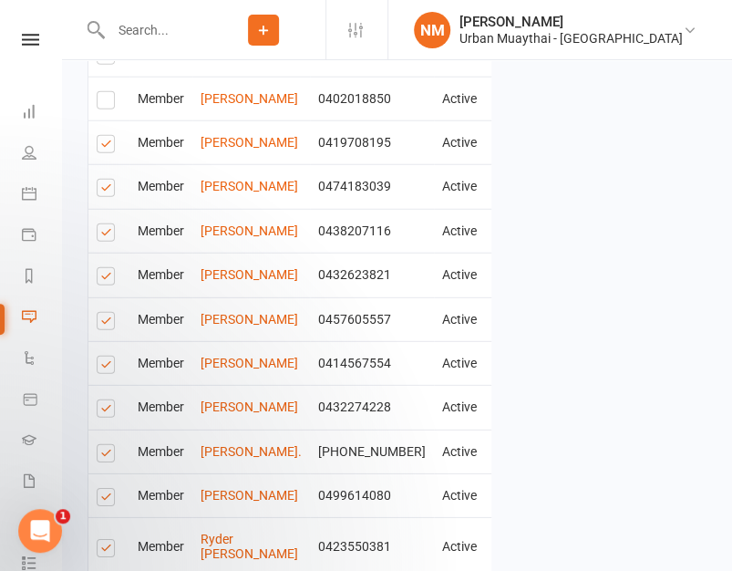
scroll to position [1497, 0]
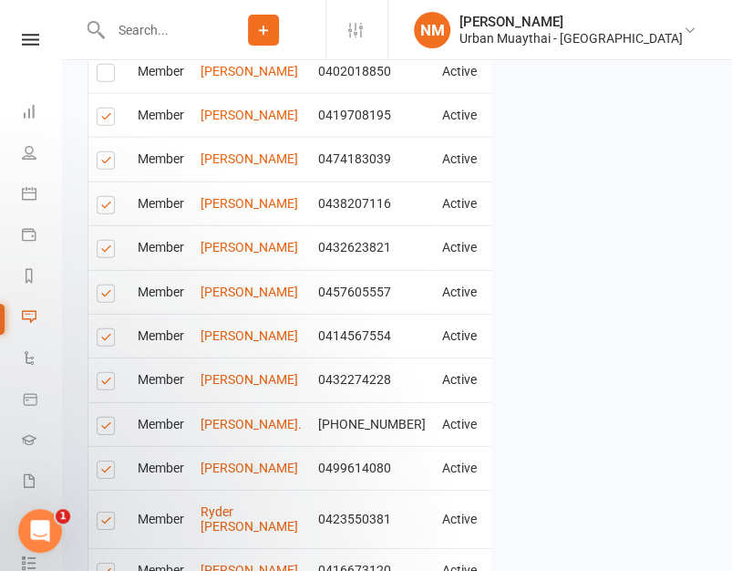
click at [93, 311] on td "Select this" at bounding box center [108, 292] width 41 height 44
click at [106, 296] on label at bounding box center [109, 296] width 25 height 0
click at [106, 285] on input "checkbox" at bounding box center [103, 285] width 12 height 0
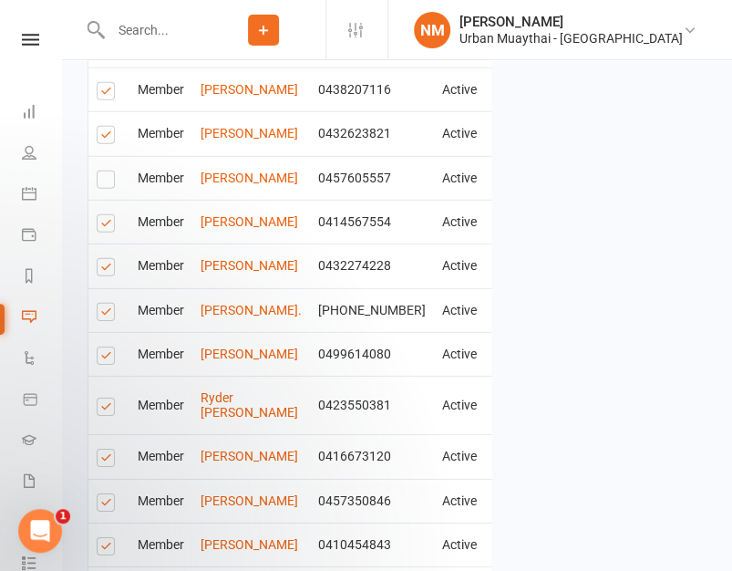
scroll to position [1679, 0]
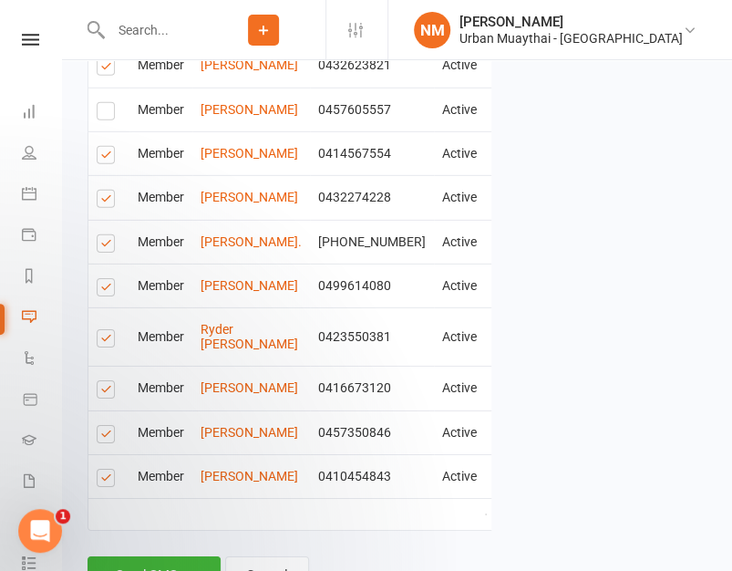
click at [98, 437] on label at bounding box center [109, 437] width 25 height 0
click at [98, 426] on input "checkbox" at bounding box center [103, 426] width 12 height 0
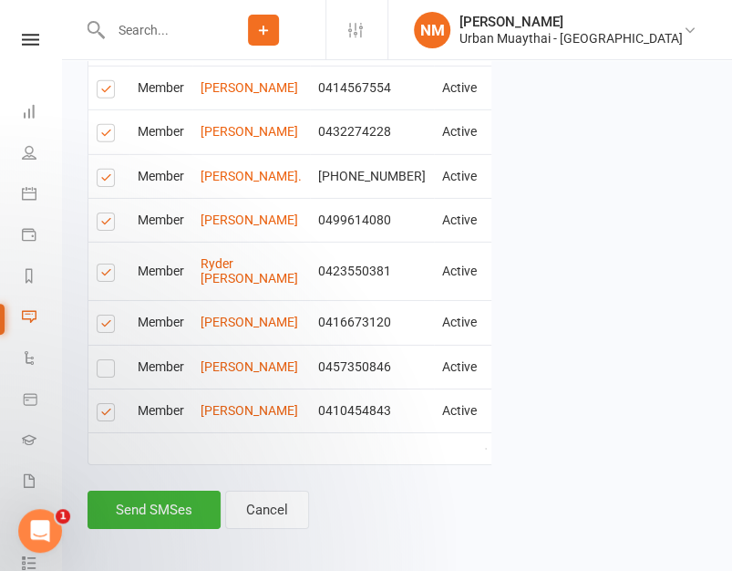
scroll to position [1770, 0]
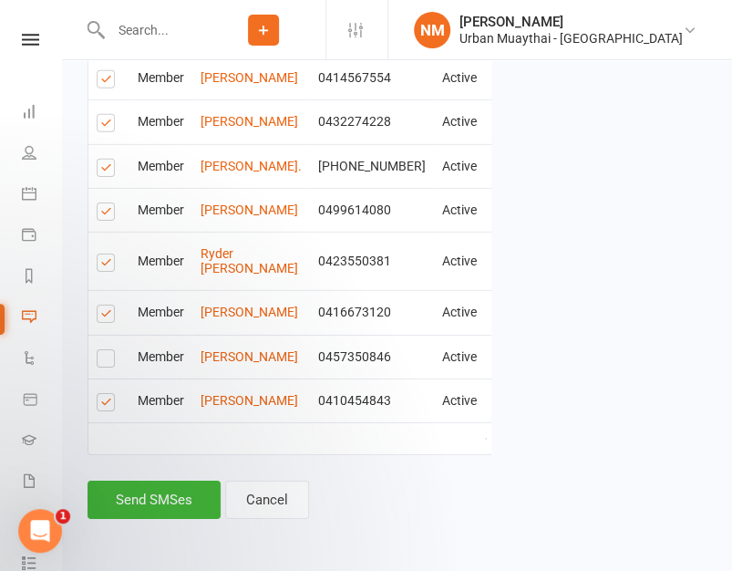
click at [438, 484] on footer "Send SMSes Cancel" at bounding box center [290, 499] width 404 height 38
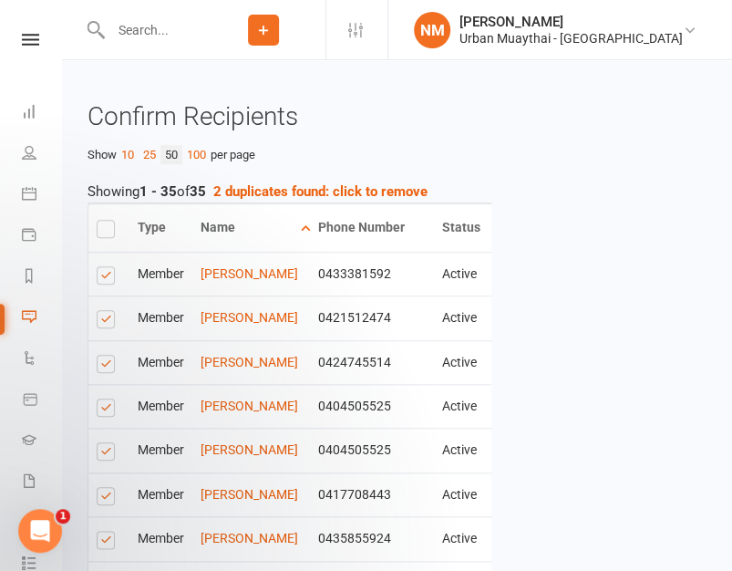
scroll to position [312, 0]
click at [314, 191] on strong "2 duplicates found: click to remove" at bounding box center [320, 191] width 214 height 16
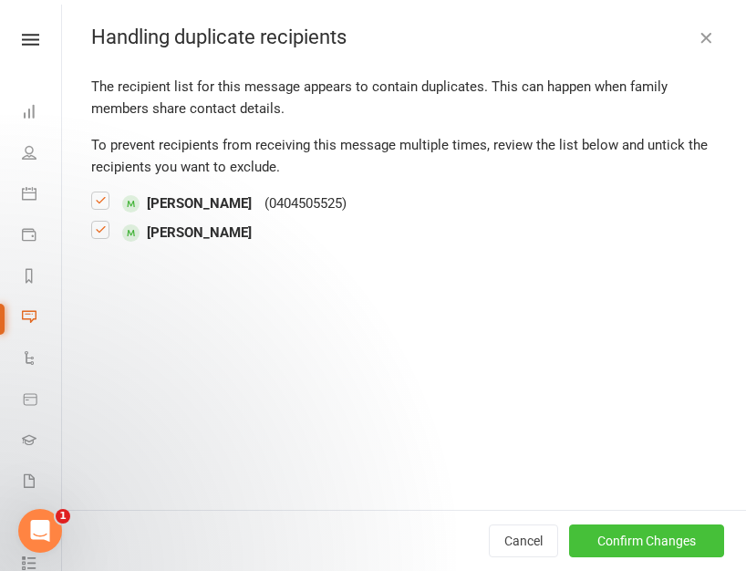
click at [608, 549] on button "Confirm Changes" at bounding box center [646, 540] width 155 height 33
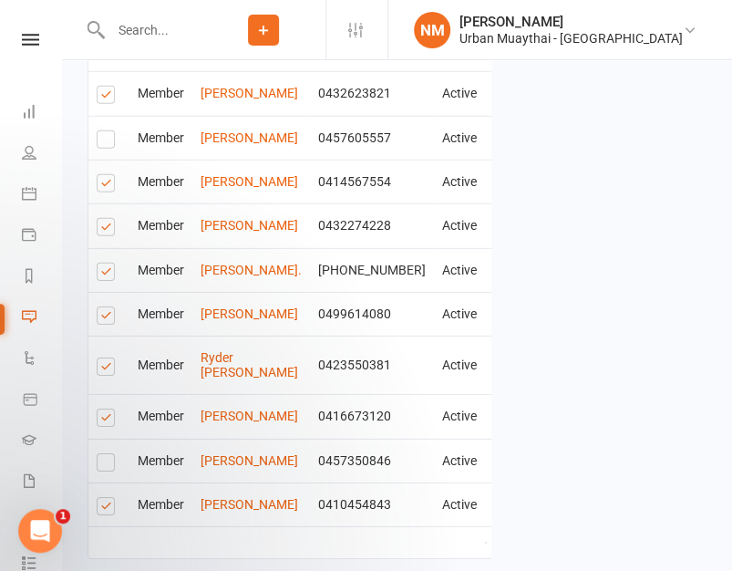
scroll to position [1679, 0]
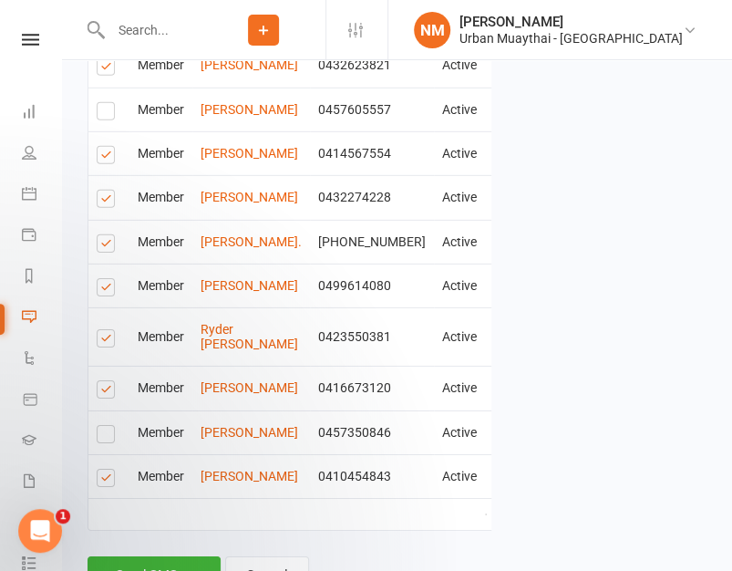
click at [104, 201] on label at bounding box center [109, 201] width 25 height 0
click at [104, 191] on input "checkbox" at bounding box center [103, 191] width 12 height 0
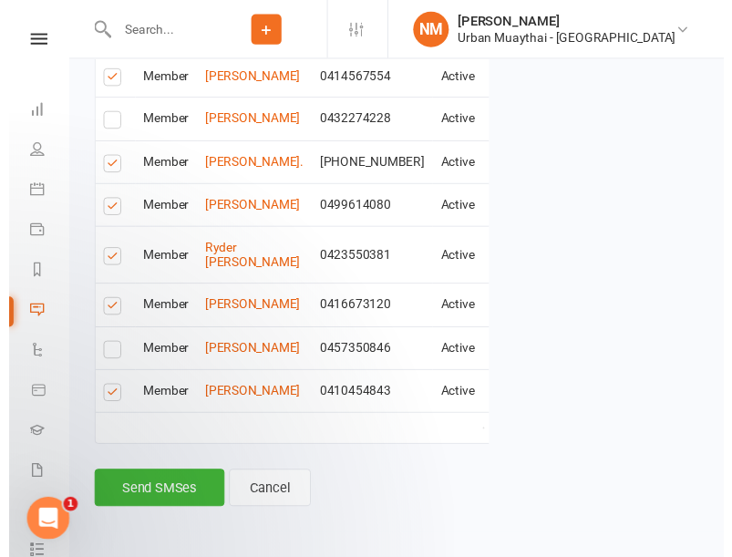
scroll to position [1770, 0]
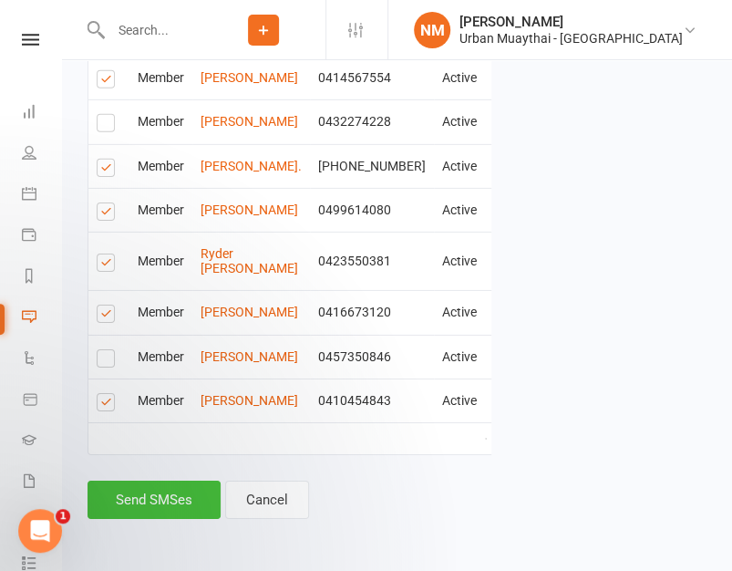
click at [160, 500] on button "Send SMSes" at bounding box center [154, 499] width 133 height 38
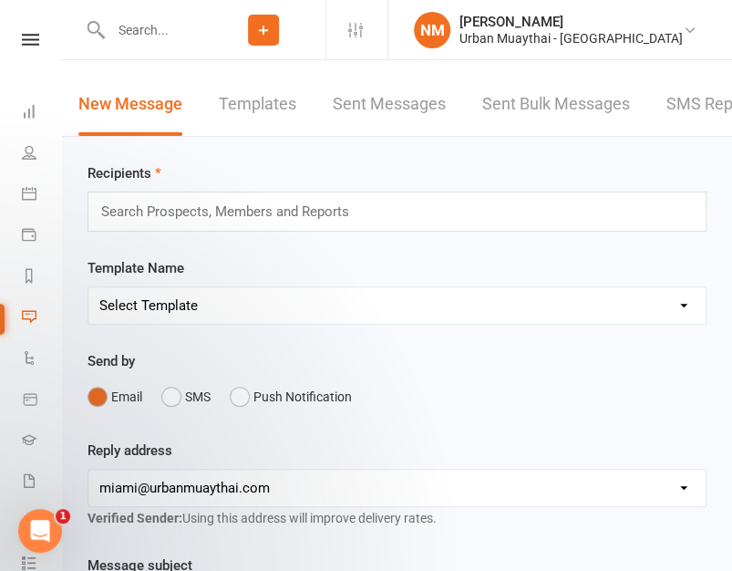
click at [436, 326] on div "Template Name Select Template [Email] 2nd Failure [Email] 4th Payment Failure […" at bounding box center [397, 348] width 646 height 182
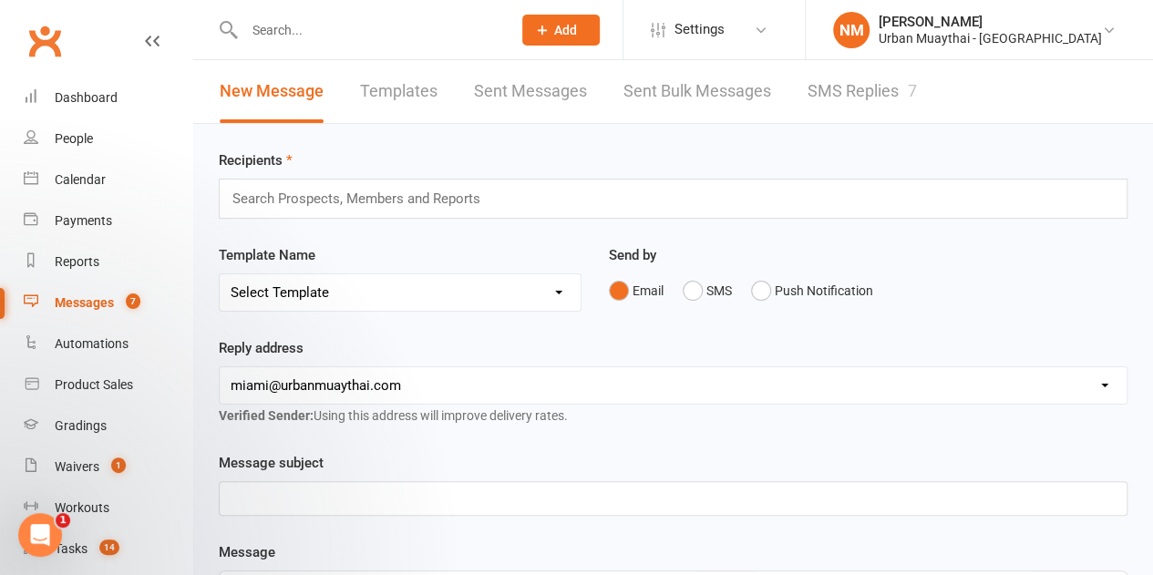
click at [96, 284] on link "Messages 7" at bounding box center [108, 303] width 169 height 41
click at [91, 296] on div "Messages" at bounding box center [84, 302] width 59 height 15
click at [850, 87] on link "SMS Replies 7" at bounding box center [862, 91] width 109 height 63
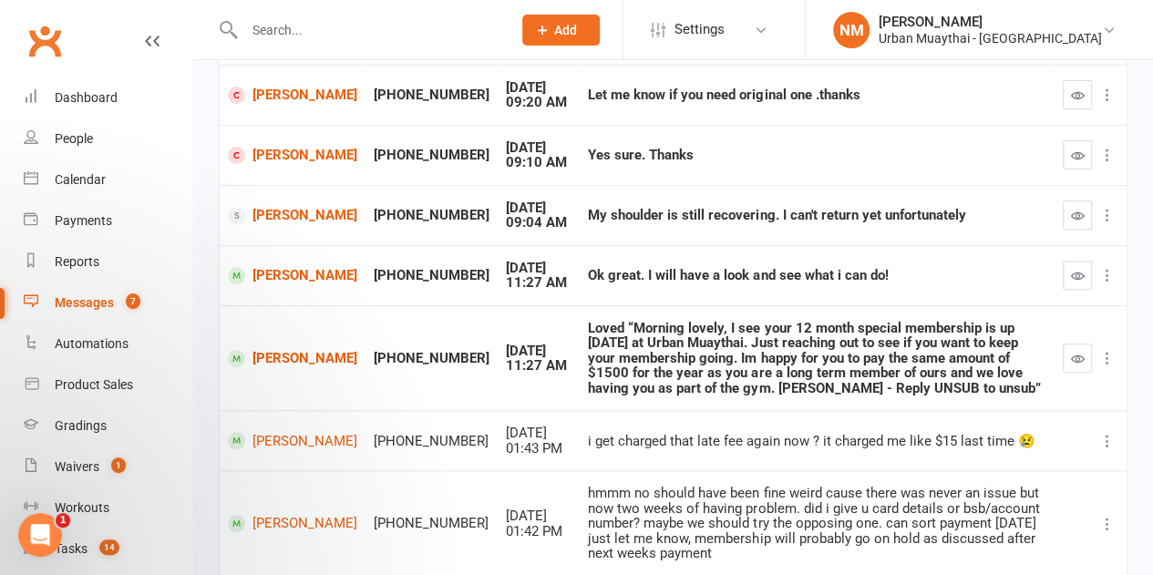
scroll to position [181, 0]
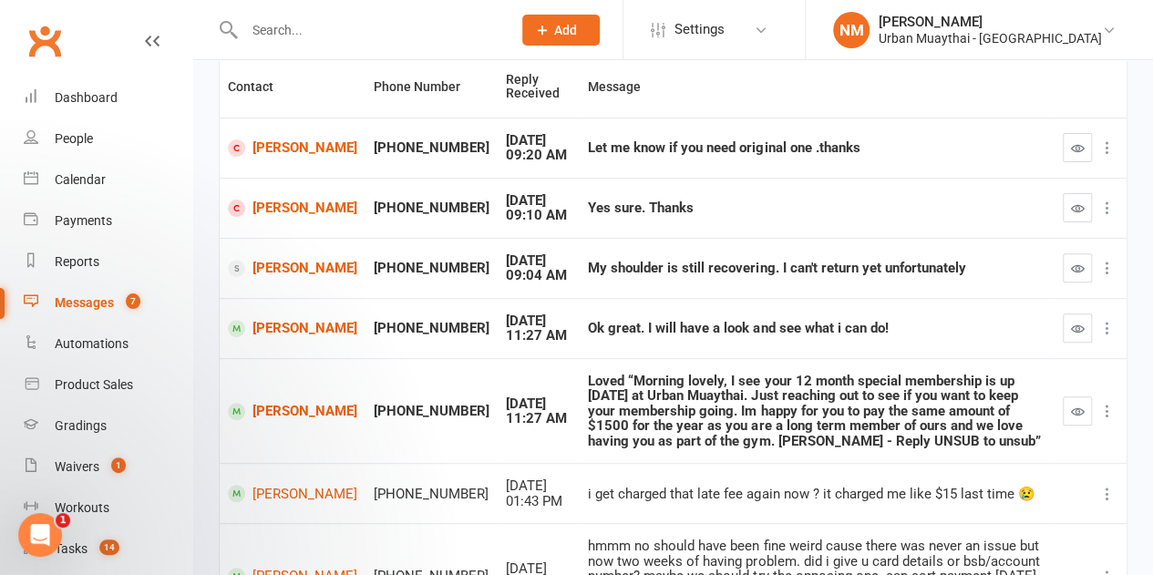
click at [67, 304] on div "Messages" at bounding box center [84, 302] width 59 height 15
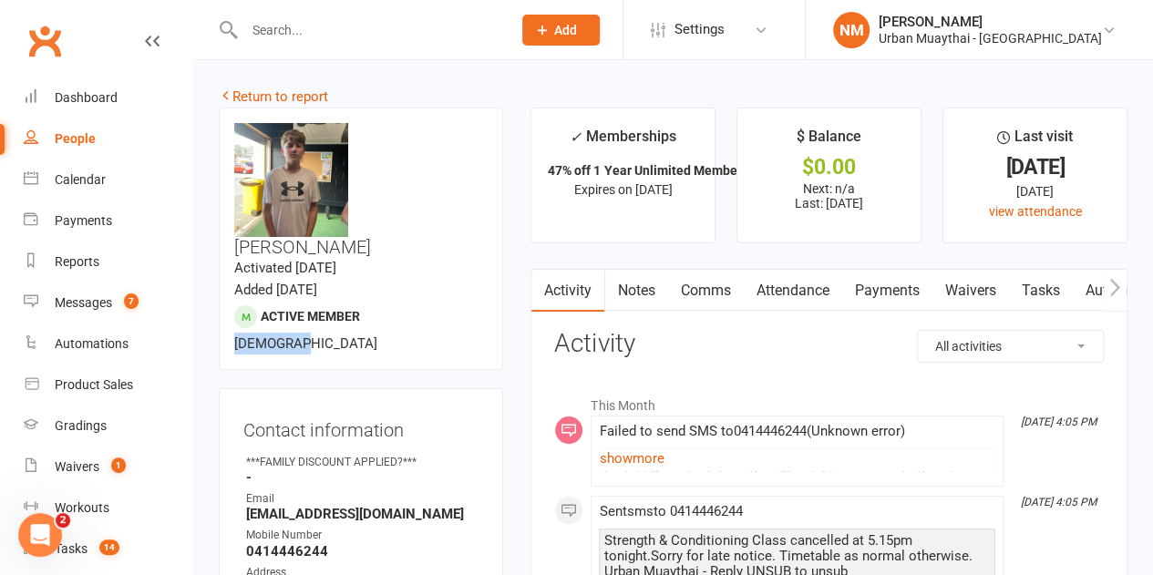
drag, startPoint x: 259, startPoint y: 296, endPoint x: 297, endPoint y: 298, distance: 38.3
click at [296, 335] on span "15 years old" at bounding box center [305, 343] width 143 height 16
click at [322, 294] on div "upload photo change photo Kacey Gray Activated 23 October, 2023 Added 23 Octobe…" at bounding box center [361, 239] width 284 height 263
